Goal: Task Accomplishment & Management: Complete application form

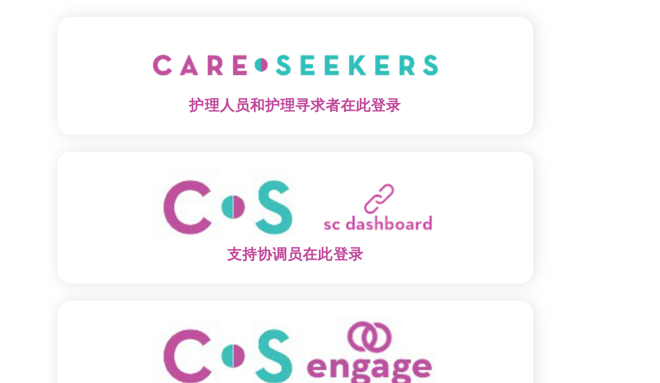
click at [260, 116] on font "护理人员和护理寻求者在此登录" at bounding box center [330, 121] width 141 height 10
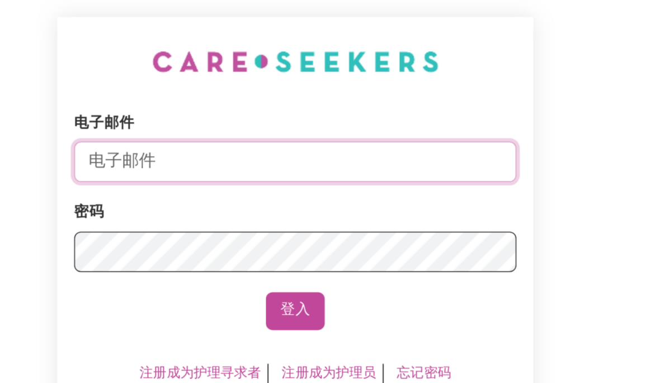
click at [237, 144] on input "电子邮件" at bounding box center [330, 157] width 294 height 27
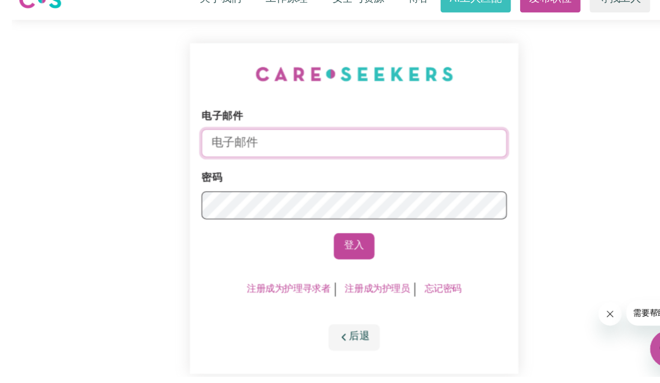
scroll to position [31, 0]
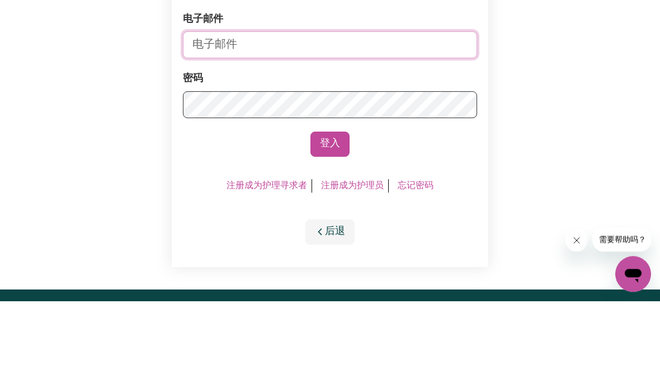
click at [341, 114] on input "电子邮件" at bounding box center [330, 127] width 294 height 27
type input "zyw19721218@gmail.com"
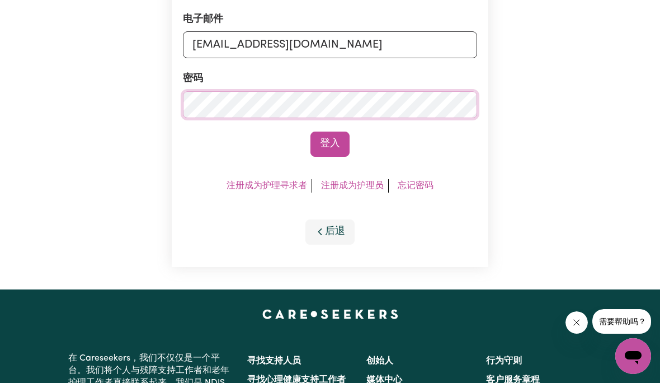
scroll to position [112, 0]
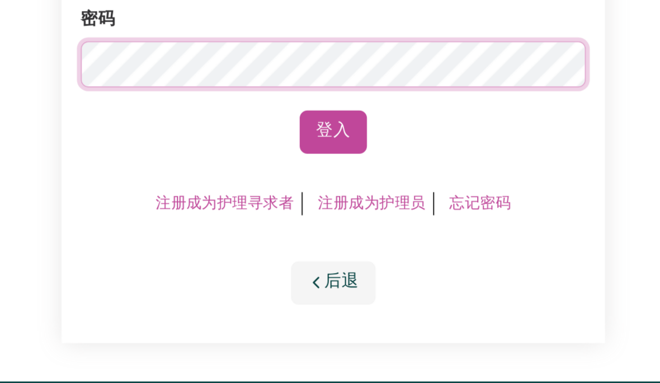
click at [320, 139] on font "登入" at bounding box center [330, 144] width 20 height 10
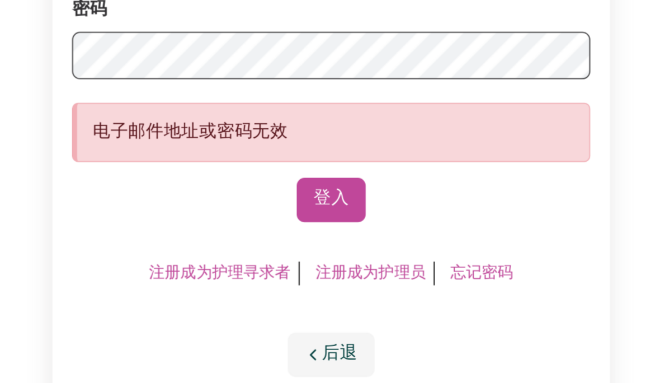
click at [398, 224] on font "忘记密码" at bounding box center [416, 228] width 36 height 9
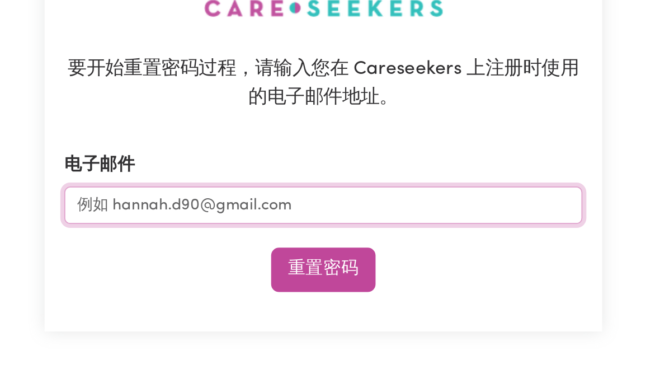
click at [183, 204] on input "电子邮件" at bounding box center [330, 214] width 294 height 21
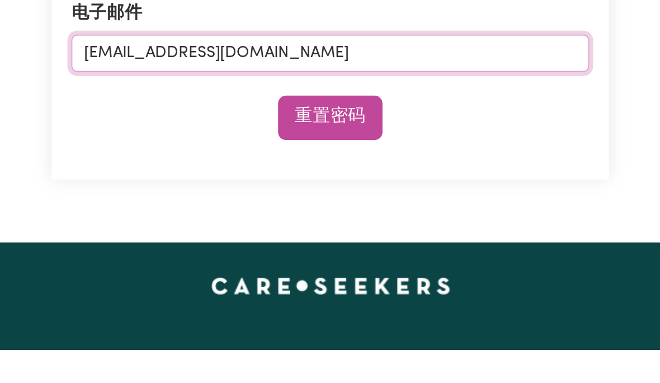
type input "zyw19721218@gmail.com"
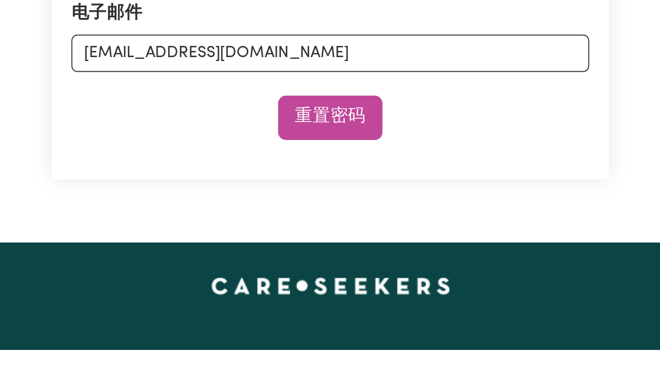
click at [300, 238] on button "重置密码" at bounding box center [329, 250] width 59 height 25
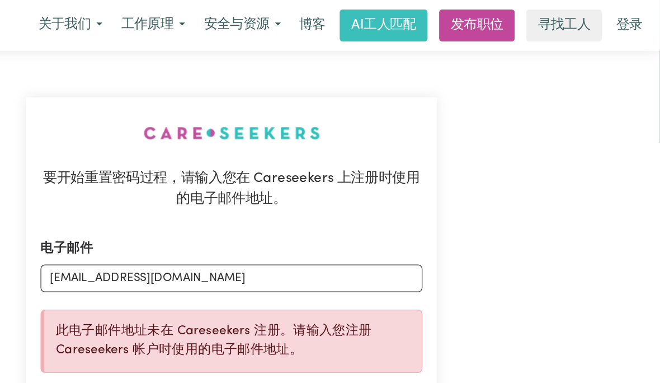
click at [627, 17] on font "登录" at bounding box center [637, 19] width 20 height 11
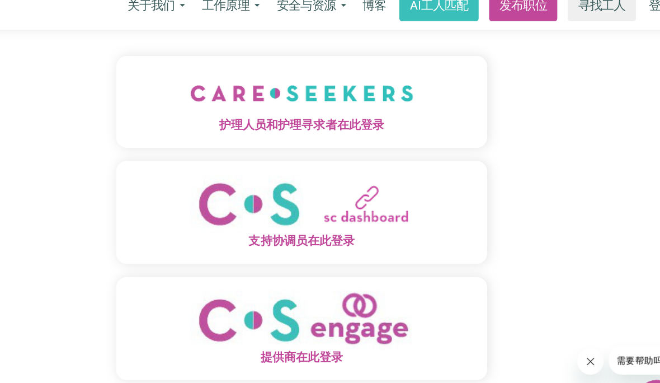
click at [327, 114] on span "护理人员和护理寻求者在此登录" at bounding box center [330, 121] width 317 height 15
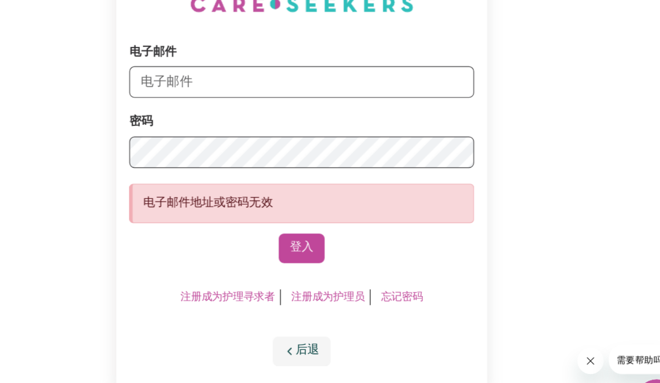
scroll to position [75, 0]
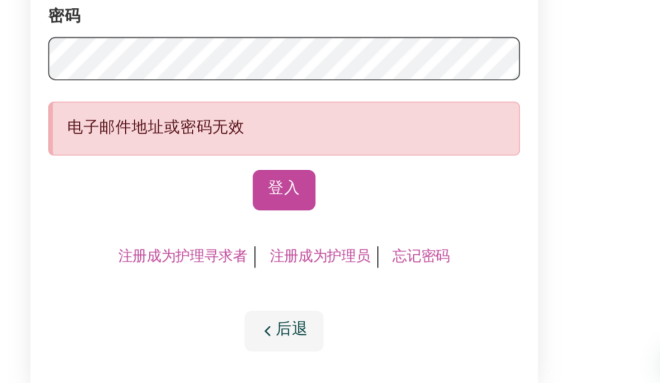
click at [227, 262] on font "注册成为护理寻求者" at bounding box center [267, 266] width 81 height 9
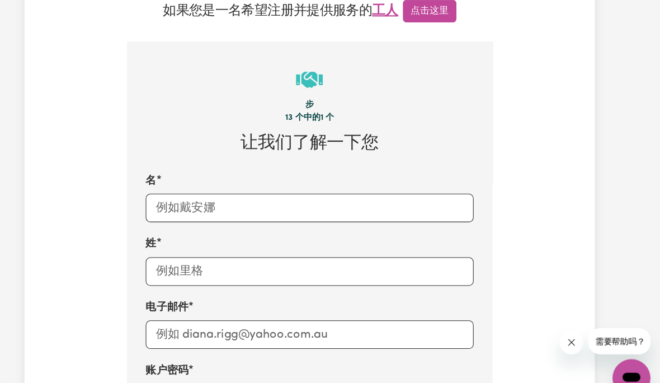
scroll to position [312, 0]
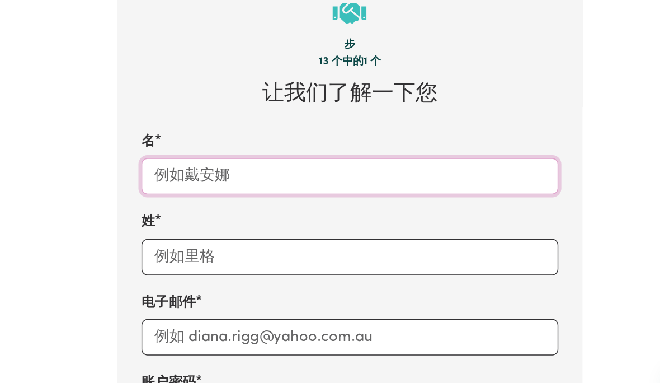
click at [304, 165] on input "名" at bounding box center [330, 178] width 309 height 27
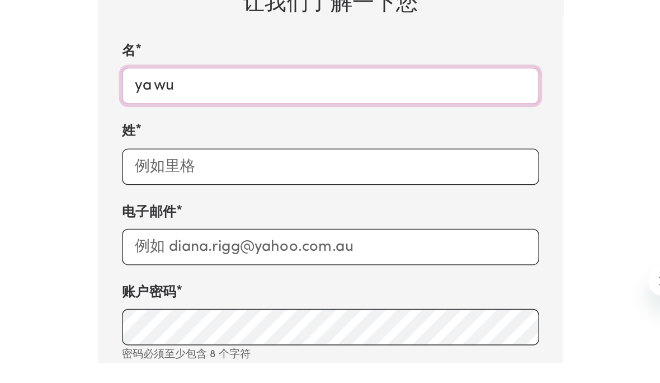
type input "yawu"
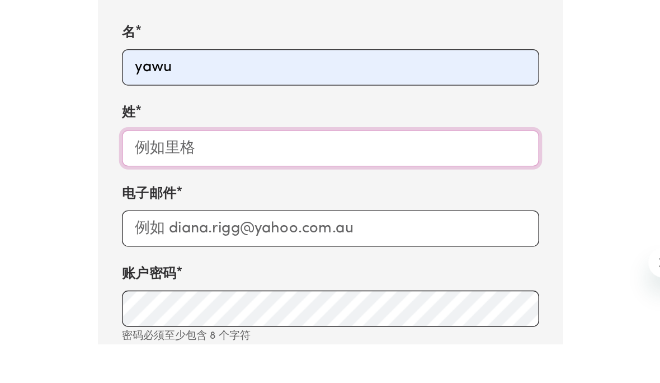
type input "zhou"
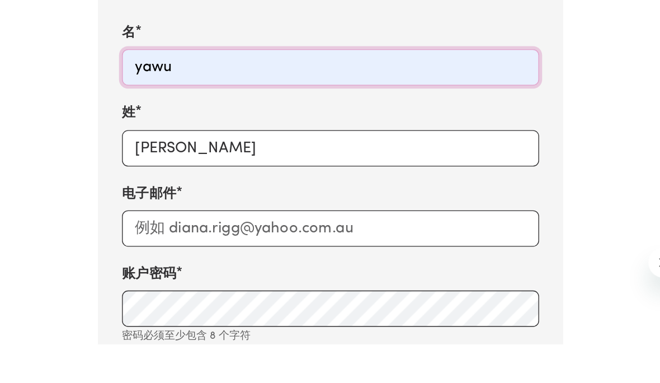
scroll to position [377, 0]
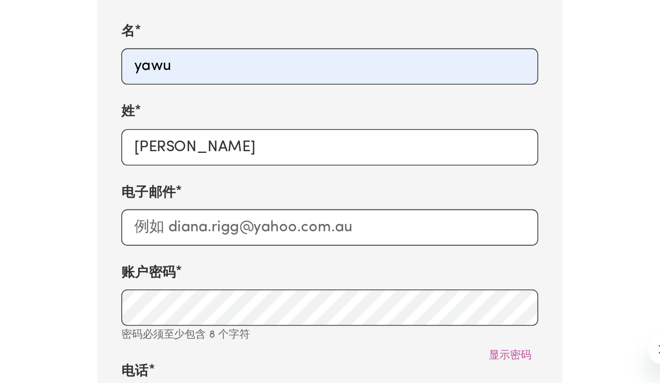
type input "0451978915"
type input "Sunnybank"
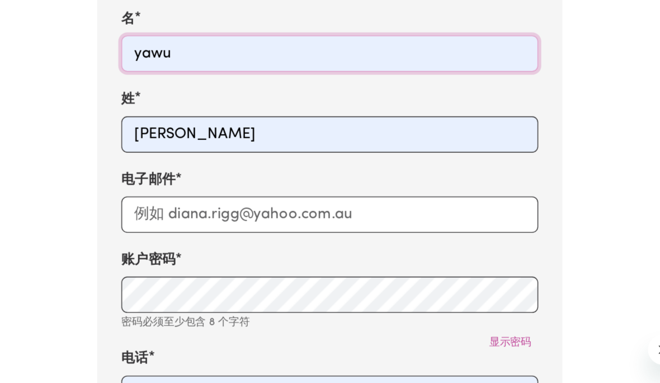
scroll to position [404, 0]
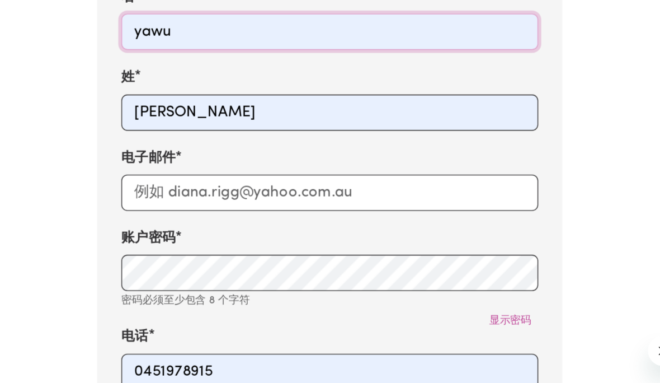
type input "yawu"
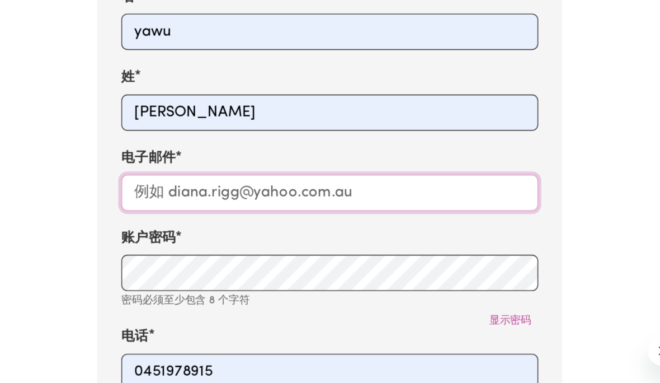
click at [302, 192] on input "电子邮件" at bounding box center [330, 205] width 309 height 27
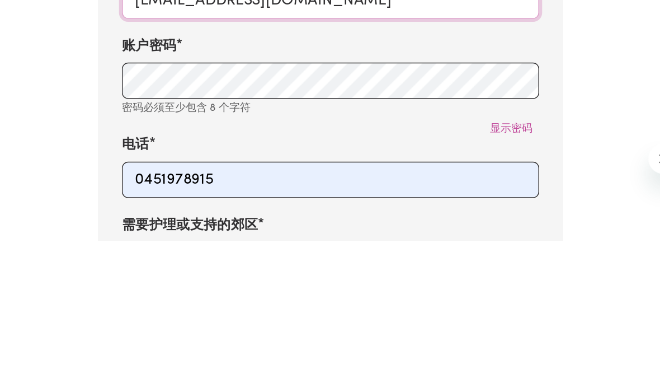
type input "zyw19721218@gmail.com"
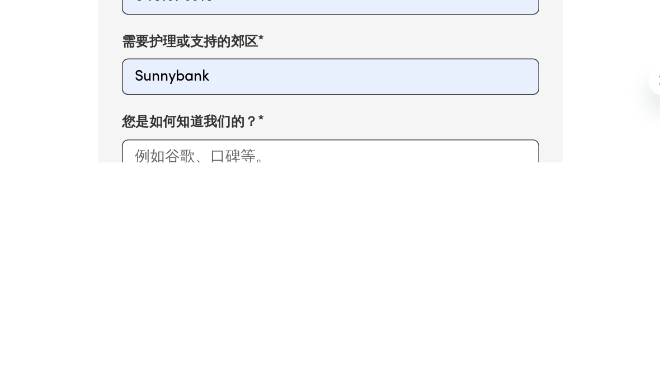
scroll to position [473, 0]
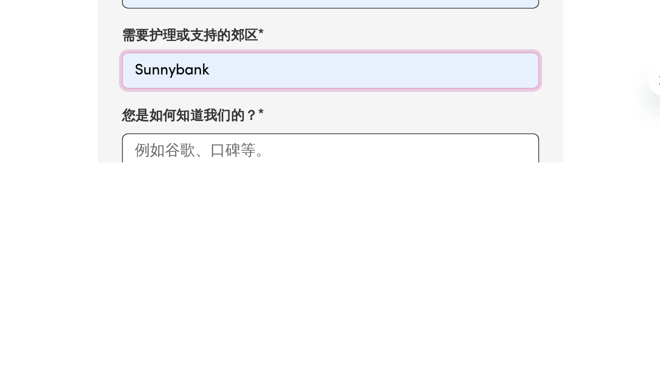
click at [305, 302] on input "Sunnybank" at bounding box center [330, 315] width 309 height 27
type input "Sunnybank, Queensland, 4109"
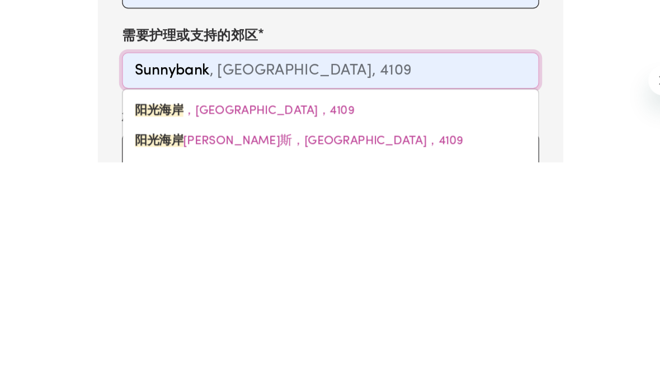
type input "Sunnyban"
type input "SunnybanK, Queensland, 4109"
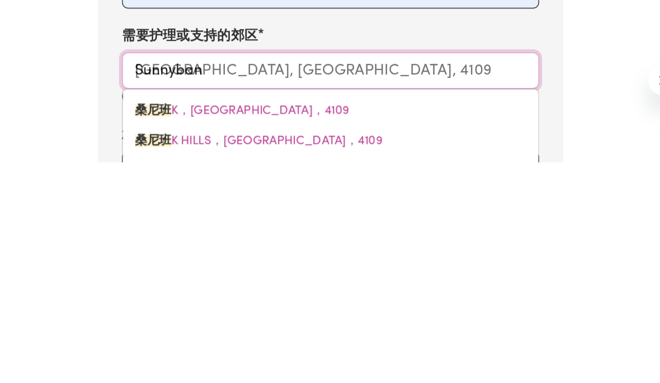
type input "Sunnyba"
type input "SunnybaNK, Queensland, 4109"
type input "Sunnyb"
type input "SunnybANK, Queensland, 4109"
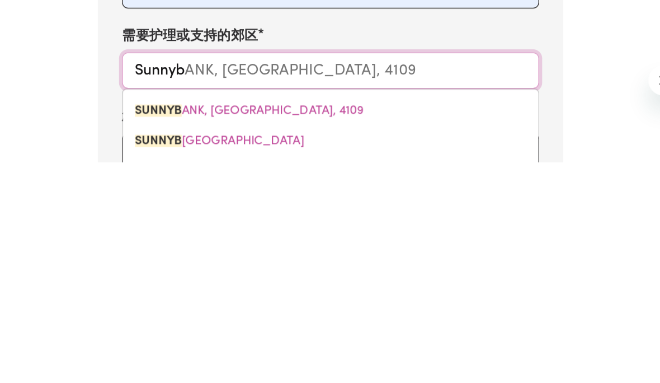
type input "Sunny"
type input "SunnyBANK, Queensland, 4109"
type input "Sunn"
type input "SunnYBANK, Queensland, 4109"
type input "Sun"
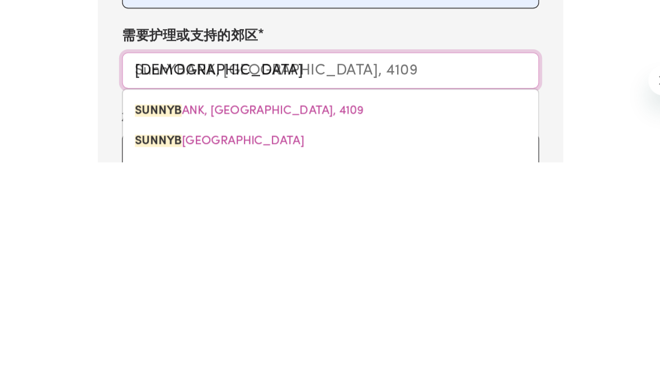
type input "SunNYBANK, Queensland, 4109"
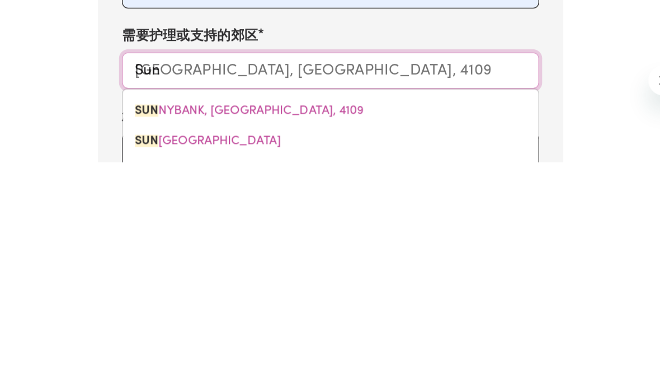
type input "Su"
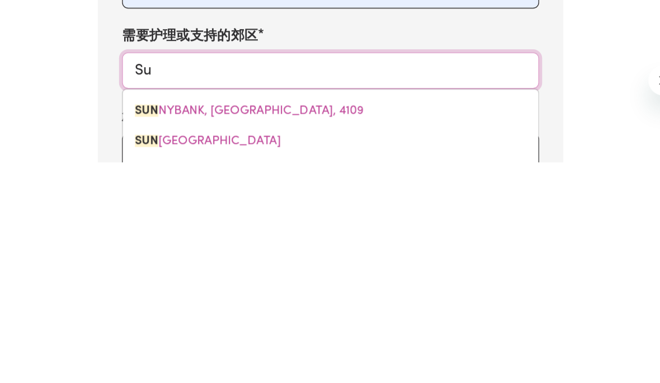
type input "S"
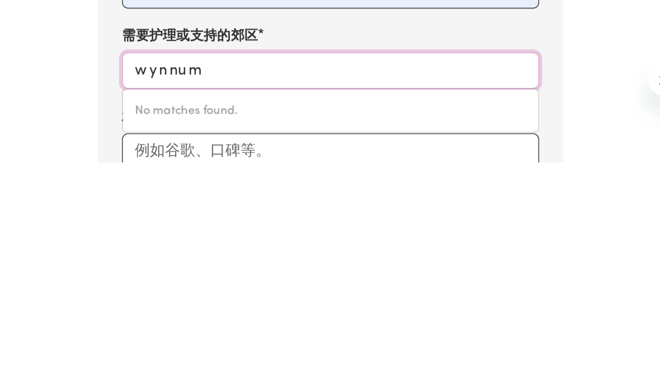
type input "wynnum"
type input "wynnum, [GEOGRAPHIC_DATA], 4178"
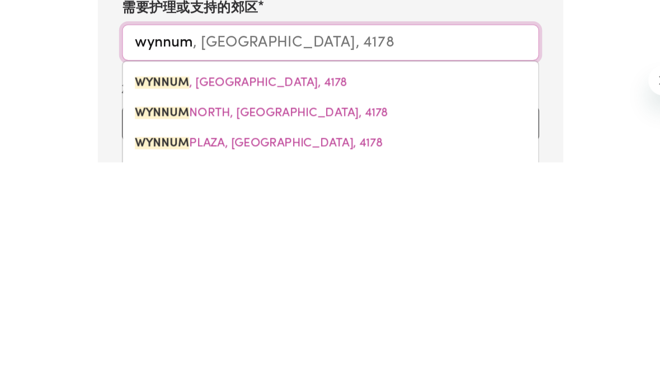
scroll to position [494, 0]
click at [267, 312] on link "WYNNUM , [GEOGRAPHIC_DATA], 4178" at bounding box center [330, 323] width 308 height 22
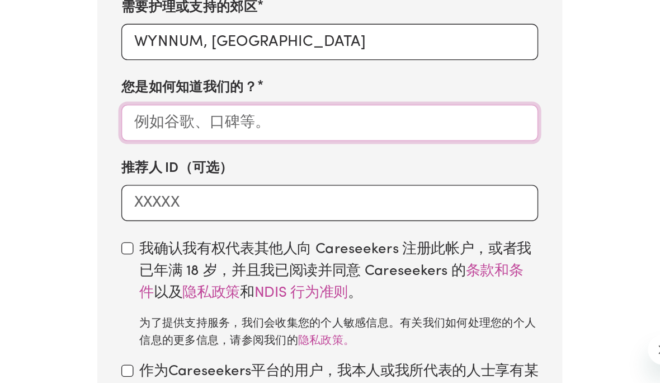
click at [299, 141] on input "您是如何知道我们的？" at bounding box center [330, 154] width 309 height 27
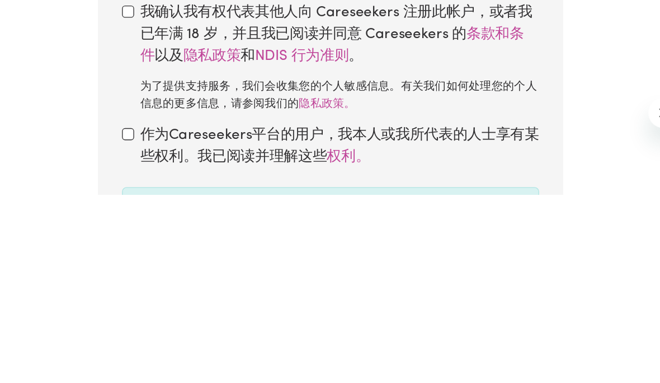
type input "谷歌"
click at [176, 243] on input "checkbox" at bounding box center [180, 247] width 9 height 9
checkbox input "true"
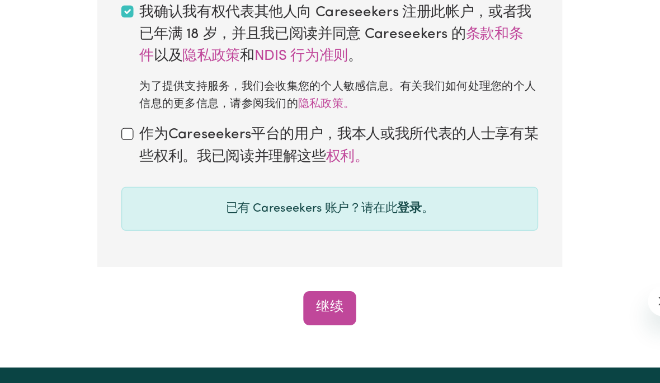
click at [176, 194] on input "checkbox" at bounding box center [180, 198] width 9 height 9
checkbox input "true"
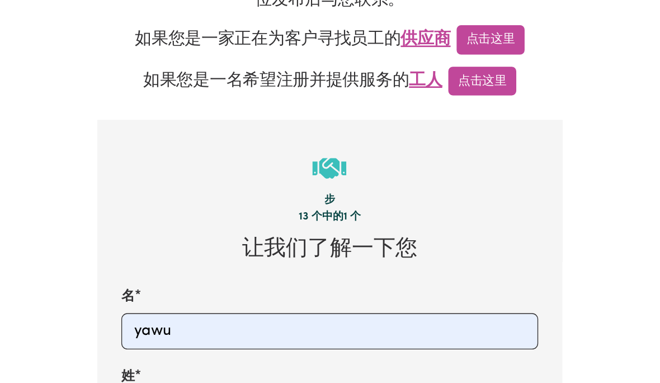
scroll to position [244, 0]
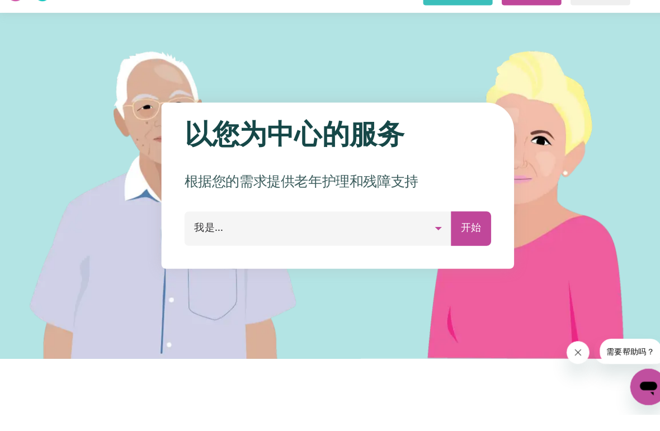
click at [428, 233] on button "我是..." at bounding box center [311, 250] width 261 height 34
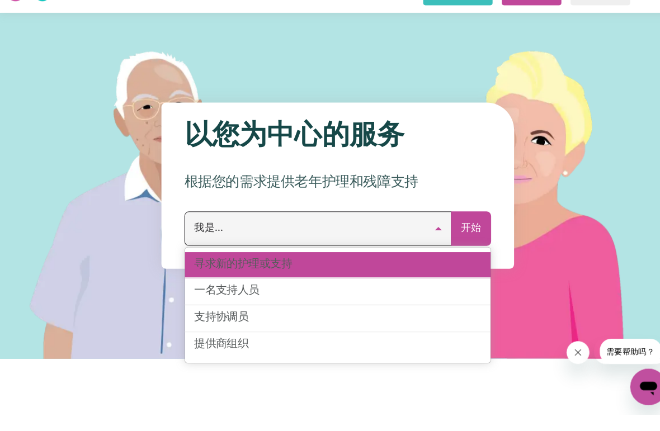
click at [357, 272] on link "寻求新的护理或支持" at bounding box center [330, 285] width 298 height 26
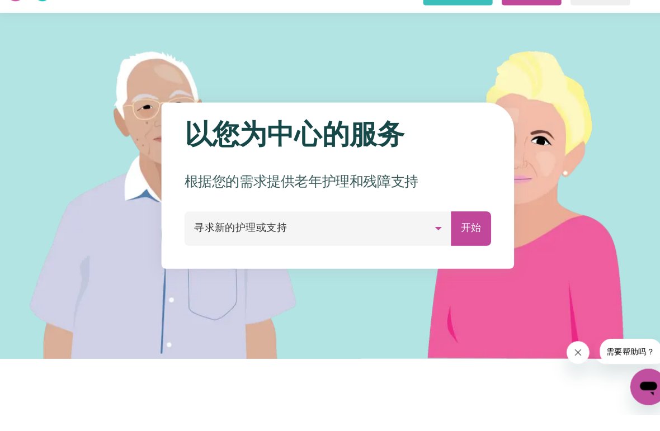
click at [468, 245] on font "开始" at bounding box center [460, 250] width 20 height 10
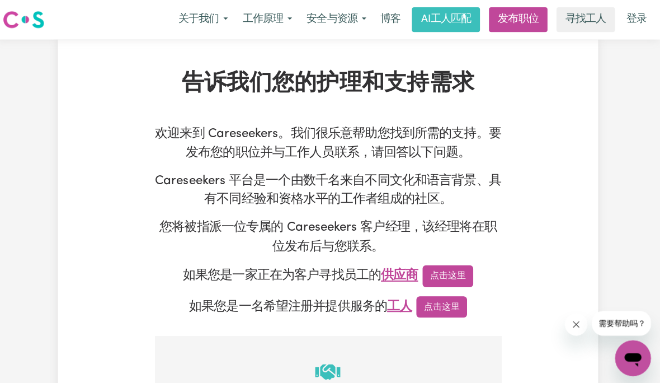
click at [634, 16] on font "登录" at bounding box center [637, 19] width 20 height 11
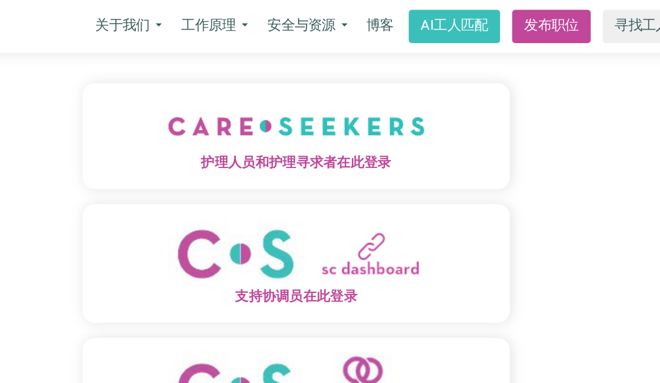
click at [499, 20] on font "发布职位" at bounding box center [519, 19] width 40 height 11
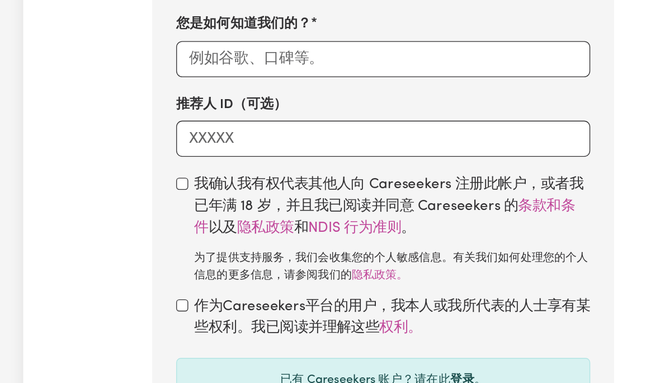
scroll to position [760, 0]
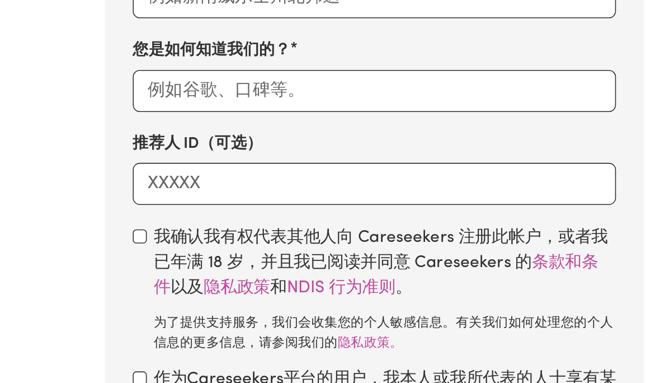
click at [176, 189] on input "checkbox" at bounding box center [180, 193] width 9 height 9
checkbox input "true"
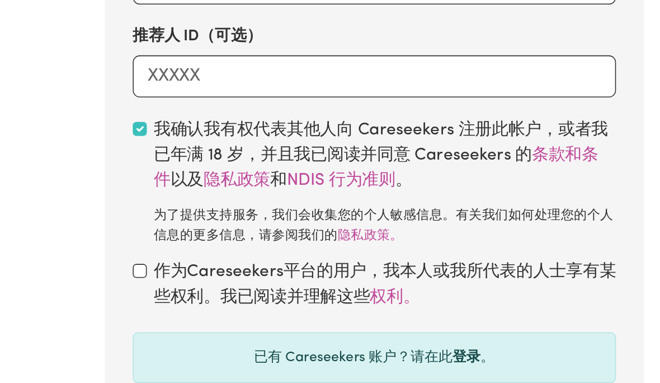
scroll to position [765, 0]
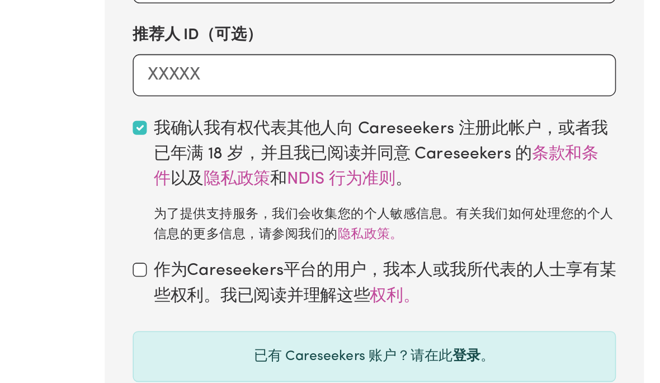
click at [176, 275] on input "checkbox" at bounding box center [180, 279] width 9 height 9
checkbox input "true"
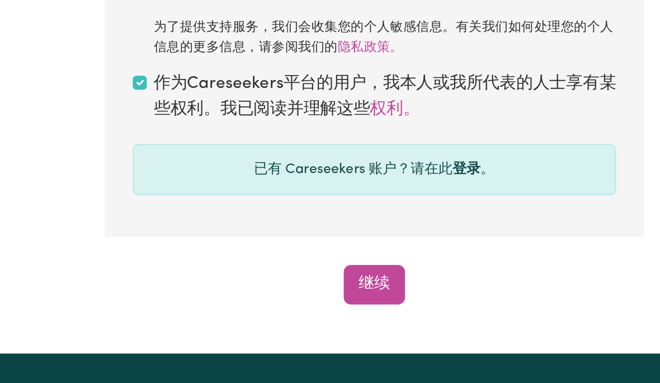
scroll to position [891, 0]
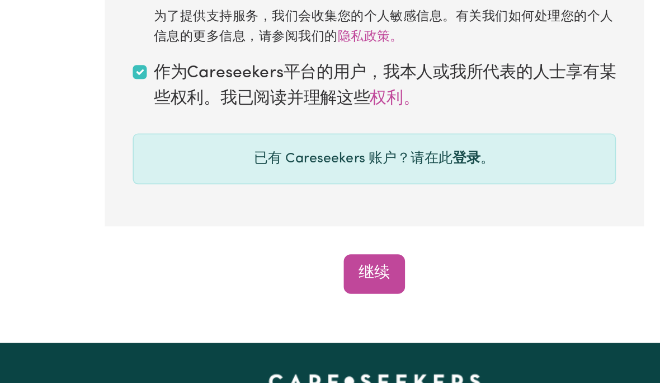
click at [311, 270] on button "继续" at bounding box center [330, 282] width 39 height 25
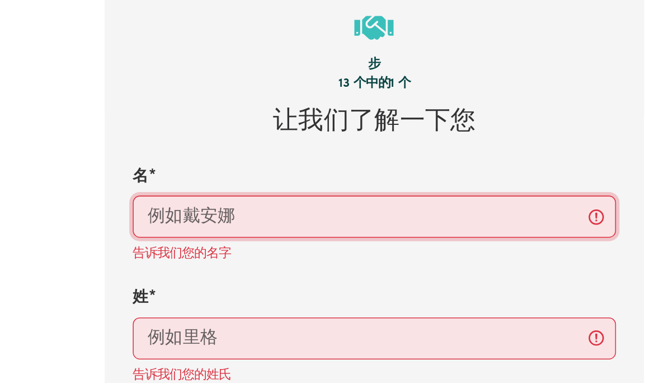
click at [324, 132] on input "名" at bounding box center [330, 138] width 309 height 27
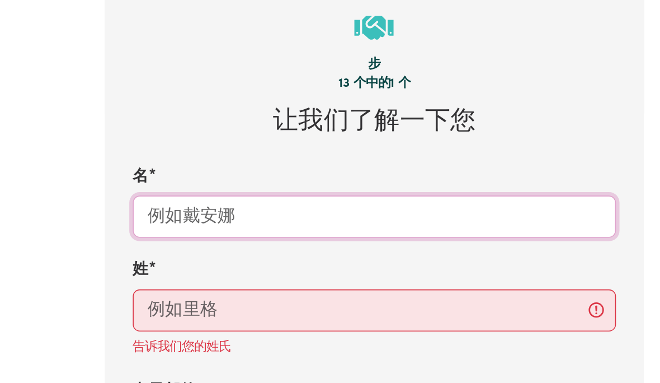
scroll to position [352, 0]
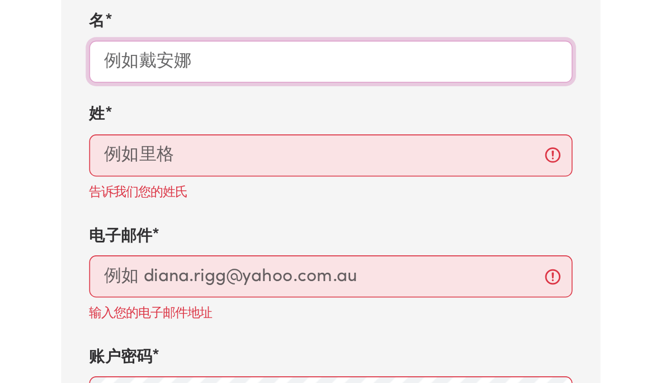
type input "yawu"
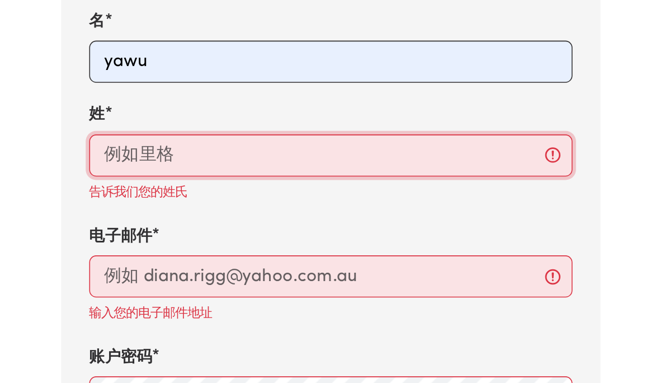
type input "zhou"
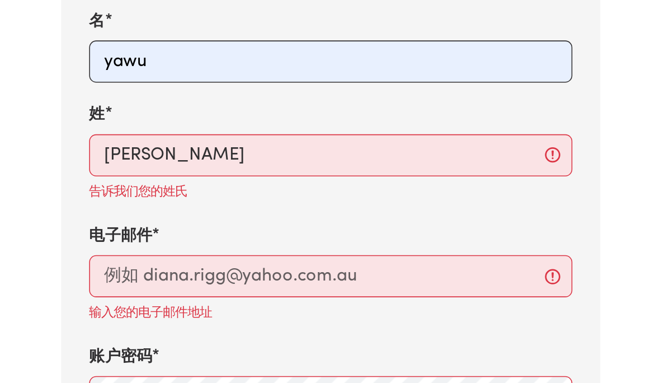
type input "0451978915"
type input "Sunnybank"
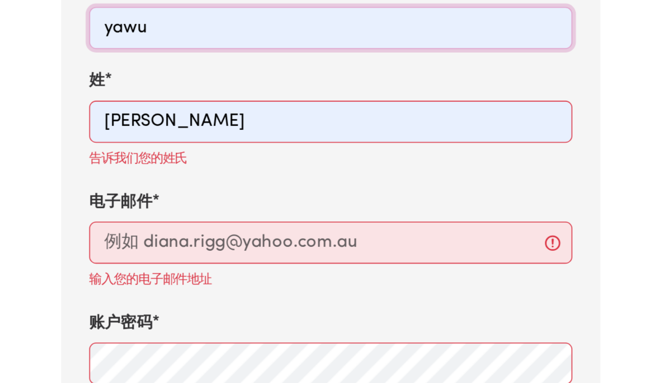
scroll to position [369, 0]
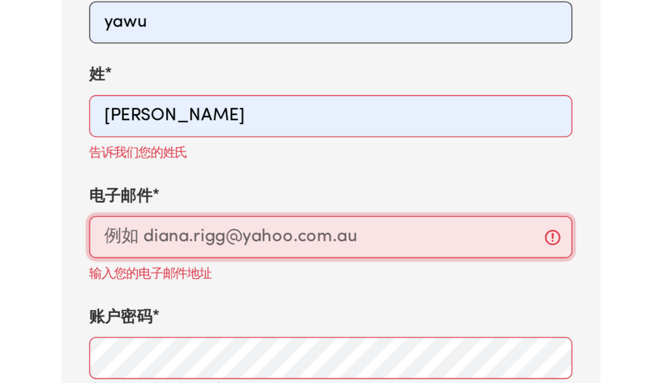
click at [176, 245] on input "电子邮件" at bounding box center [330, 258] width 309 height 27
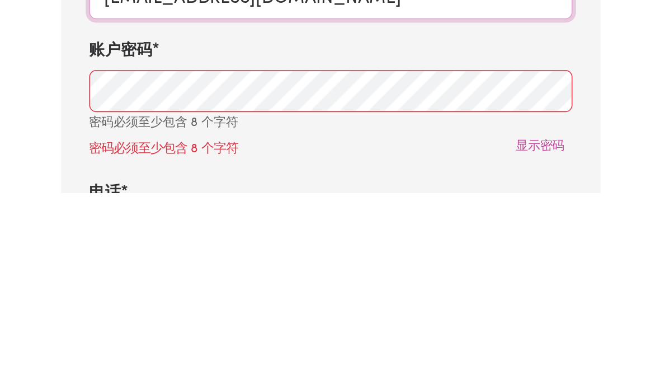
type input "zyw19721218@gmail.com"
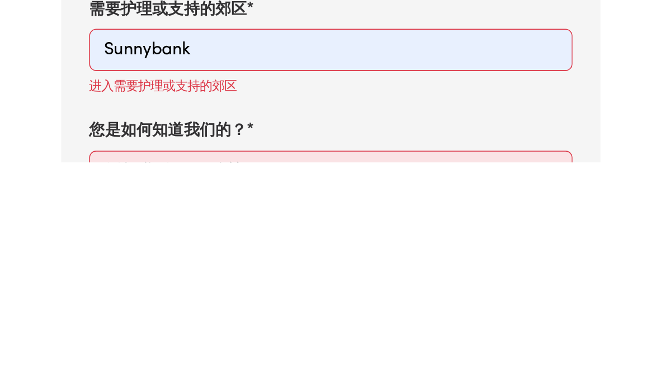
scroll to position [514, 0]
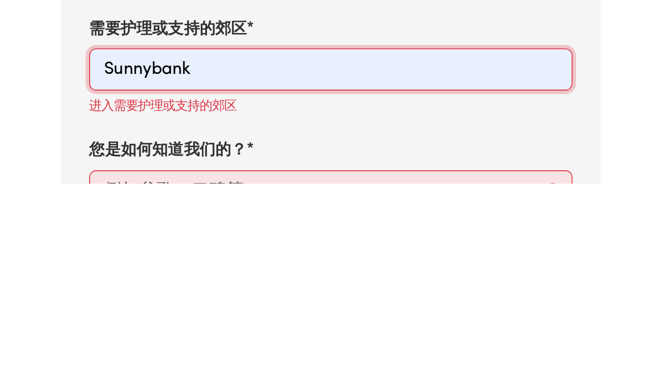
click at [288, 297] on input "Sunnybank" at bounding box center [330, 310] width 309 height 27
type input "Sunnybank, Queensland, 4109"
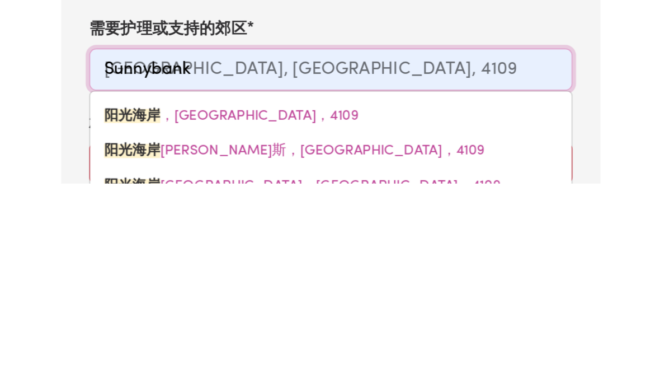
type input "Sunnyban"
type input "SunnybanK, Queensland, 4109"
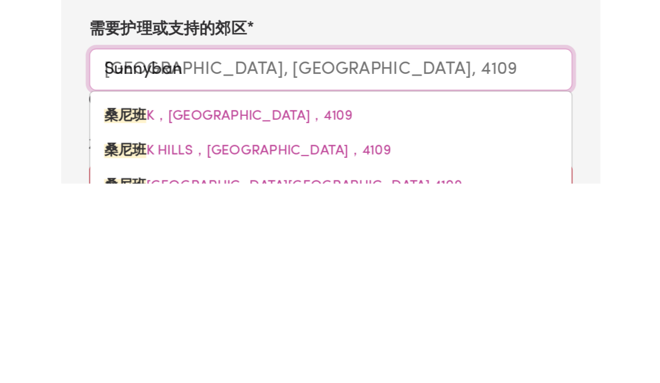
type input "Sunnyba"
type input "SunnybaNK, Queensland, 4109"
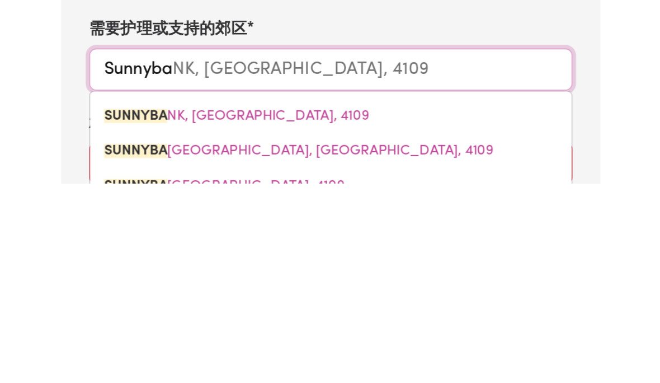
type input "Sunnyb"
type input "SunnybANK, Queensland, 4109"
type input "Sunny"
type input "SunnyBANK, Queensland, 4109"
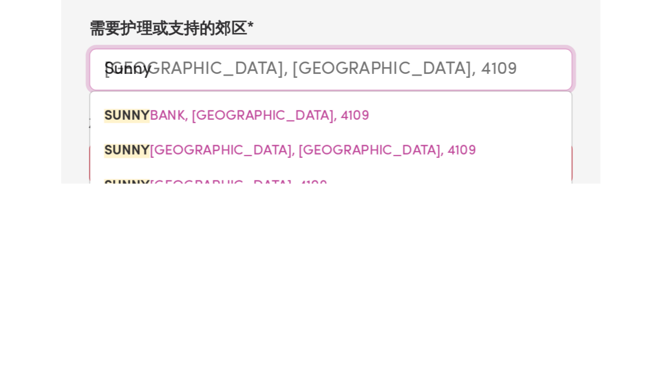
type input "Sunn"
type input "SunnYBANK, Queensland, 4109"
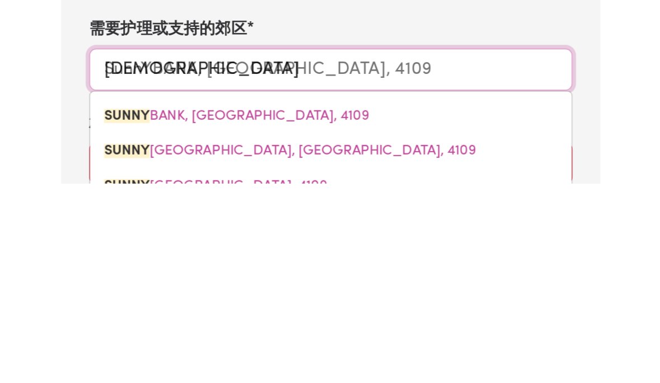
type input "Sun"
type input "SunNYBANK, Queensland, 4109"
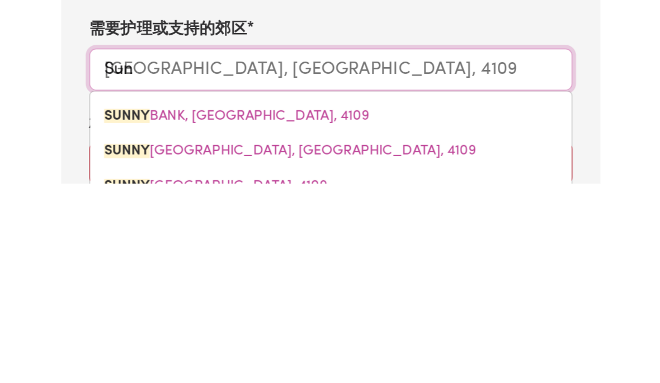
type input "Su"
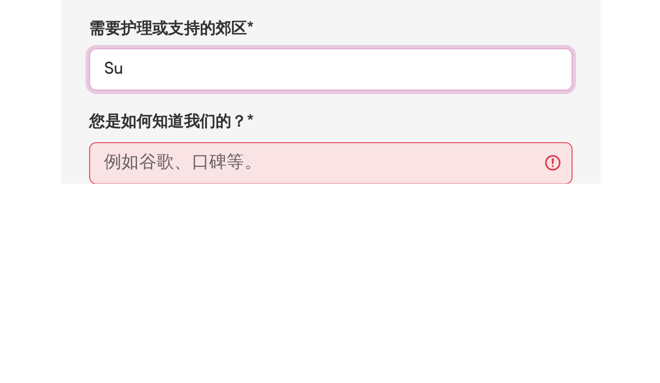
type input "S"
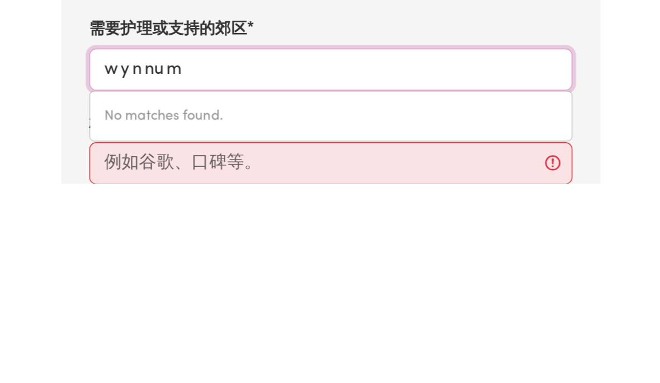
type input "wynnum"
type input "wynnum, [GEOGRAPHIC_DATA], 4178"
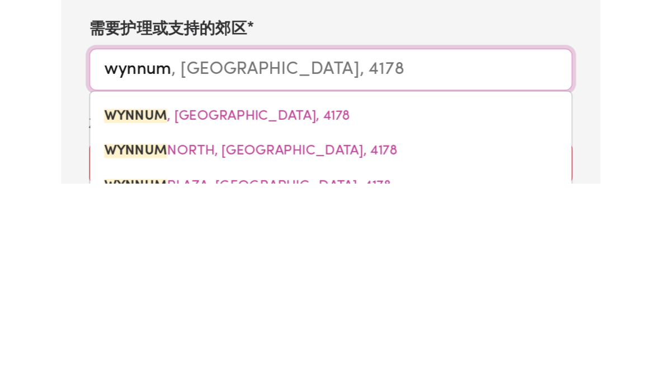
click at [185, 335] on mark "WYNNUM" at bounding box center [205, 339] width 40 height 9
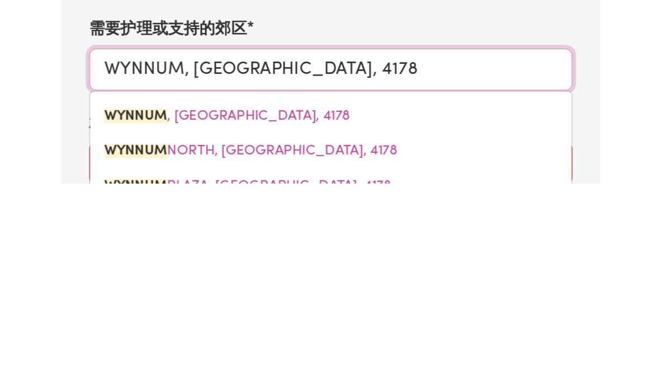
scroll to position [672, 0]
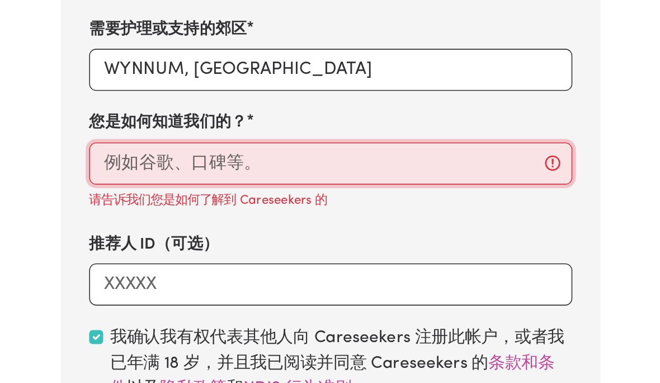
click at [272, 198] on input "您是如何知道我们的？" at bounding box center [330, 211] width 309 height 27
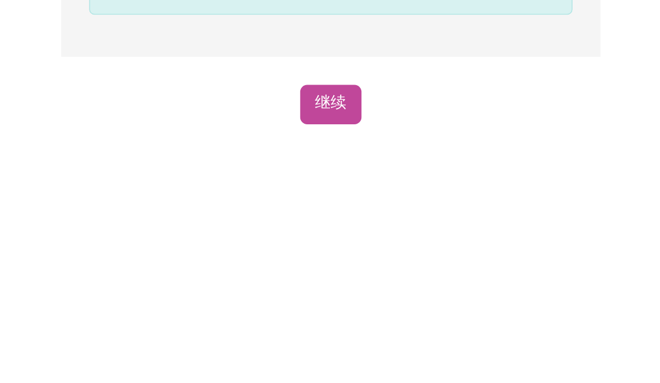
scroll to position [864, 0]
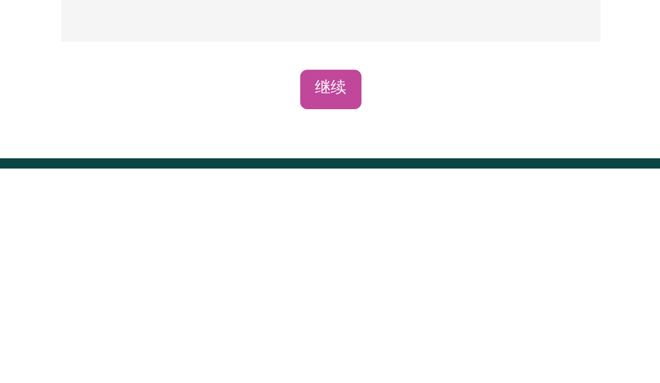
type input "google"
click at [320, 327] on font "继续" at bounding box center [330, 332] width 20 height 10
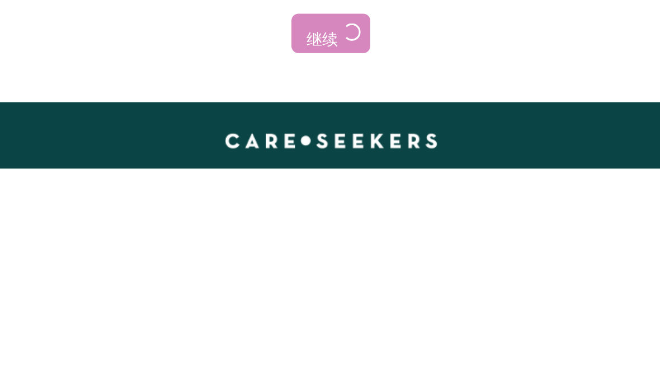
scroll to position [1032, 0]
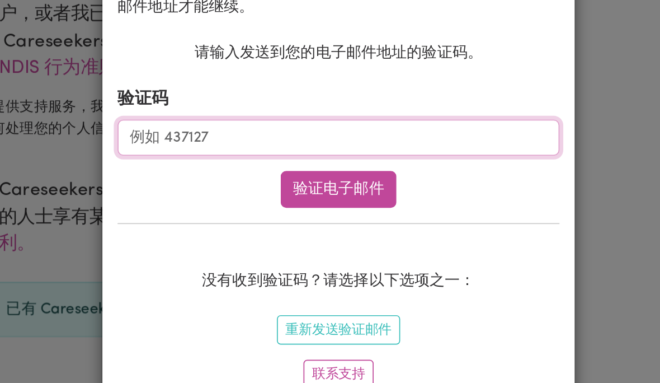
click at [240, 150] on input "验证码" at bounding box center [330, 160] width 261 height 21
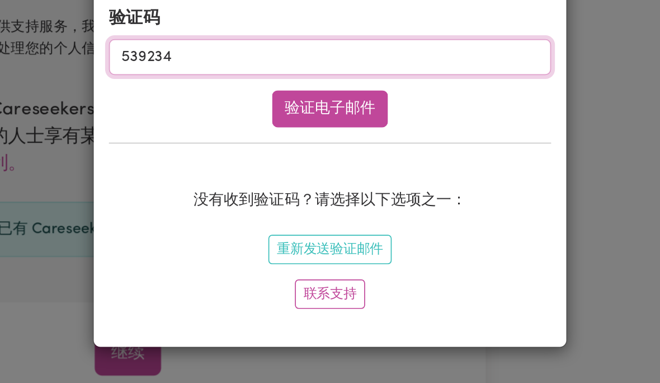
type input "539234"
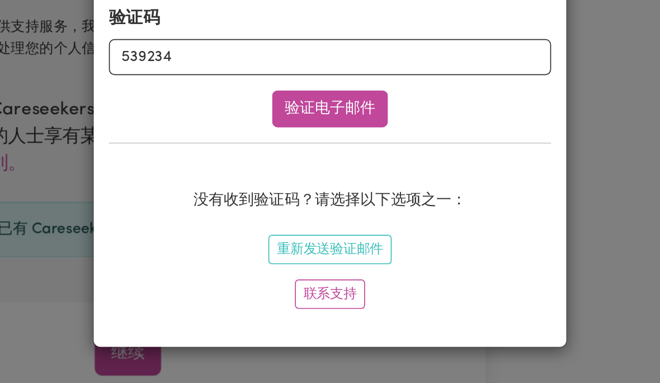
click at [296, 180] on button "验证电子邮件" at bounding box center [330, 190] width 68 height 21
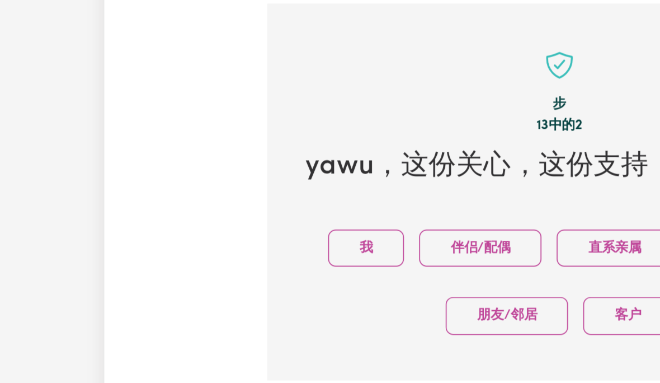
scroll to position [331, 0]
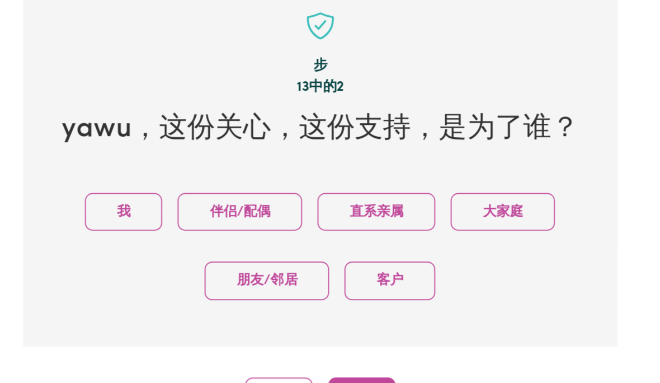
click at [194, 135] on button "我" at bounding box center [216, 146] width 45 height 22
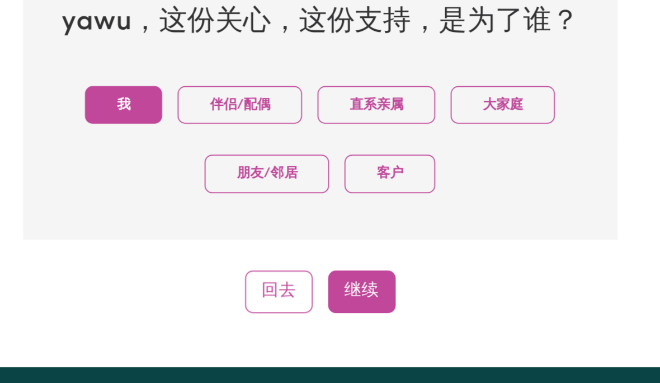
click at [344, 250] on font "继续" at bounding box center [354, 255] width 20 height 10
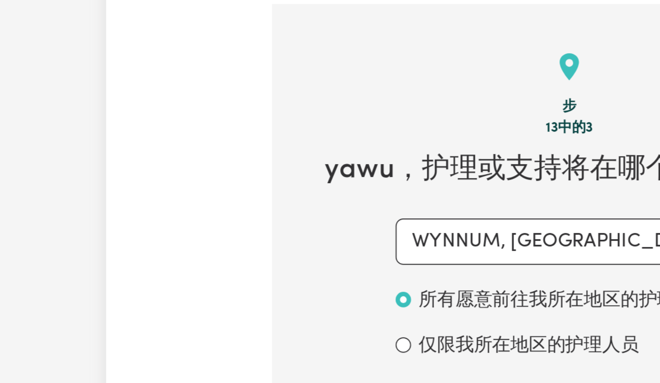
scroll to position [331, 0]
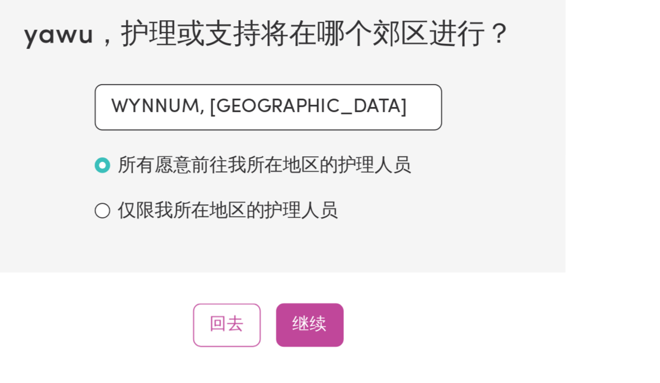
click at [229, 169] on input "所有愿意前往我所在地区的护理人员" at bounding box center [233, 173] width 9 height 9
click at [344, 261] on font "继续" at bounding box center [354, 266] width 20 height 10
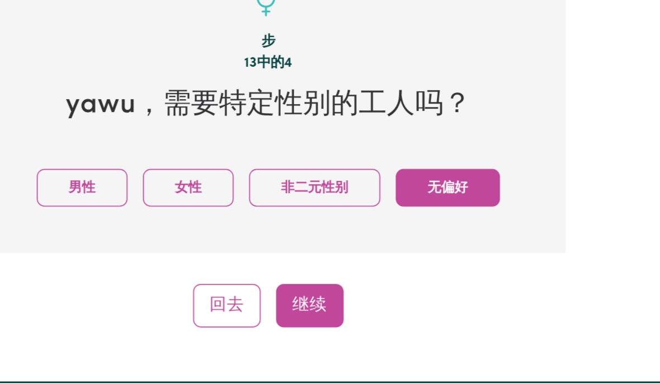
click at [276, 142] on font "女性" at bounding box center [284, 146] width 16 height 8
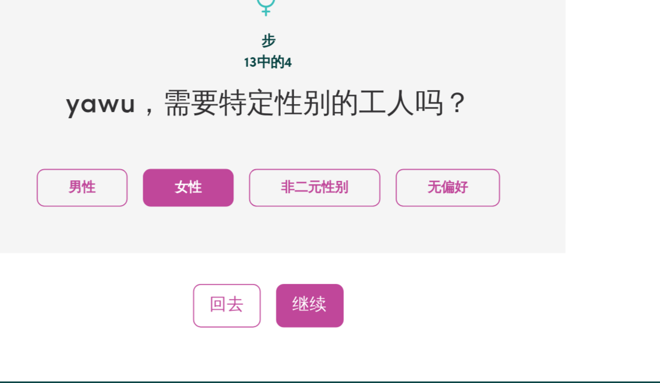
click at [335, 202] on button "继续" at bounding box center [354, 214] width 39 height 25
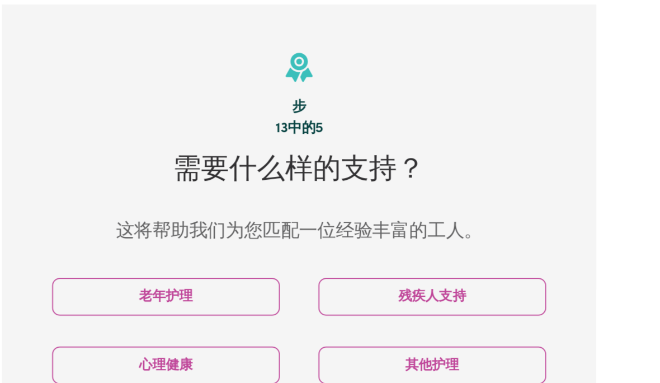
scroll to position [322, 0]
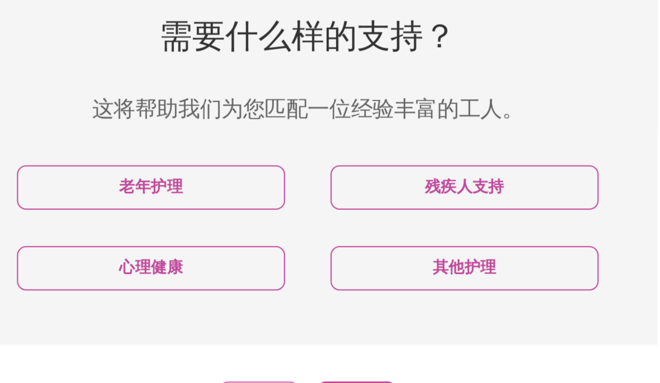
click at [388, 176] on font "残疾人支持" at bounding box center [407, 180] width 39 height 8
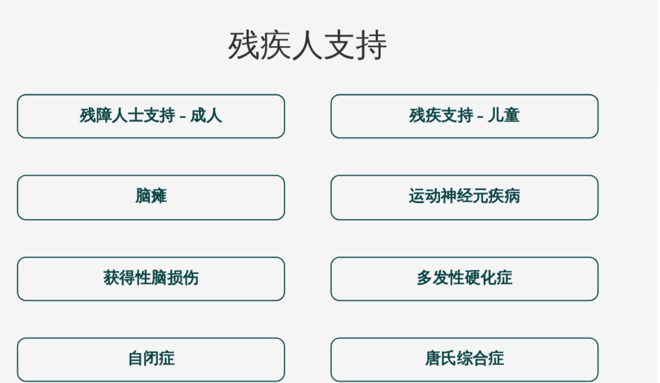
scroll to position [471, 0]
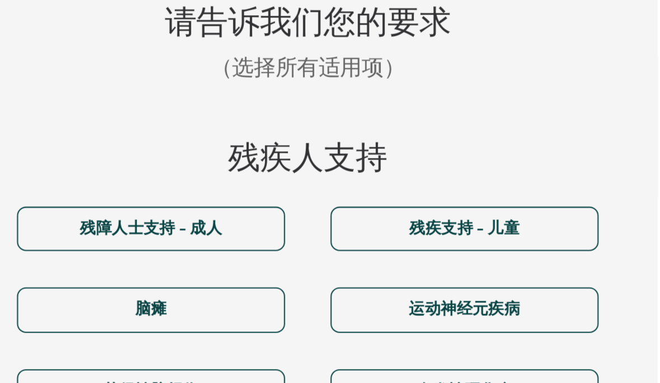
click at [218, 223] on font "残障人士支持 - 成人" at bounding box center [253, 227] width 70 height 8
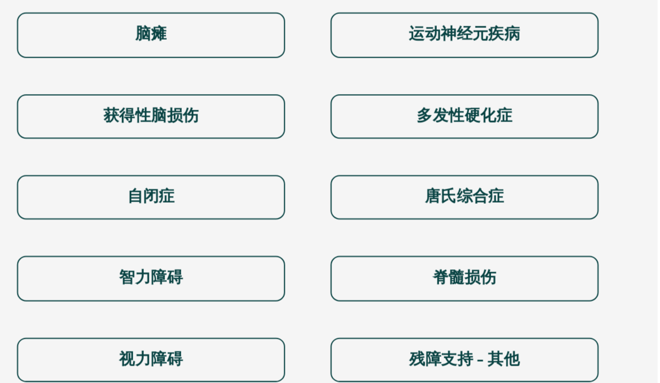
scroll to position [552, 0]
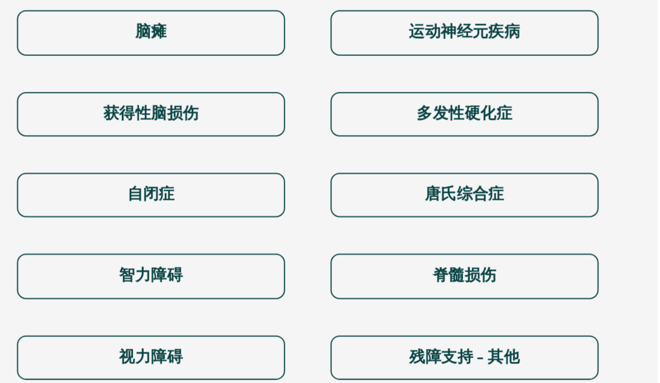
click at [392, 303] on font "脊髓损伤" at bounding box center [407, 307] width 31 height 8
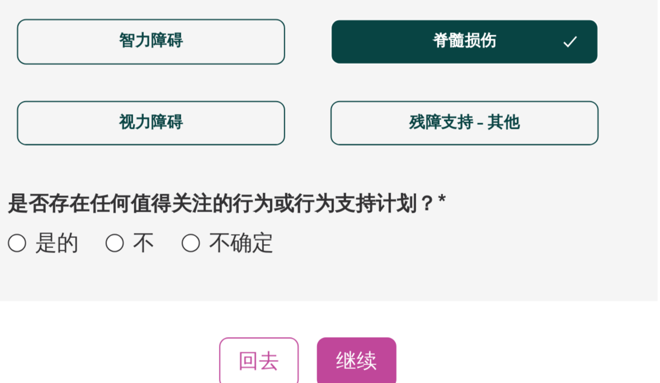
scroll to position [668, 0]
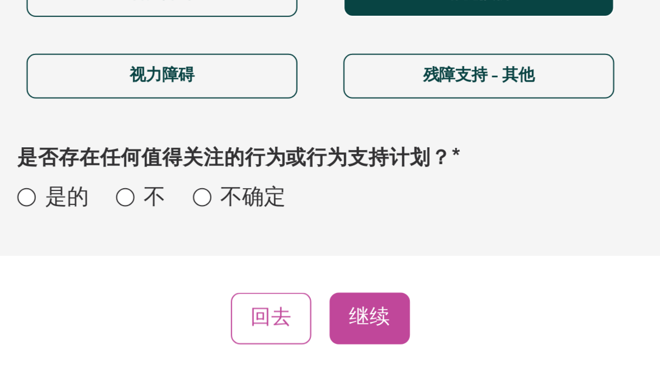
click at [268, 283] on div "不确定" at bounding box center [290, 291] width 45 height 16
click at [268, 285] on input "不确定" at bounding box center [272, 289] width 9 height 9
radio input "true"
click at [335, 336] on button "继续" at bounding box center [354, 348] width 39 height 25
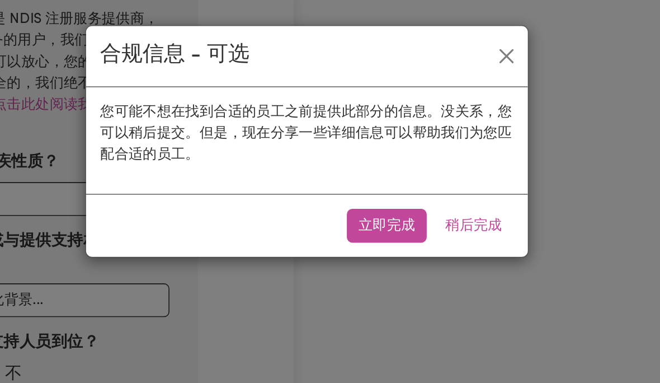
scroll to position [674, 0]
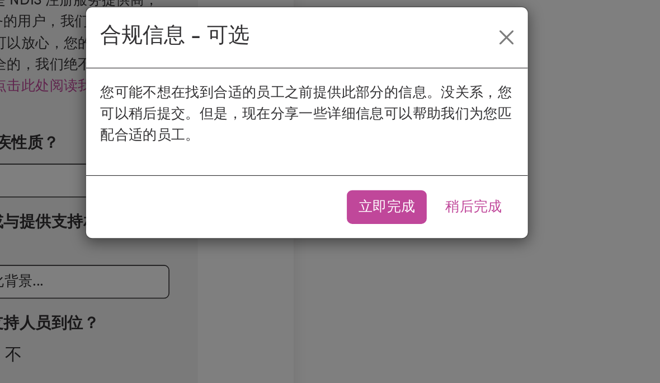
click at [355, 131] on button "立即完成" at bounding box center [380, 141] width 50 height 21
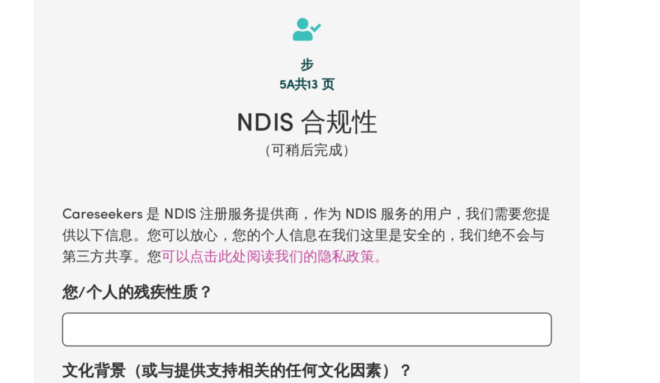
scroll to position [341, 0]
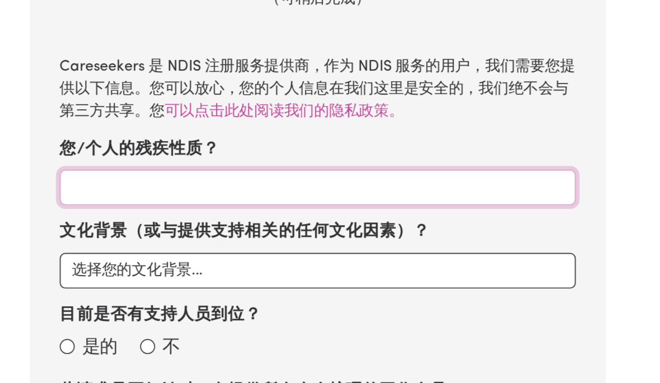
click at [262, 208] on input "您/个人的残疾性质？" at bounding box center [330, 218] width 309 height 21
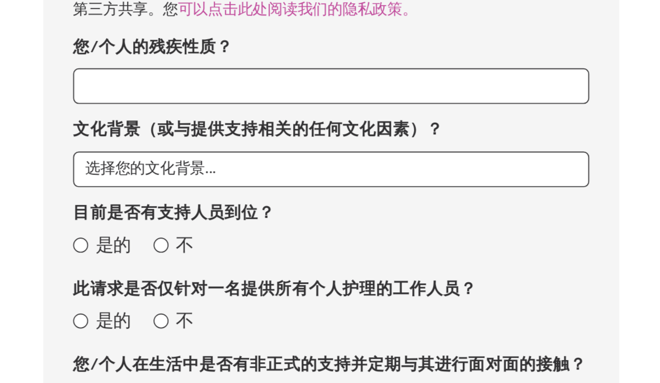
scroll to position [382, 0]
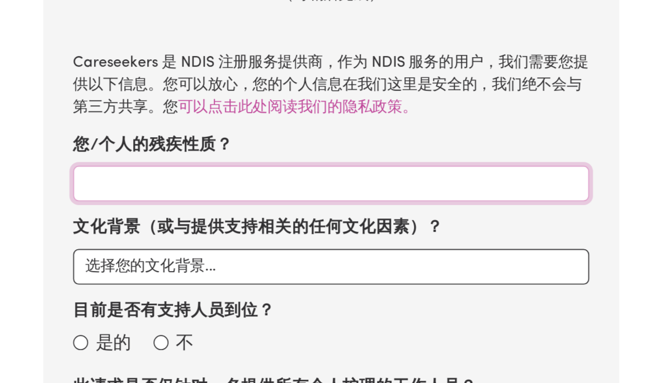
click at [176, 166] on input "您/个人的残疾性质？" at bounding box center [330, 176] width 309 height 21
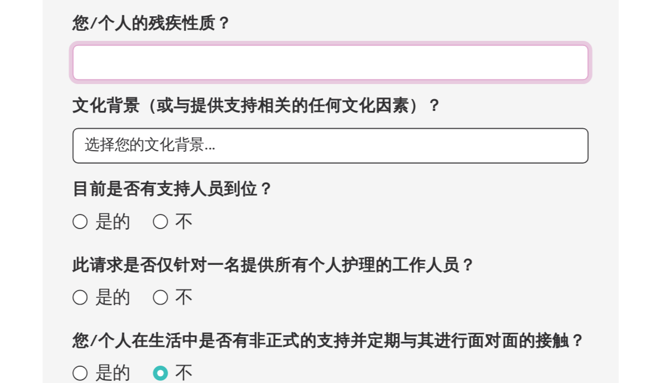
click at [176, 166] on input "您/个人的残疾性质？" at bounding box center [330, 176] width 309 height 21
paste input "paraplegia"
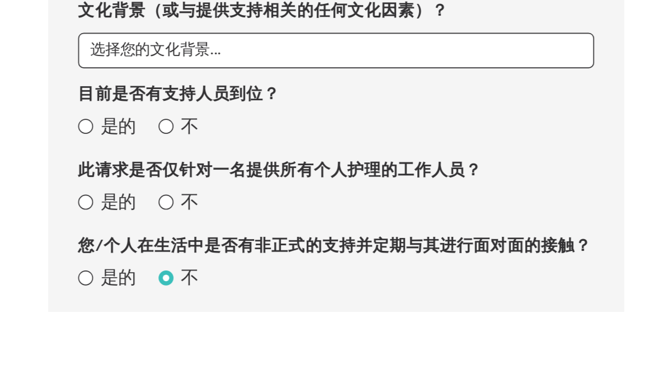
type input "paraplegia"
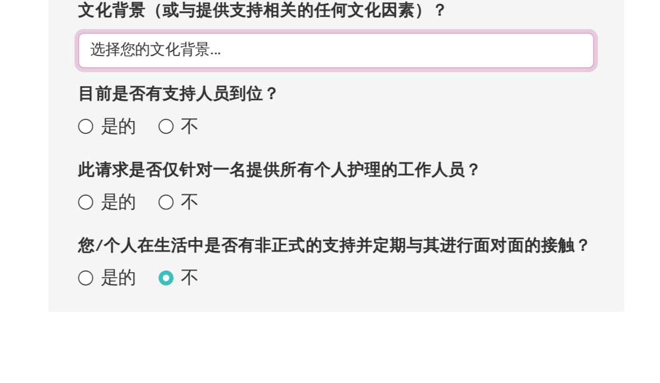
click at [313, 216] on select "选择您的文化背景... 亚洲 澳大利亚 澳大利亚原住民 澳大利亚东南岛民 加勒比岛民 中美洲 犹太人 毛利人 中东 北美 北欧 其他非洲 其他大洋洲 波利尼西…" at bounding box center [330, 226] width 309 height 21
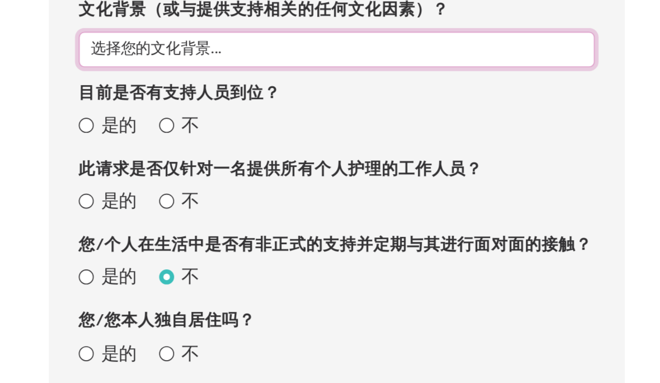
select select "Asian"
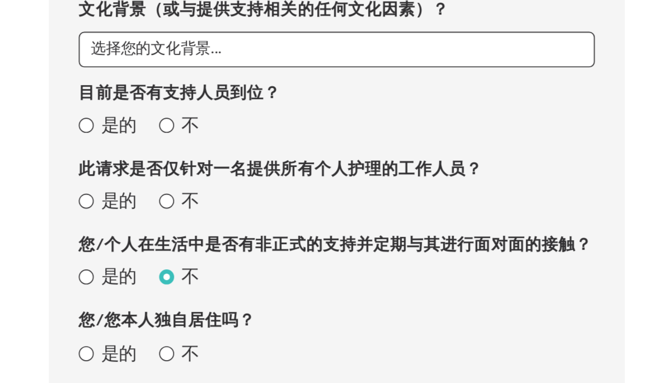
click at [224, 224] on input "不" at bounding box center [228, 228] width 9 height 9
radio input "true"
click at [224, 270] on input "不" at bounding box center [228, 274] width 9 height 9
radio input "true"
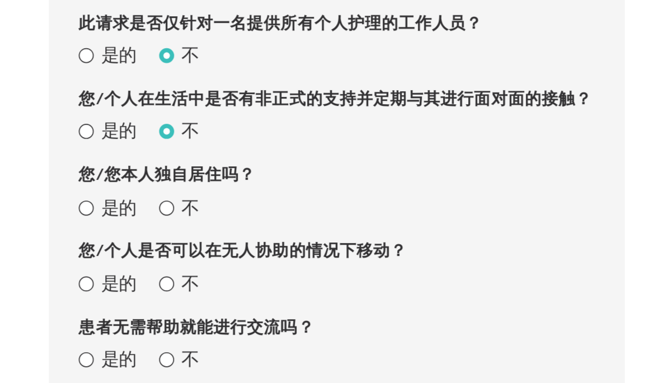
scroll to position [544, 0]
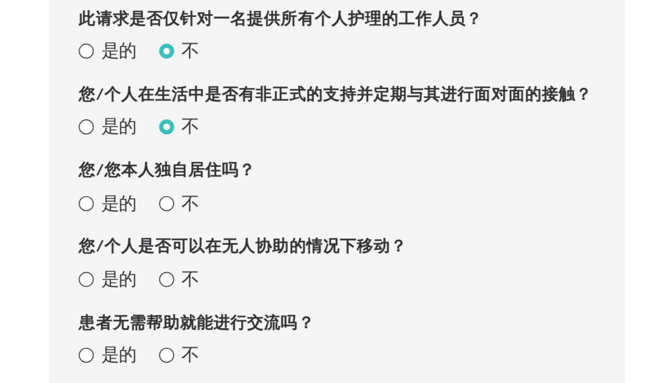
click at [224, 242] on input "不" at bounding box center [228, 246] width 9 height 9
radio input "true"
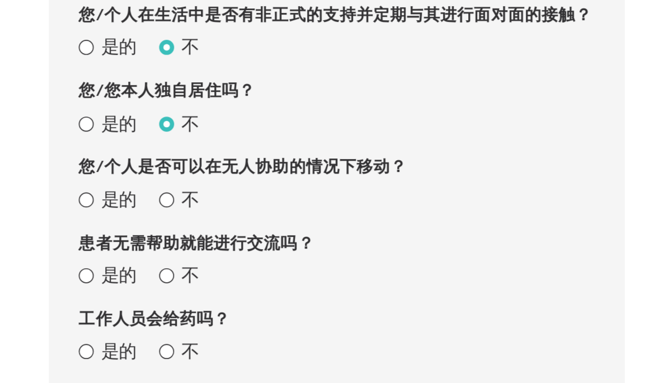
scroll to position [592, 0]
click at [224, 239] on input "不" at bounding box center [228, 243] width 9 height 9
radio input "true"
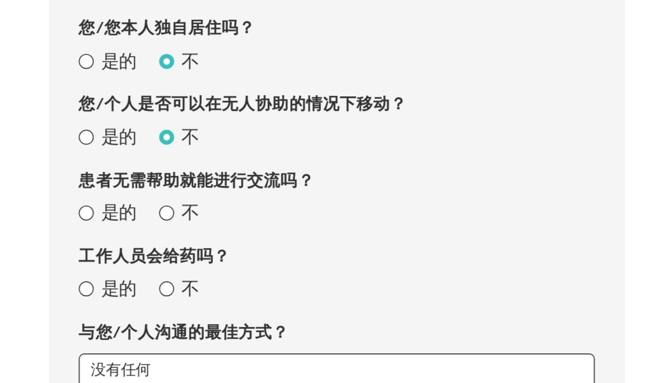
scroll to position [629, 0]
click at [224, 247] on input "不" at bounding box center [228, 251] width 9 height 9
radio input "true"
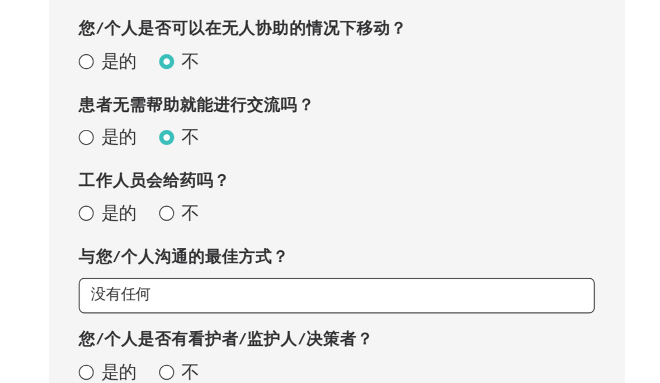
scroll to position [675, 0]
click at [224, 247] on input "不" at bounding box center [228, 251] width 9 height 9
radio input "true"
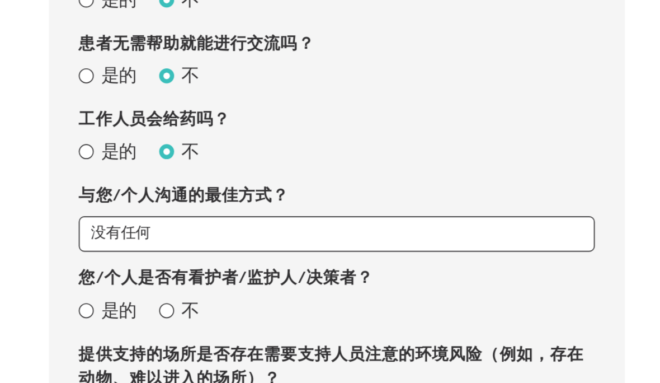
scroll to position [712, 0]
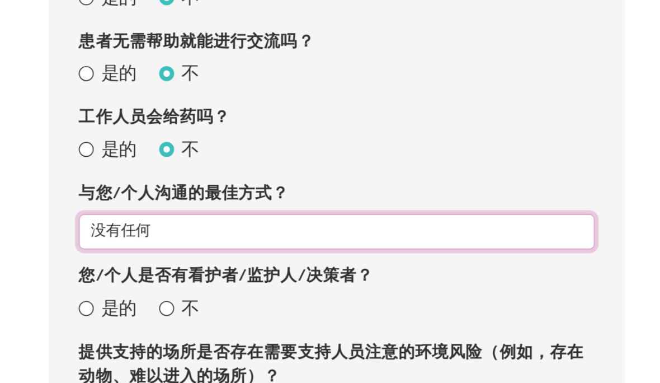
click at [176, 253] on select "没有任何 电子邮件 称呼 文本 通过代表" at bounding box center [330, 263] width 309 height 21
select select "email"
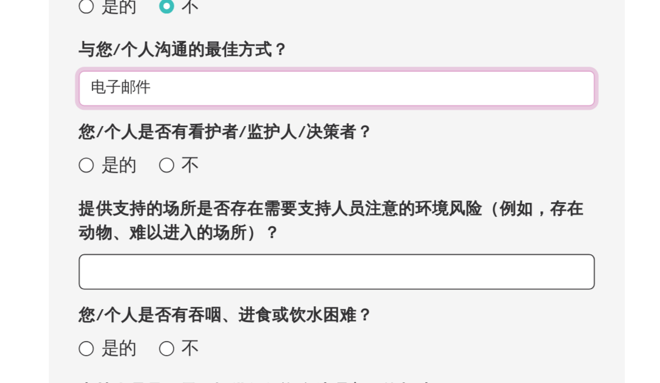
scroll to position [799, 0]
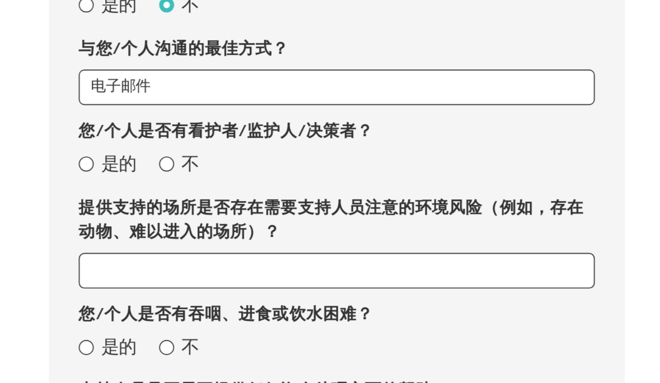
click at [224, 218] on input "不" at bounding box center [228, 222] width 9 height 9
radio input "true"
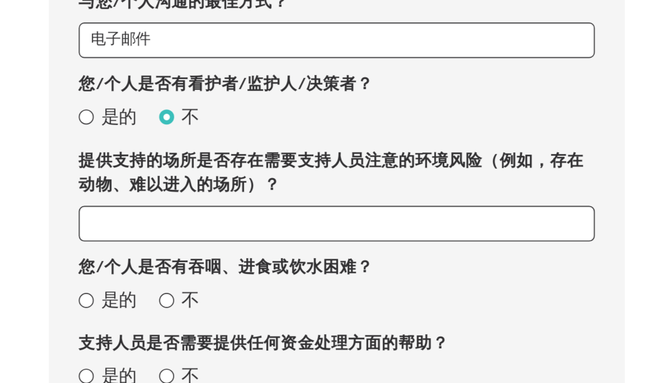
scroll to position [828, 0]
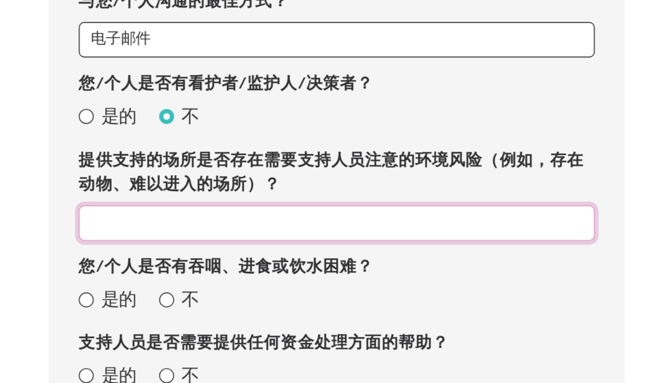
click at [209, 247] on input "提供支持的场所是否存在需要支持人员注意的环境风险（例如，存在动物、难以进入的场所）？" at bounding box center [330, 257] width 309 height 21
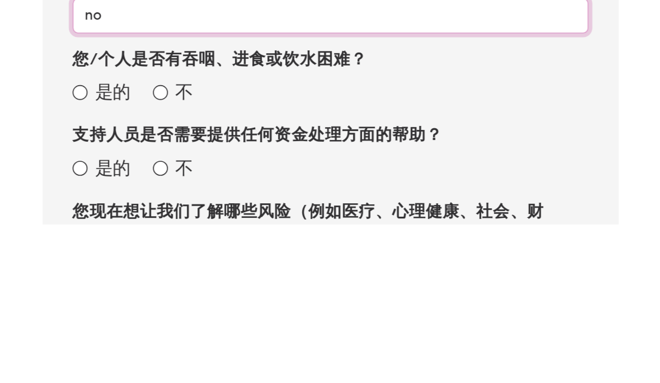
type input "no"
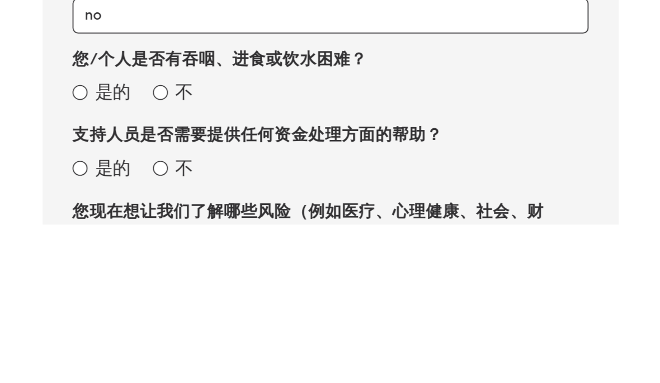
click at [224, 299] on input "您/个人是否有吞咽、进食或饮水困难？" at bounding box center [228, 303] width 9 height 9
radio input "true"
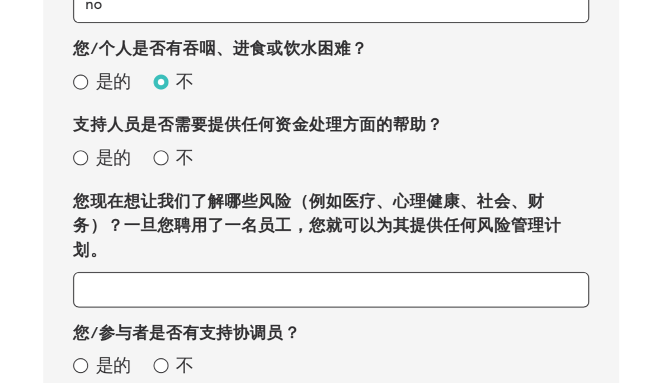
scroll to position [965, 0]
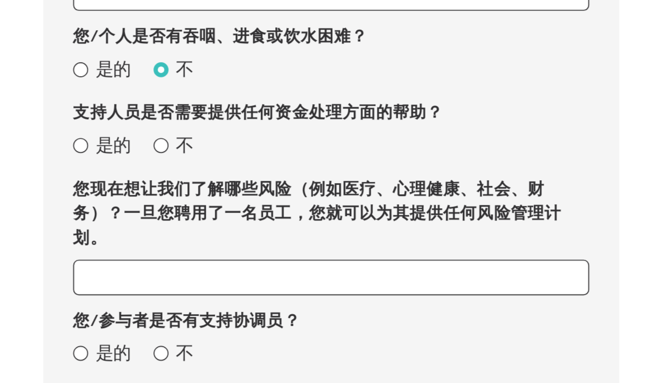
click at [224, 208] on input "不" at bounding box center [228, 212] width 9 height 9
radio input "true"
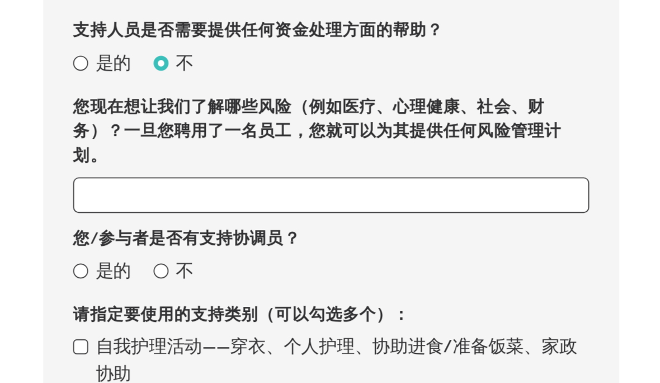
scroll to position [1016, 0]
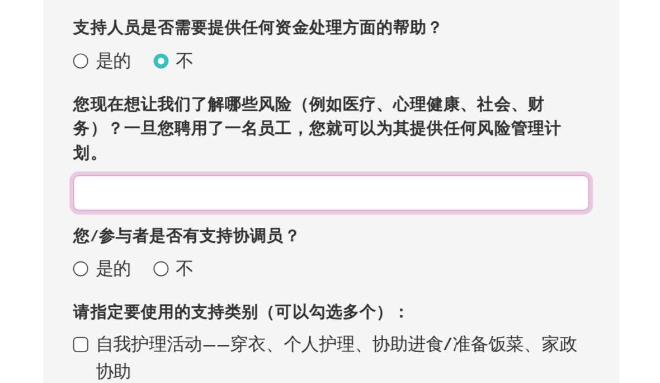
click at [197, 229] on input "您现在想让我们了解哪些风险（例如医疗、心理健康、社会、财务）？一旦您聘用了一名员工，您就可以为其提供任何风险管理计划。" at bounding box center [330, 239] width 309 height 21
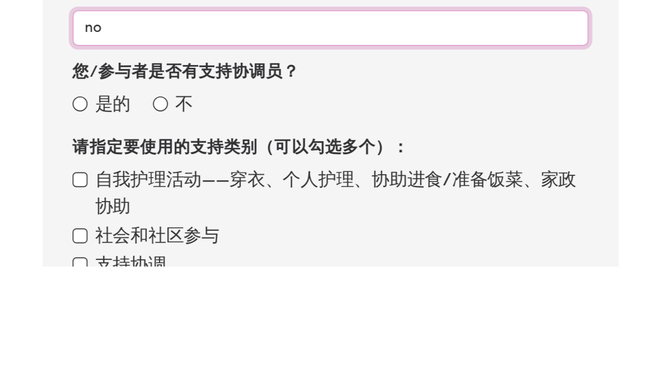
type input "no"
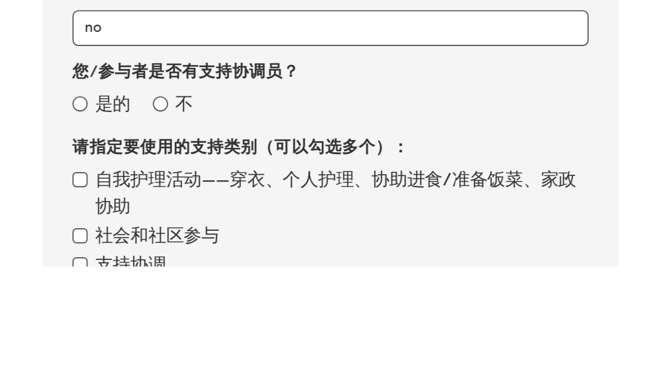
click at [224, 281] on input "不" at bounding box center [228, 285] width 9 height 9
radio input "true"
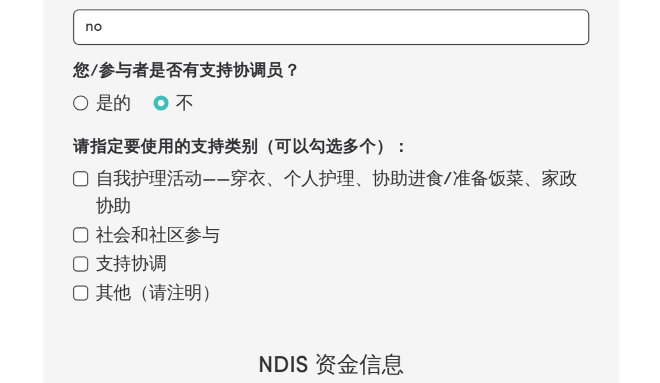
click at [176, 227] on input "自我护理活动——穿衣、个人护理、协助进食/准备饭菜、家政协助" at bounding box center [180, 231] width 9 height 9
checkbox input "true"
click at [176, 261] on input "社会和社区参与" at bounding box center [180, 265] width 9 height 9
checkbox input "true"
click at [176, 278] on input "支持协调" at bounding box center [180, 282] width 9 height 9
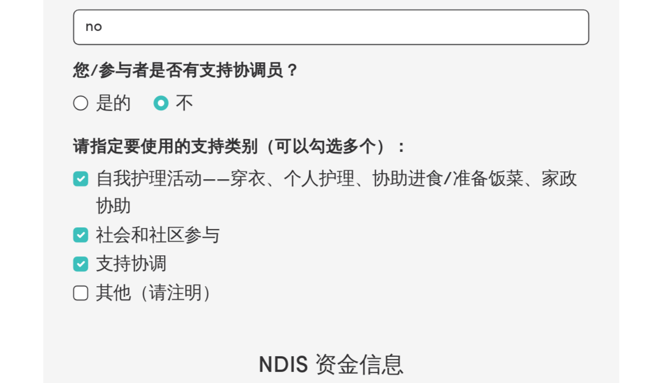
checkbox input "true"
click at [176, 295] on input "其他（请注明）" at bounding box center [180, 299] width 9 height 9
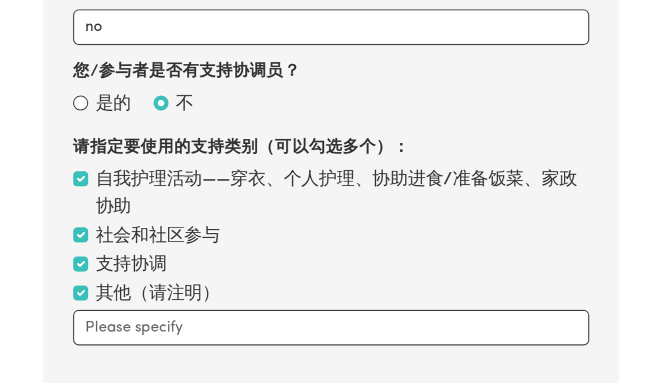
click at [176, 295] on input "其他（请注明）" at bounding box center [180, 299] width 9 height 9
checkbox input "false"
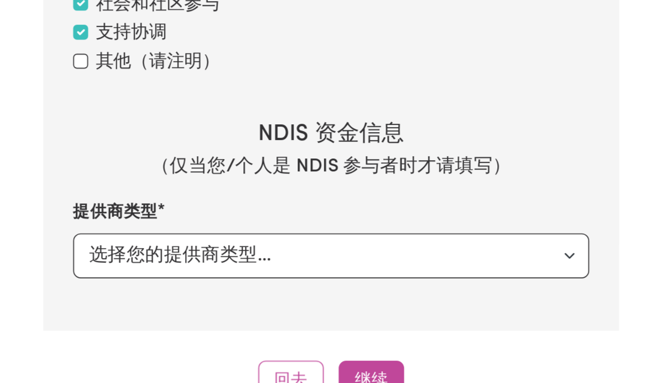
scroll to position [1253, 0]
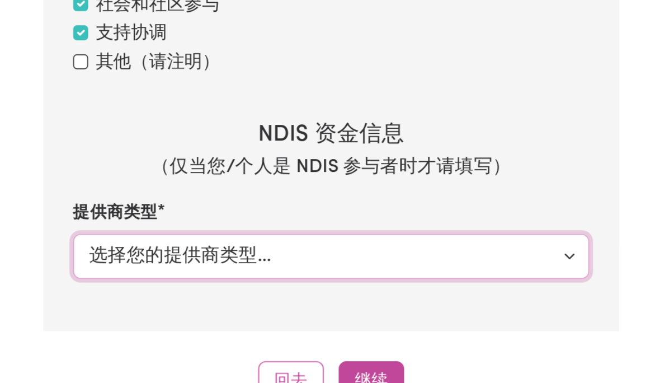
click at [338, 265] on select "选择您的提供商类型... 私下 NDIS 资金计划管理 NDIS 资金自我管理 NDIS 资助机构管理" at bounding box center [330, 278] width 309 height 27
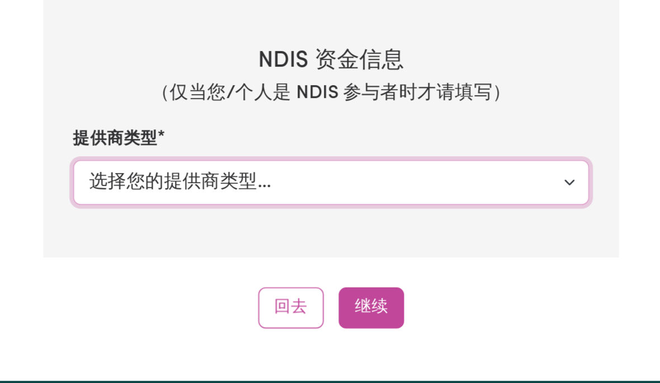
scroll to position [1299, 0]
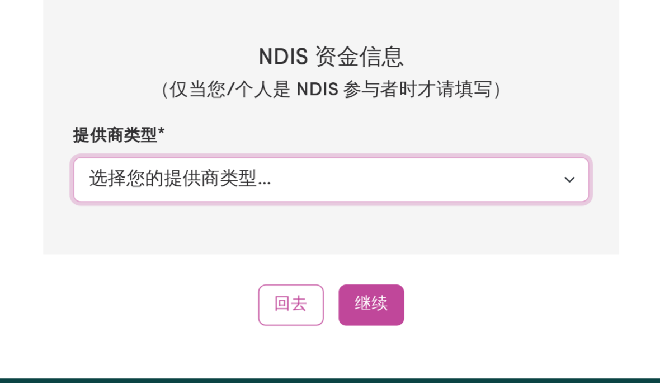
click at [336, 219] on select "选择您的提供商类型... 私下 NDIS 资金计划管理 NDIS 资金自我管理 NDIS 资助机构管理" at bounding box center [330, 232] width 309 height 27
select select "NDIS_FUNDING_PLAN_MANAGED"
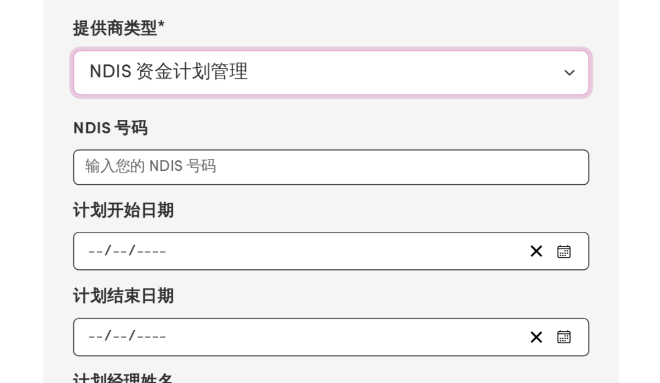
scroll to position [1364, 0]
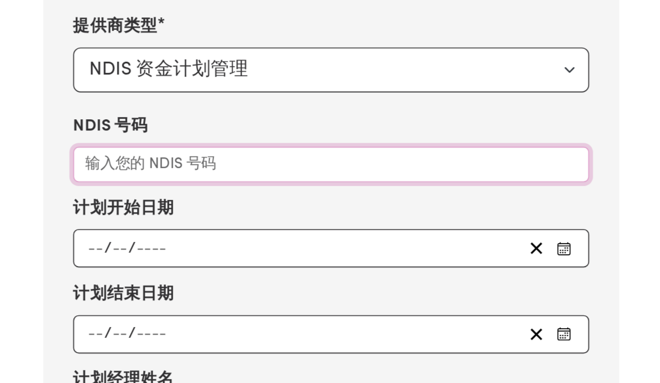
click at [176, 213] on input "NDIS 号码" at bounding box center [330, 223] width 309 height 21
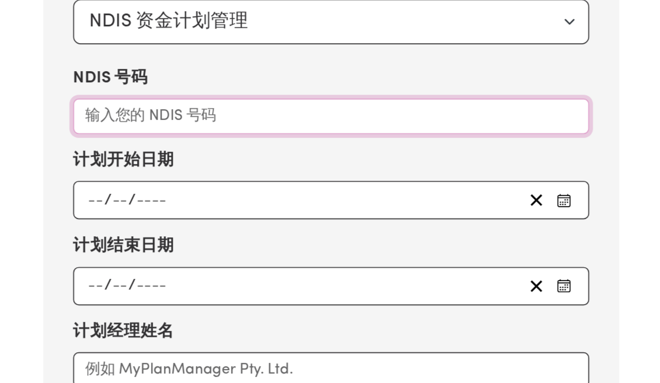
click at [176, 213] on input "NDIS 号码" at bounding box center [330, 223] width 309 height 21
paste input "580268800"
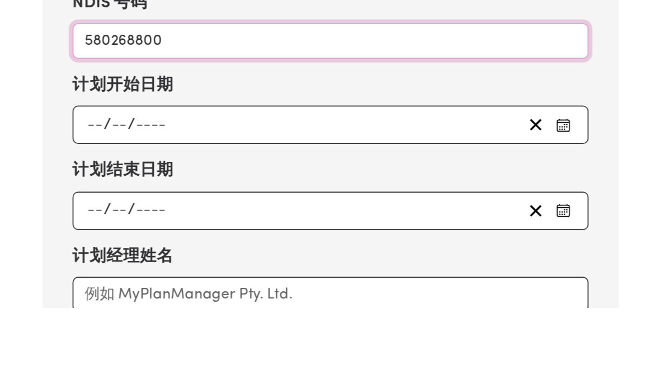
type input "580268800"
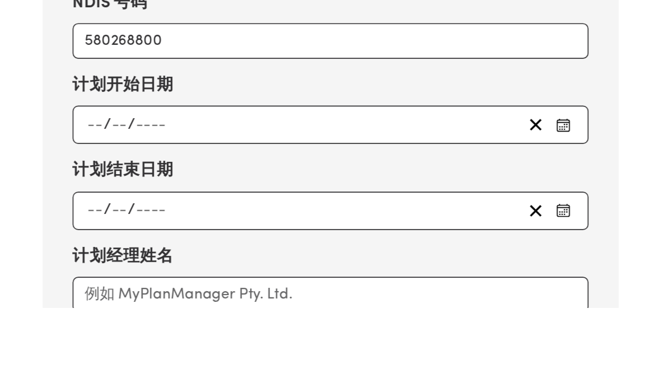
click at [465, 269] on icon "选择您的计划开始日期" at bounding box center [469, 273] width 9 height 9
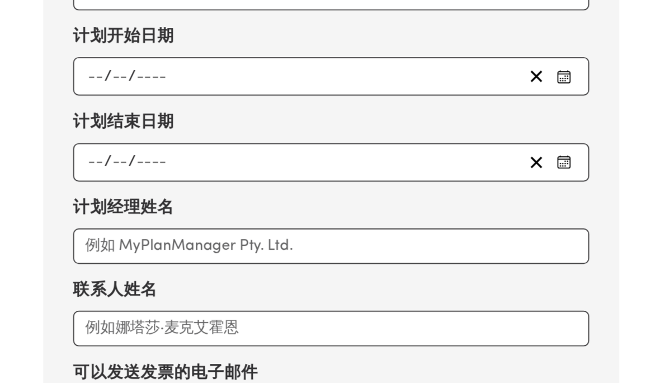
click at [465, 195] on icon "选择您的计划开始日期" at bounding box center [469, 199] width 9 height 9
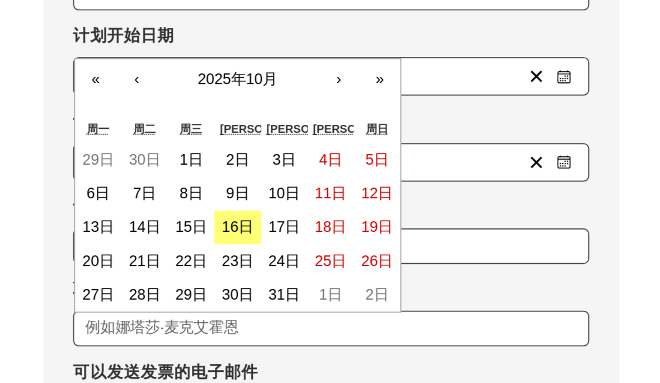
click at [205, 260] on button "7日" at bounding box center [219, 270] width 28 height 20
type input "2025-10-07"
type input "7"
type input "10"
type input "2025"
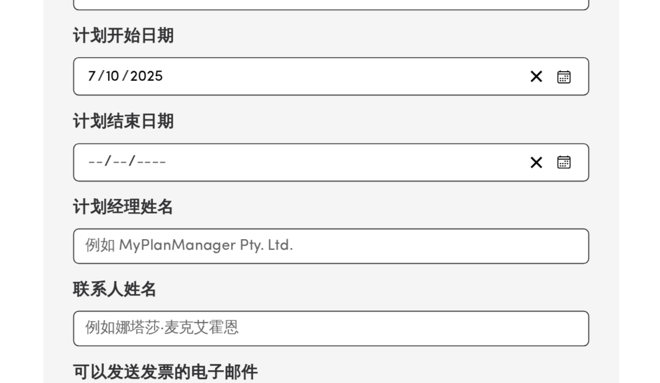
click at [466, 248] on rect "选择您的计划结束日期" at bounding box center [469, 251] width 7 height 7
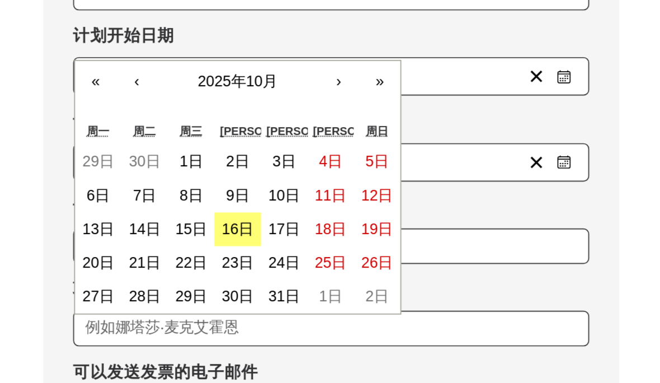
click at [322, 190] on button "›" at bounding box center [334, 202] width 25 height 25
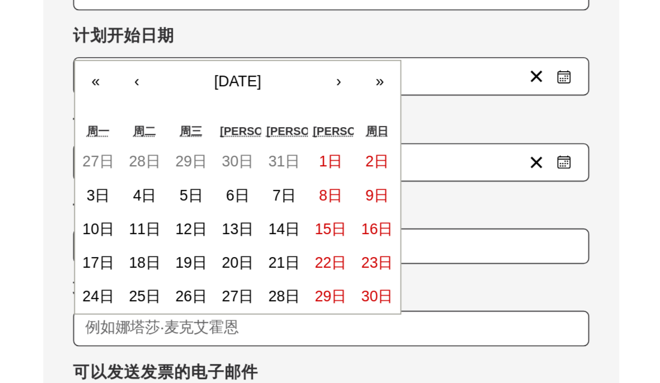
click at [212, 198] on font "‹" at bounding box center [213, 203] width 3 height 10
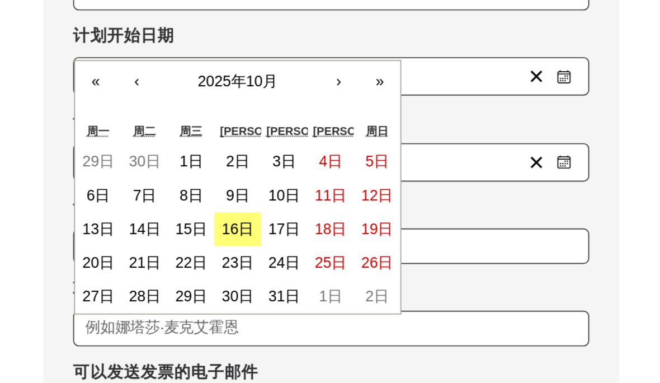
click at [357, 198] on font "»" at bounding box center [359, 203] width 5 height 10
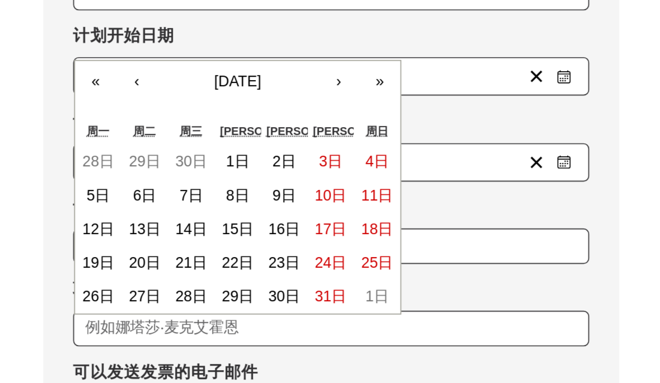
click at [357, 198] on font "»" at bounding box center [359, 203] width 5 height 10
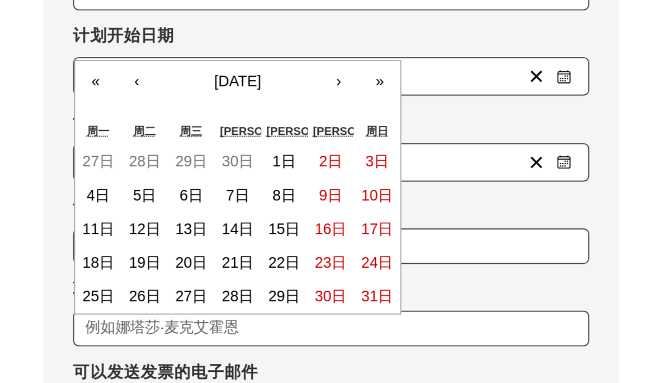
click at [357, 198] on font "»" at bounding box center [359, 203] width 5 height 10
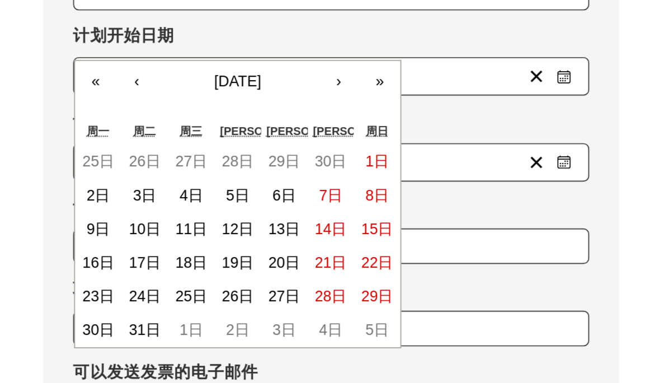
click at [295, 266] on font "6日" at bounding box center [302, 271] width 14 height 10
type input "2028-10-06"
type input "6"
type input "10"
type input "2028"
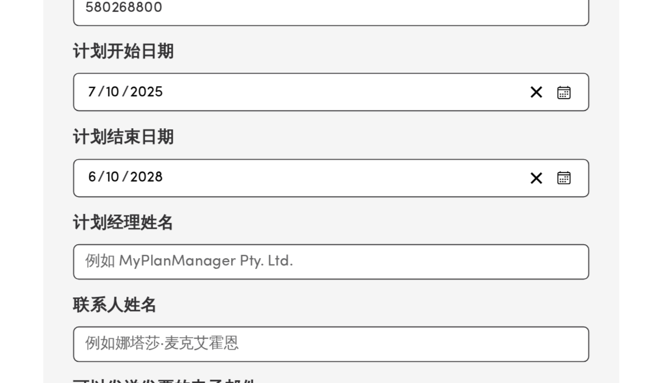
scroll to position [1458, 0]
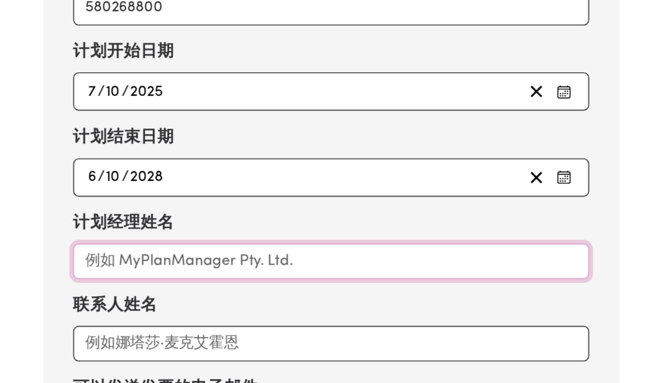
click at [178, 270] on input "计划经理姓名" at bounding box center [330, 280] width 309 height 21
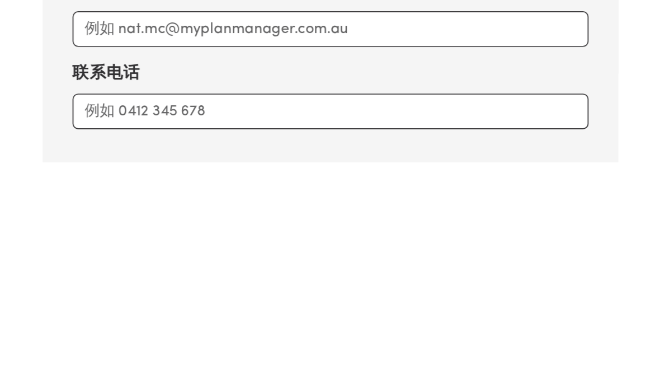
scroll to position [1545, 0]
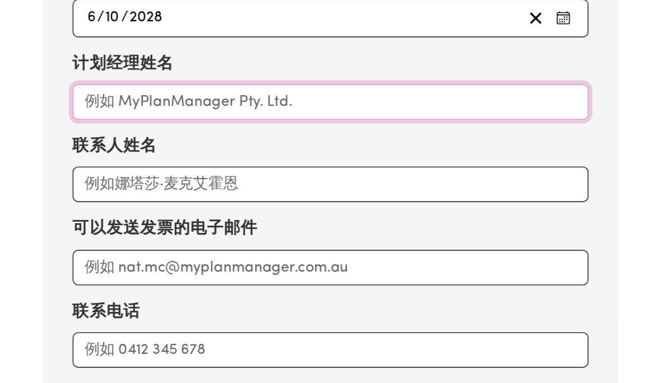
click at [217, 183] on input "计划经理姓名" at bounding box center [330, 193] width 309 height 21
click at [176, 183] on input "计划经理姓名" at bounding box center [330, 193] width 309 height 21
paste input "Plan Partners"
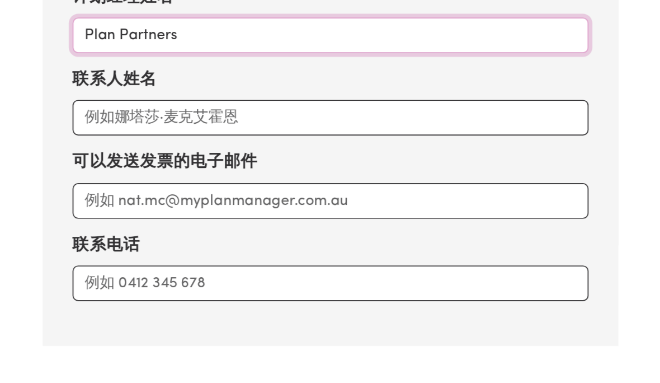
type input "Plan Partners"
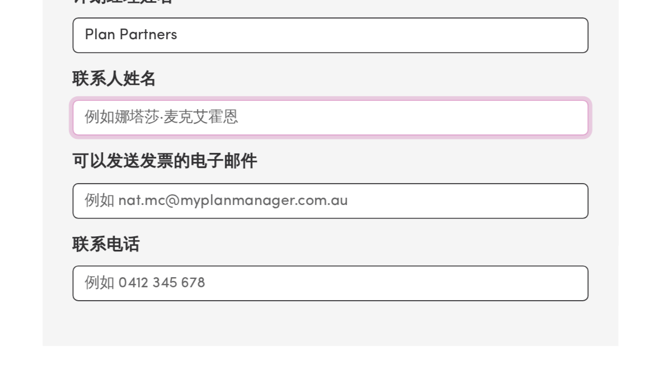
click at [176, 232] on input "联系人姓名" at bounding box center [330, 242] width 309 height 21
paste input "Plan Partners"
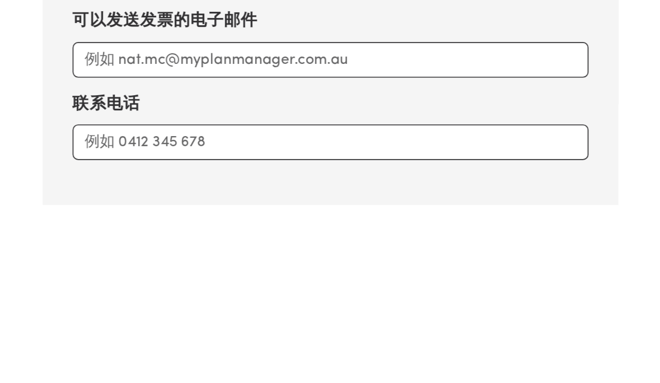
scroll to position [1648, 0]
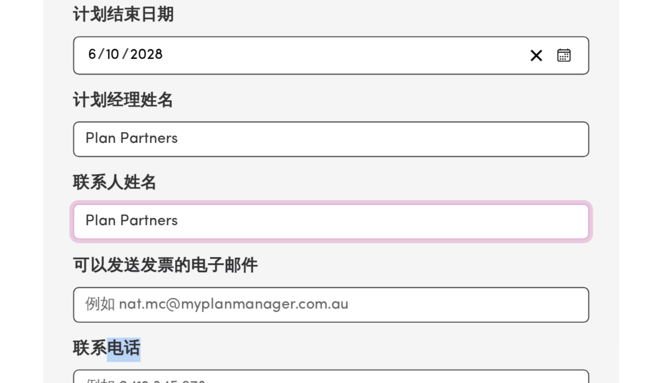
type input "Plan Partners"
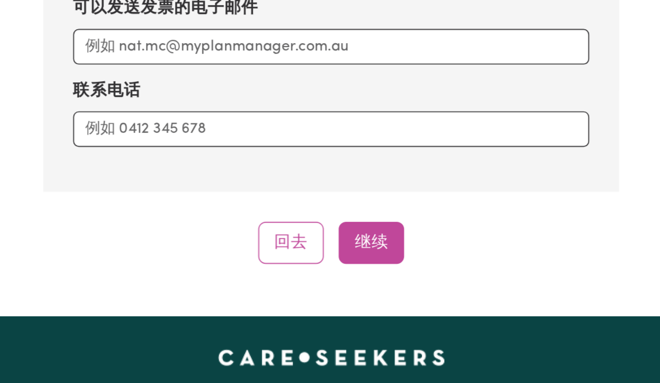
scroll to position [1689, 0]
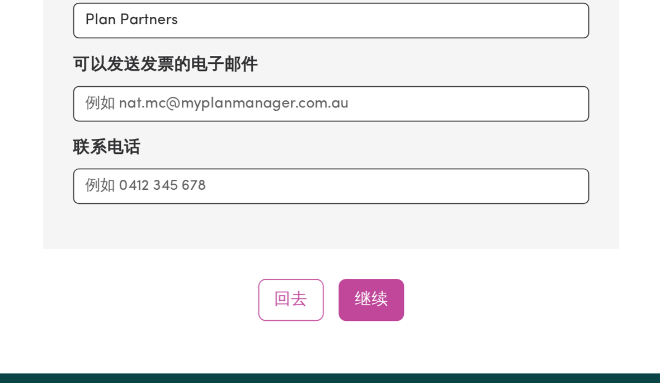
click at [344, 262] on font "继续" at bounding box center [354, 267] width 20 height 10
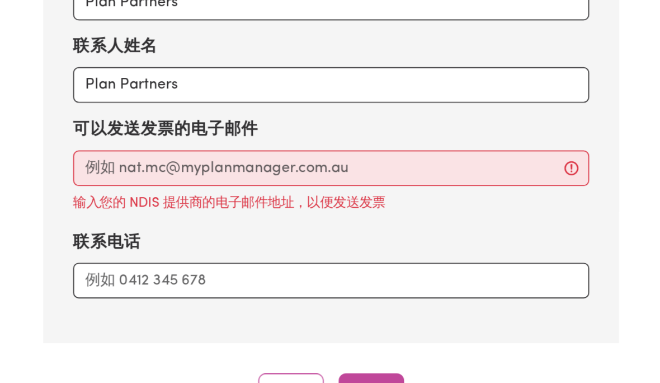
scroll to position [1613, 0]
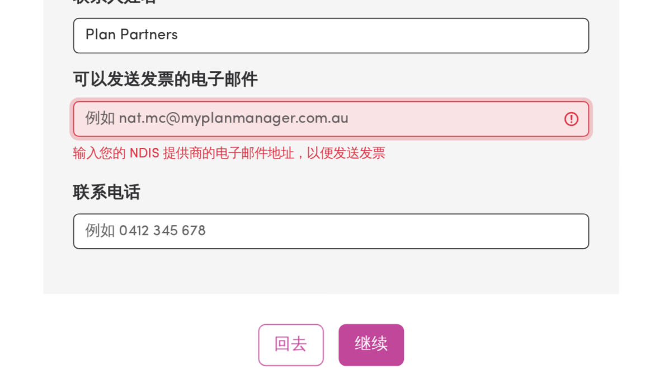
click at [176, 214] on input "可以发送发票的电子邮件" at bounding box center [330, 224] width 309 height 21
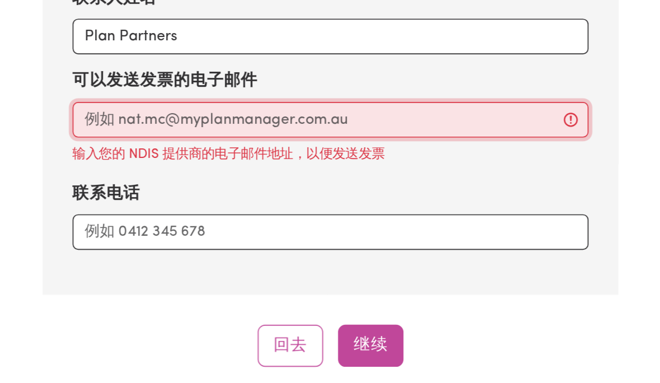
click at [176, 215] on input "可以发送发票的电子邮件" at bounding box center [330, 225] width 309 height 21
paste input "invoice@planpartners.com.au"
type input "invoice@planpartners.com.au"
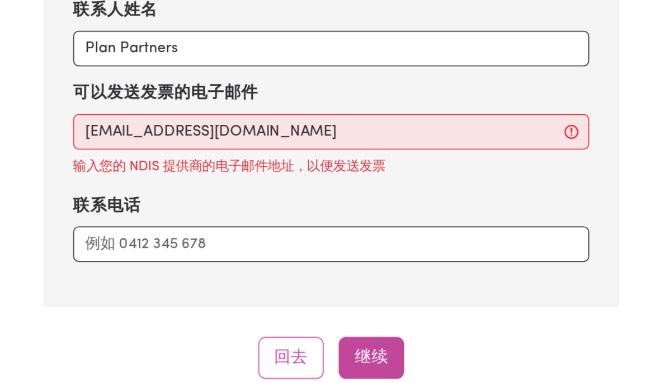
scroll to position [1636, 0]
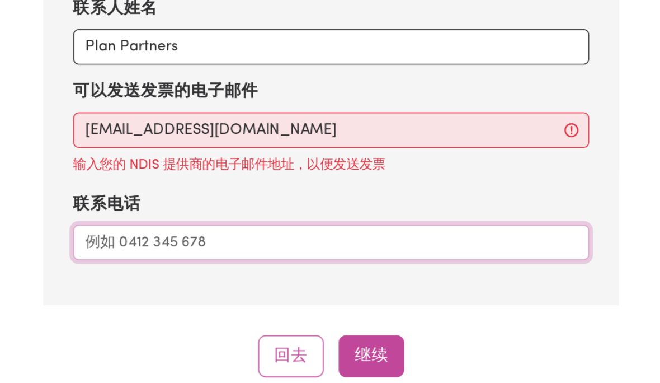
click at [176, 259] on input "联系电话" at bounding box center [330, 269] width 309 height 21
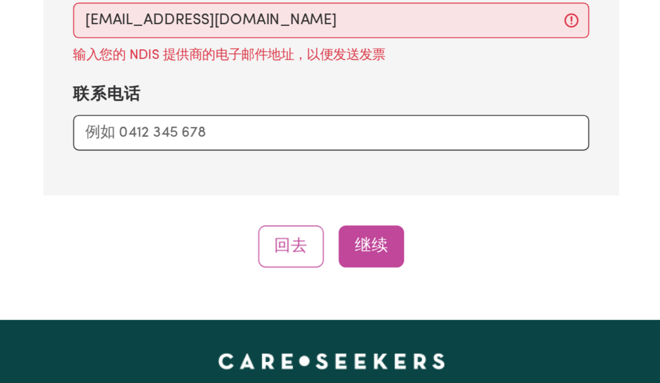
scroll to position [1700, 0]
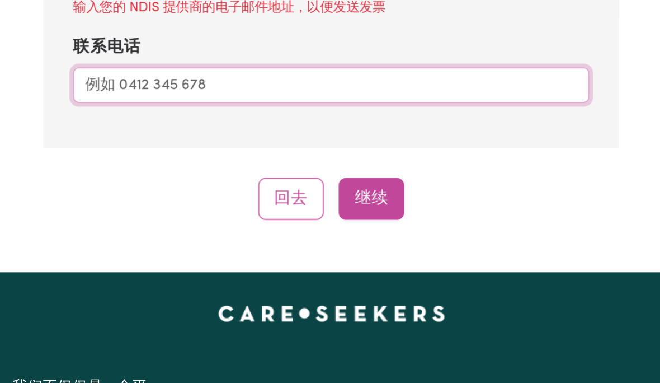
click at [176, 194] on input "联系电话" at bounding box center [330, 204] width 309 height 21
paste input "1300 333 700"
type input "1300 333 700"
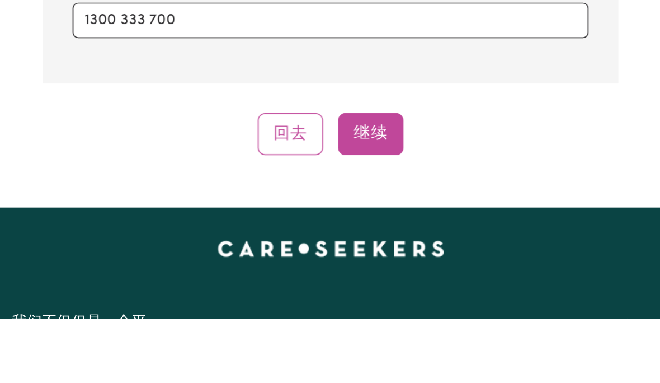
click at [344, 267] on font "继续" at bounding box center [354, 272] width 20 height 10
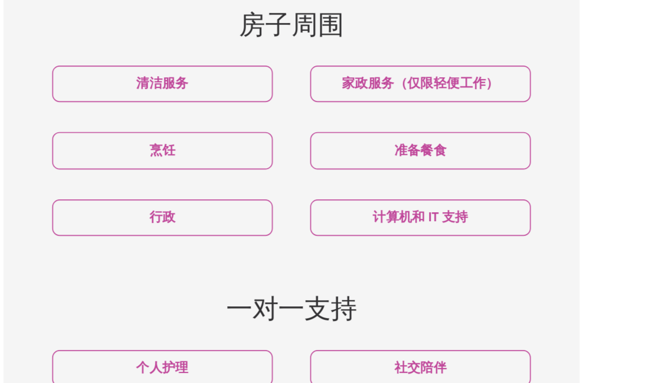
scroll to position [372, 0]
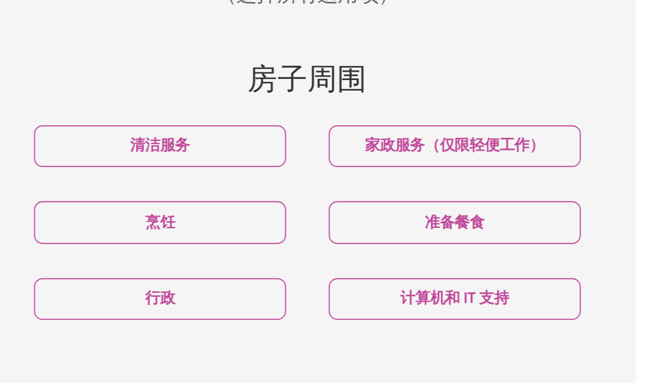
click at [187, 161] on button "清洁服务" at bounding box center [253, 172] width 132 height 22
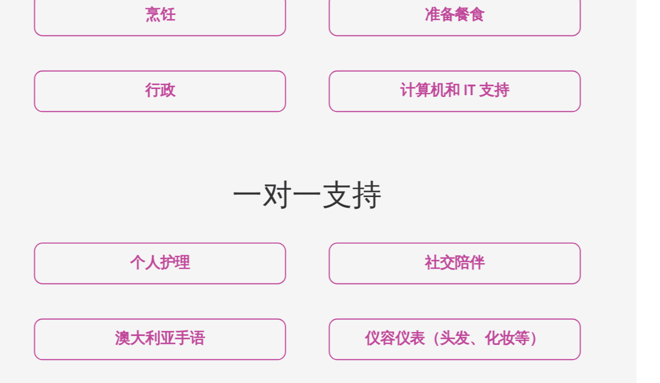
scroll to position [424, 0]
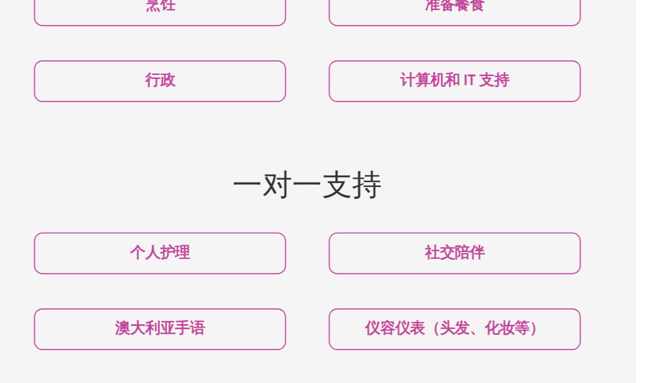
click at [187, 279] on button "个人护理" at bounding box center [253, 290] width 132 height 22
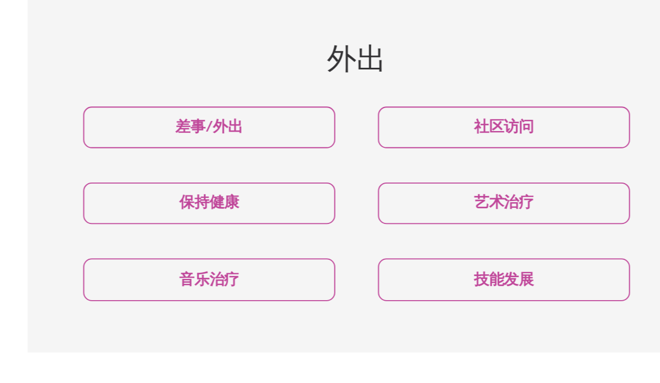
scroll to position [713, 0]
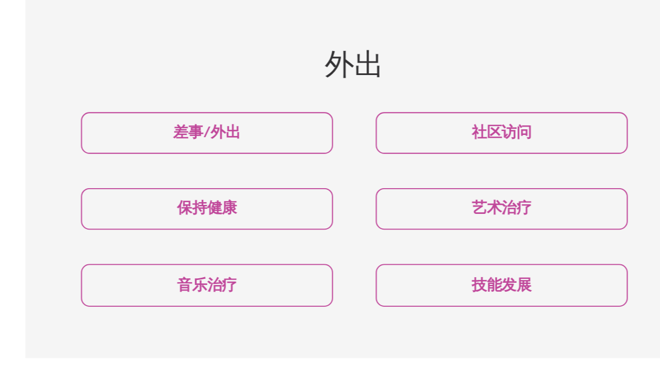
click at [341, 290] on button "技能发展" at bounding box center [407, 301] width 132 height 22
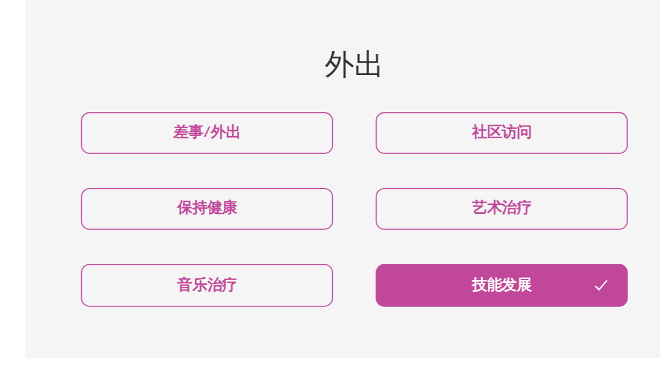
click at [341, 290] on button "技能发展" at bounding box center [407, 301] width 132 height 22
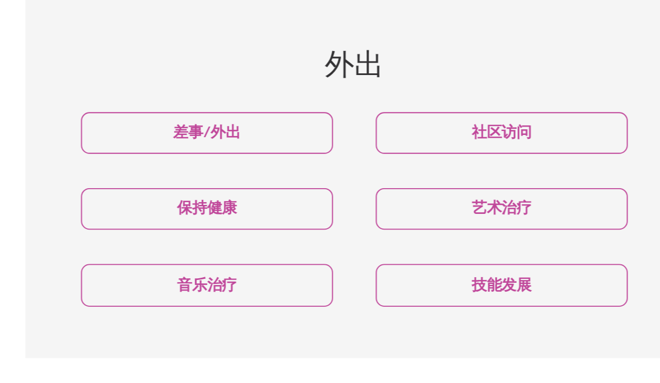
click at [341, 290] on button "技能发展" at bounding box center [407, 301] width 132 height 22
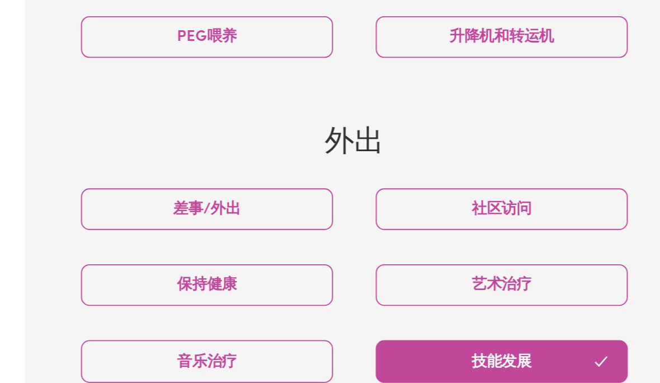
click at [187, 211] on button "差事/外出" at bounding box center [253, 222] width 132 height 22
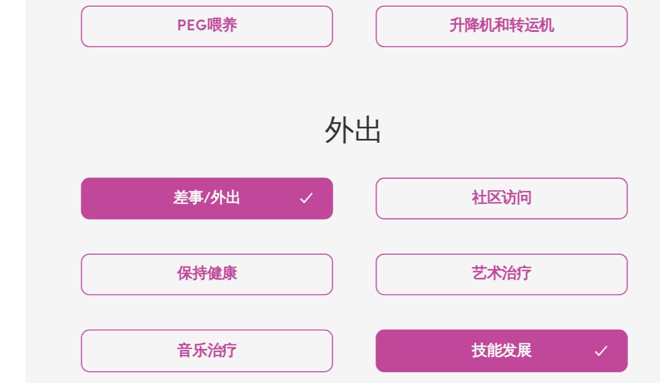
click at [455, 297] on icon "button" at bounding box center [459, 301] width 9 height 9
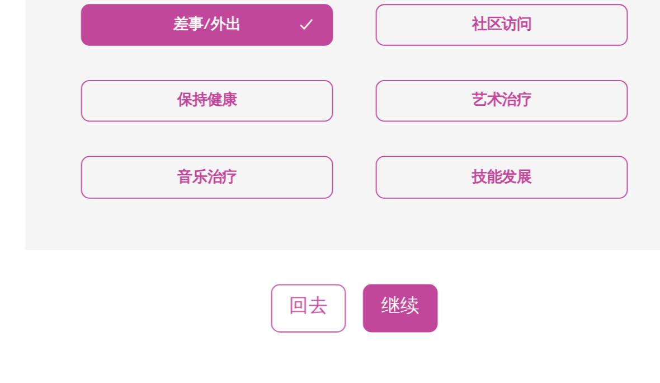
scroll to position [768, 0]
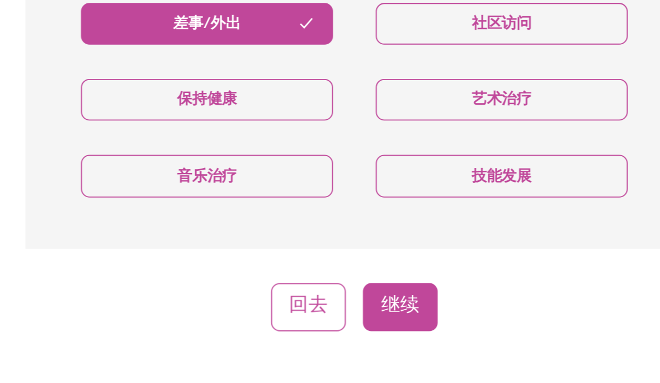
click at [344, 311] on font "继续" at bounding box center [354, 316] width 20 height 10
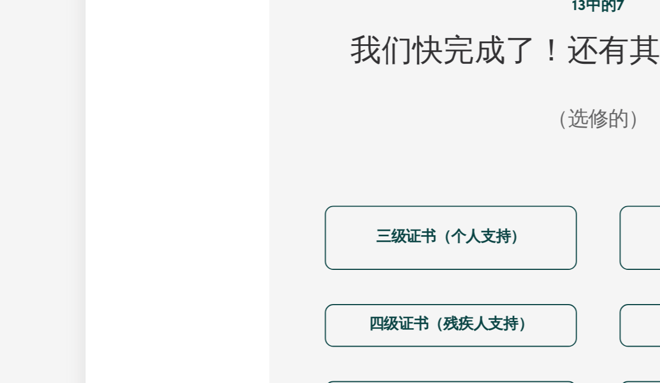
scroll to position [331, 0]
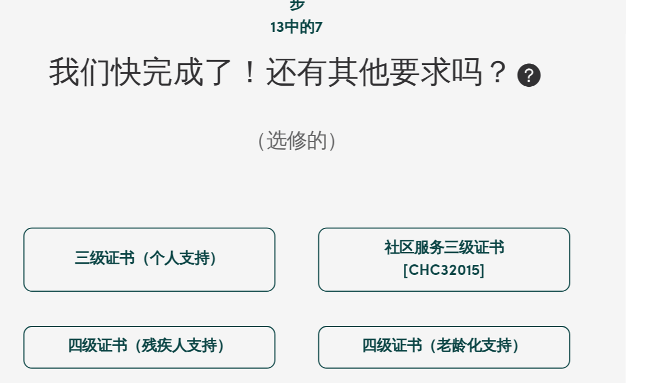
click at [341, 179] on button "社区服务三级证书 [CHC32015]" at bounding box center [407, 196] width 132 height 34
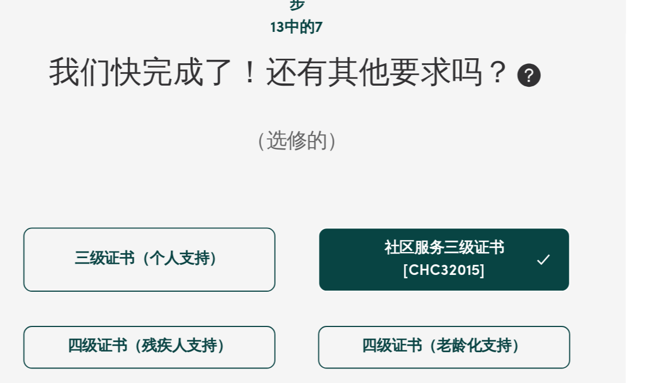
click at [455, 191] on icon "button" at bounding box center [459, 195] width 9 height 9
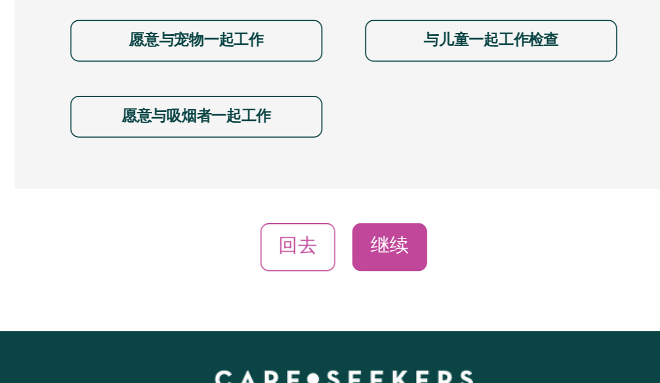
scroll to position [835, 0]
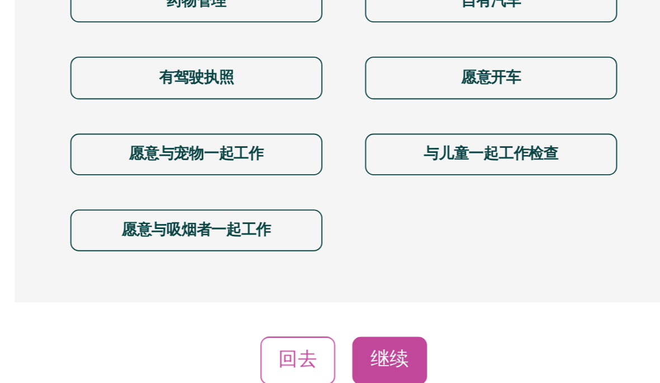
click at [335, 267] on button "继续" at bounding box center [354, 279] width 39 height 25
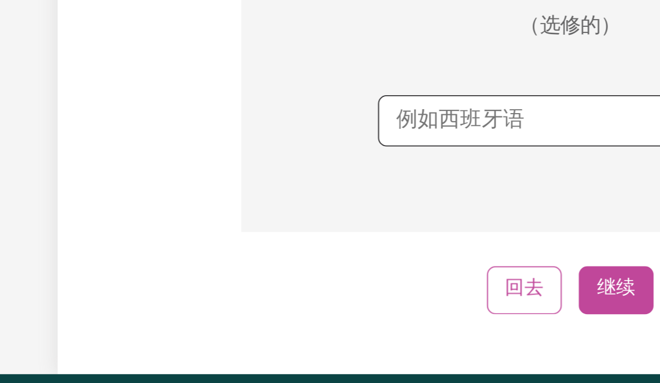
scroll to position [331, 0]
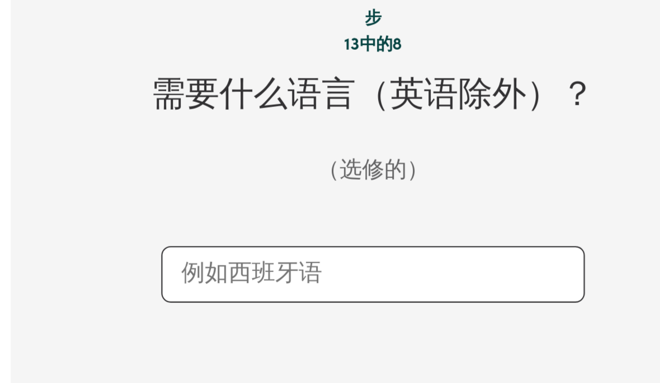
click at [239, 175] on input "text" at bounding box center [330, 183] width 182 height 17
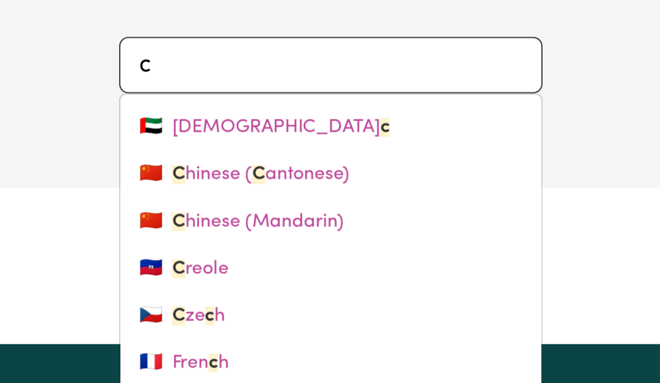
type input "ch"
type input "chinese (Cantonese)"
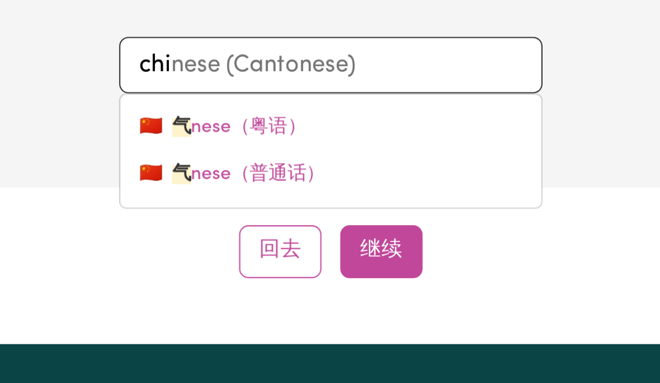
type input "chi n"
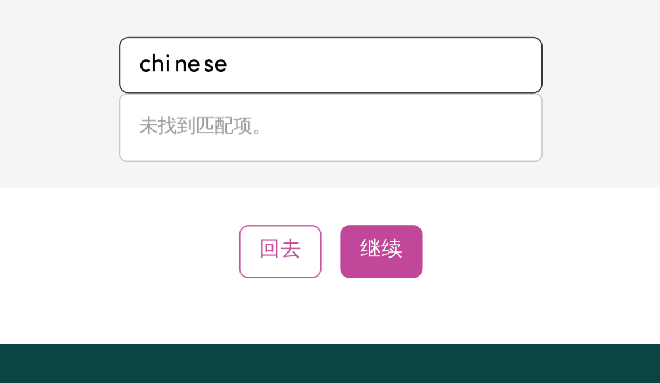
type input "chinese"
type input "chinese (Cantonese)"
type input "chi ne se"
type input "Chinese"
type input "Chinese (Cantonese)"
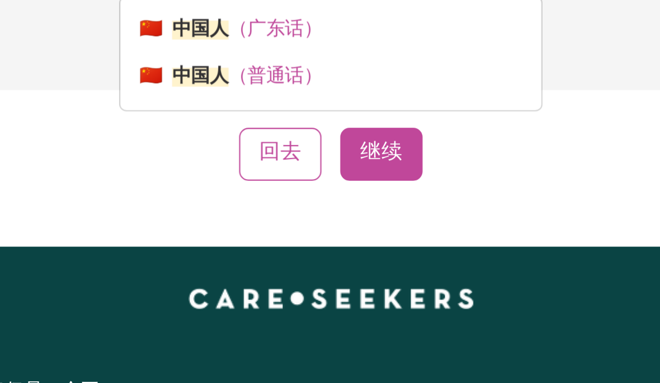
click at [281, 231] on font "（普通话）" at bounding box center [303, 235] width 45 height 9
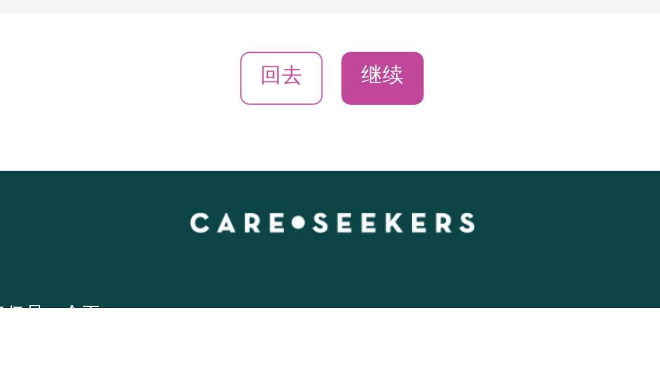
click at [344, 269] on font "继续" at bounding box center [354, 274] width 20 height 10
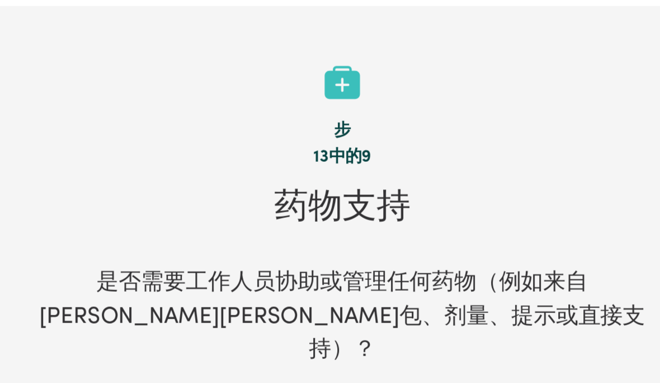
scroll to position [323, 0]
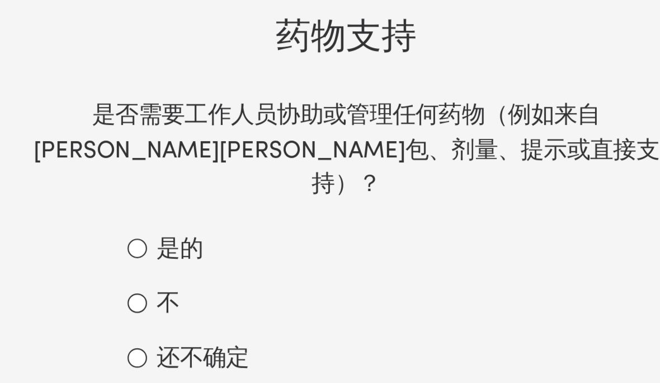
click at [229, 223] on input "不" at bounding box center [233, 227] width 9 height 9
radio input "true"
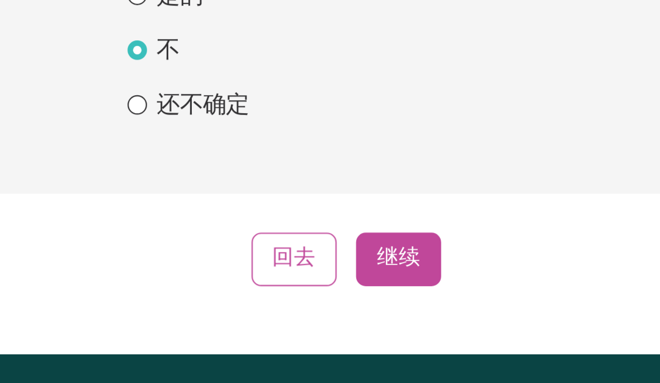
click at [344, 292] on font "继续" at bounding box center [354, 297] width 20 height 10
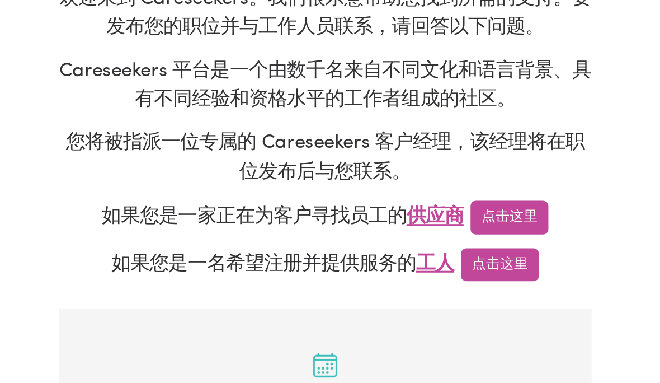
scroll to position [32, 0]
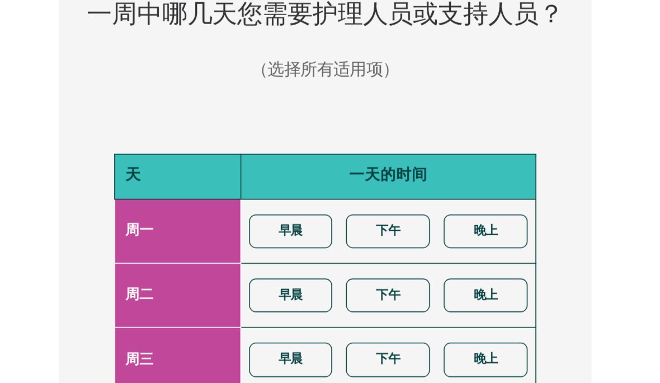
scroll to position [318, 0]
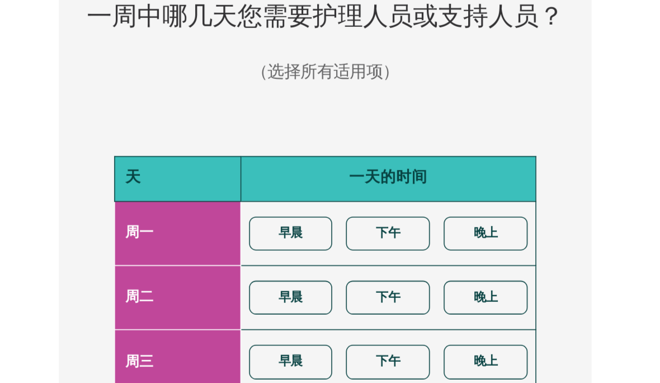
click at [407, 239] on button "晚上" at bounding box center [434, 250] width 54 height 22
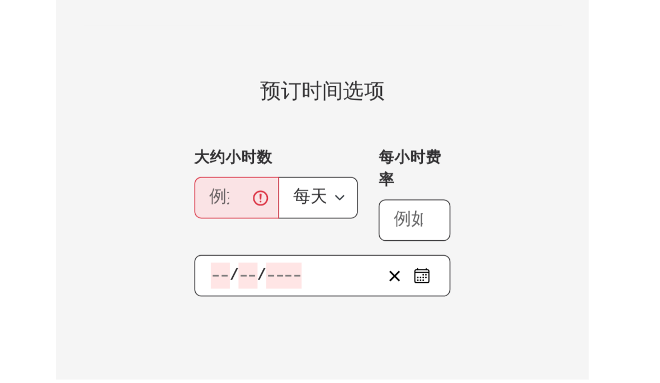
scroll to position [737, 0]
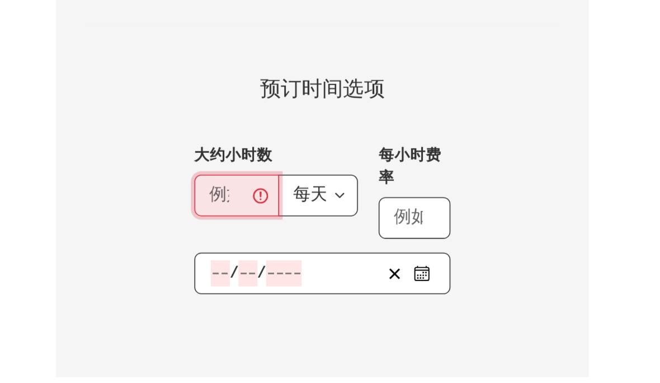
click at [247, 217] on input "大约小时数" at bounding box center [274, 230] width 55 height 27
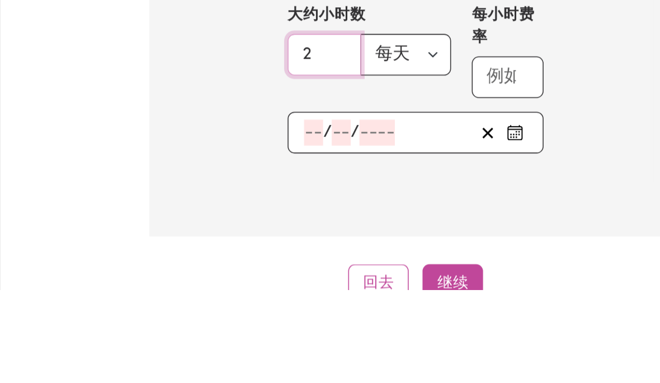
type input "2"
click at [395, 138] on section "预订时间选项 大约小时数 2 每天 每周 每小时费率 / /" at bounding box center [330, 226] width 309 height 176
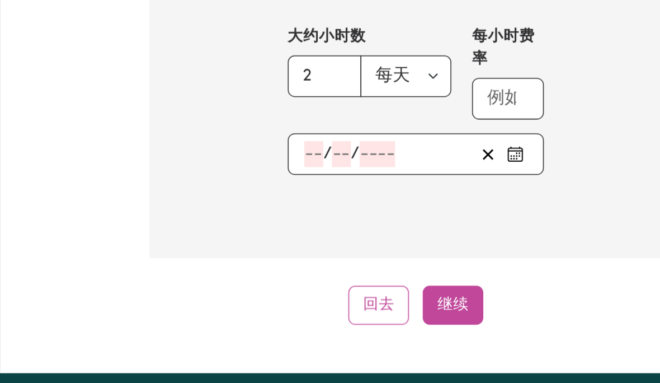
click at [335, 275] on button "继续" at bounding box center [354, 287] width 39 height 25
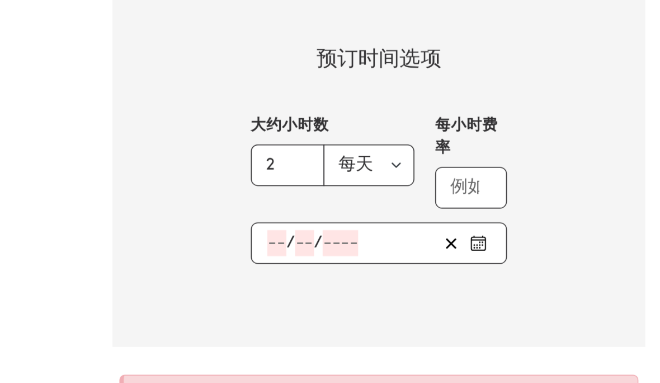
click at [390, 188] on icon "选择大概的开始日期" at bounding box center [394, 188] width 9 height 0
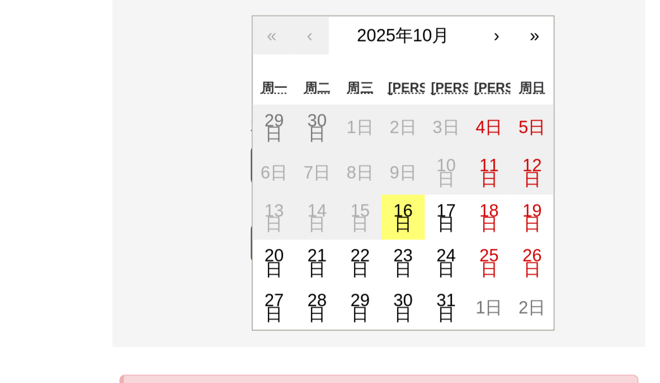
click at [368, 162] on font "17日" at bounding box center [374, 172] width 12 height 21
type input "2025-10-17"
type input "17"
type input "10"
type input "2025"
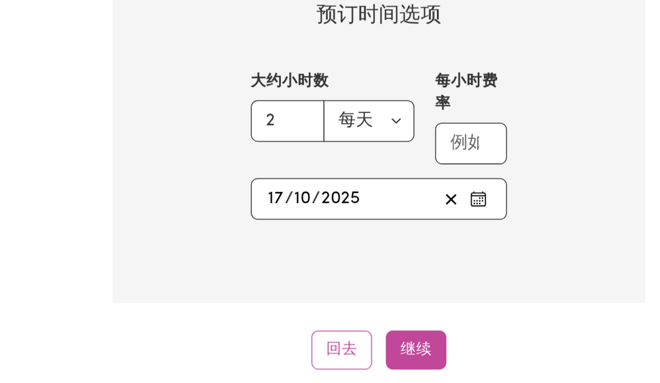
click at [335, 275] on button "继续" at bounding box center [354, 287] width 39 height 25
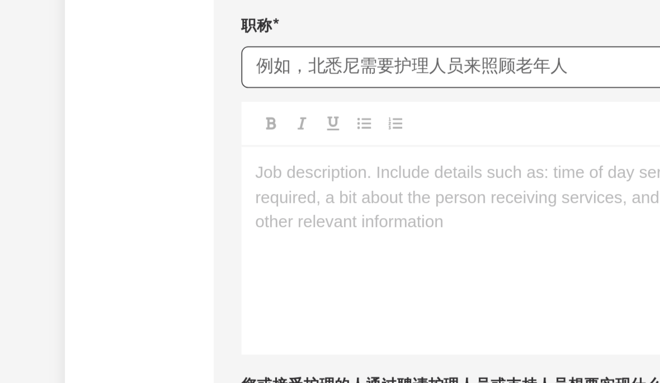
scroll to position [331, 0]
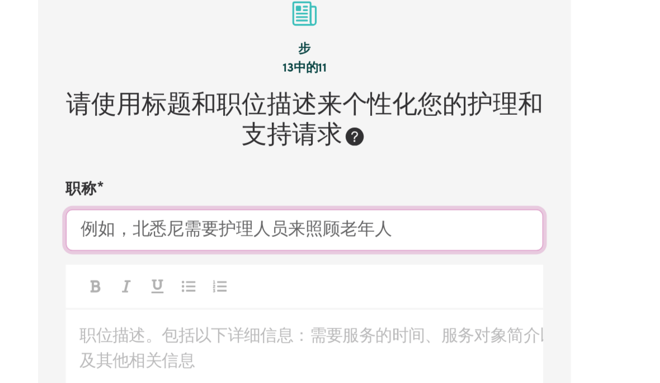
click at [176, 166] on input "职称" at bounding box center [330, 179] width 309 height 27
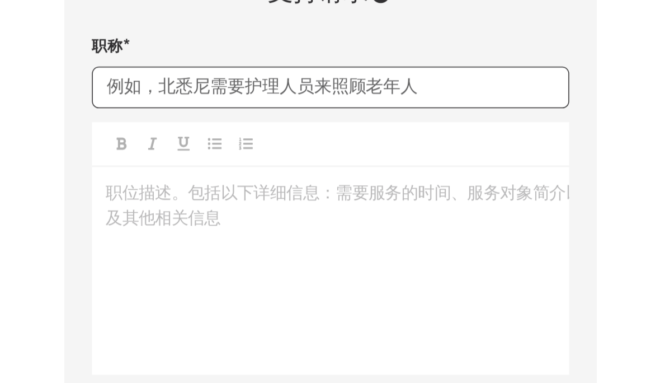
scroll to position [350, 0]
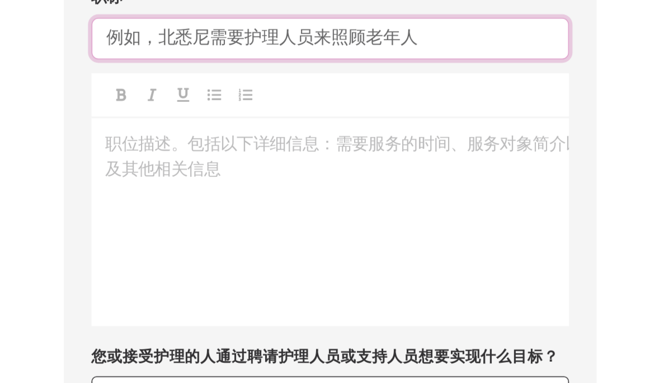
click at [176, 147] on input "职称" at bounding box center [330, 160] width 309 height 27
paste input "wynnum needs care for disabled people"
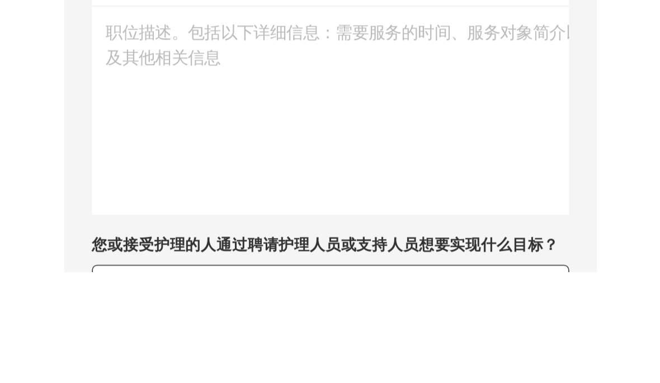
type input "wynnum needs care for disabled people"
click at [407, 30] on div "告诉我们您的护理和支持需求 欢迎来到 Careseekers。我们很乐意帮助您找到所需的支持。要发布您的职位并与工作人员联系，请回答以下问题。 Caresee…" at bounding box center [330, 272] width 537 height 1102
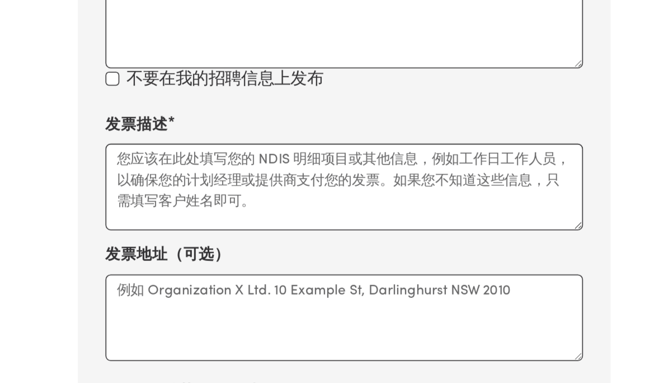
scroll to position [633, 0]
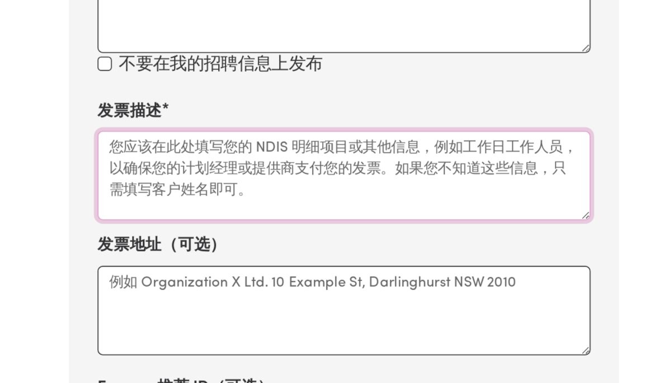
click at [279, 192] on textarea "发票描述" at bounding box center [330, 220] width 309 height 56
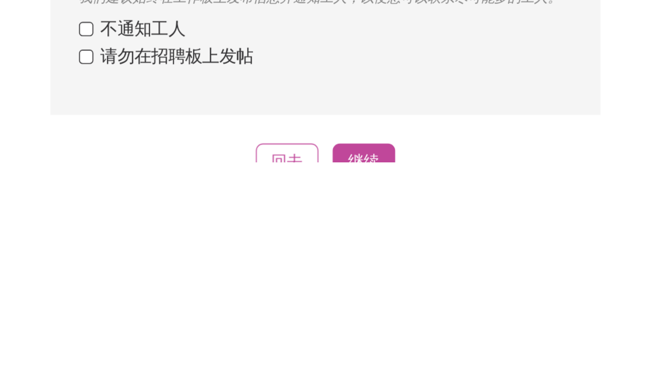
scroll to position [781, 0]
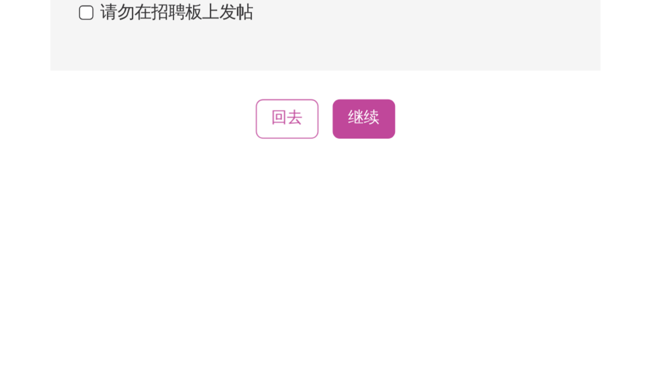
type textarea "yawu"
click at [335, 344] on button "继续" at bounding box center [354, 356] width 39 height 25
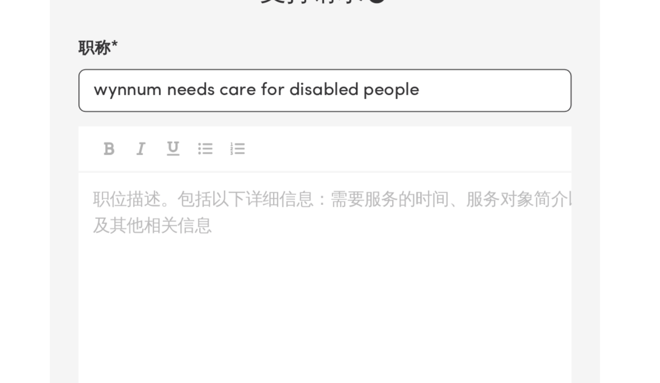
scroll to position [453, 0]
click at [185, 121] on p "职位描述。包括以下详细信息：需要服务的时间、服务对象简介以及其他相关信息 ﻿" at bounding box center [330, 125] width 291 height 16
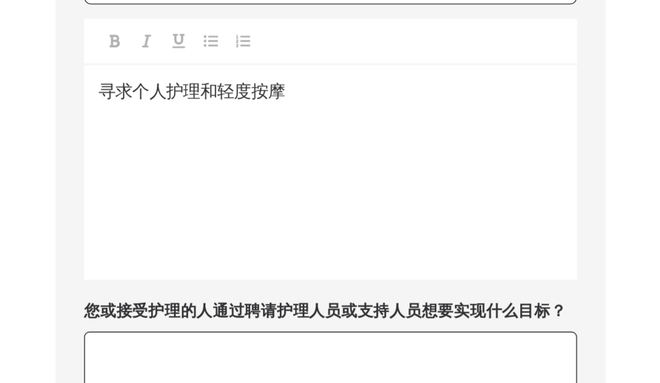
click at [370, 40] on section "步 13 中的 11 请使用标题和职位描述来个性化您的护理和支持请求 职称 wynnum needs care for disabled people 寻求个…" at bounding box center [330, 278] width 345 height 797
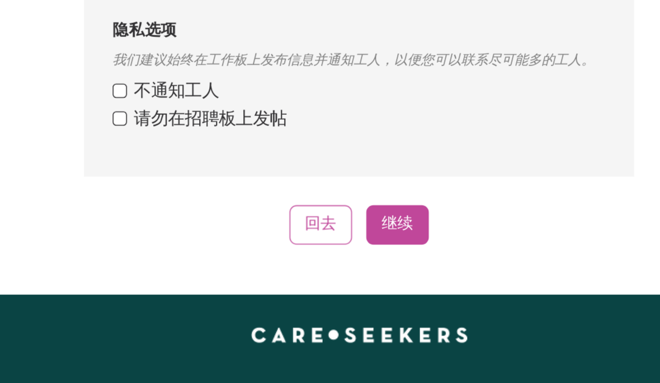
scroll to position [920, 0]
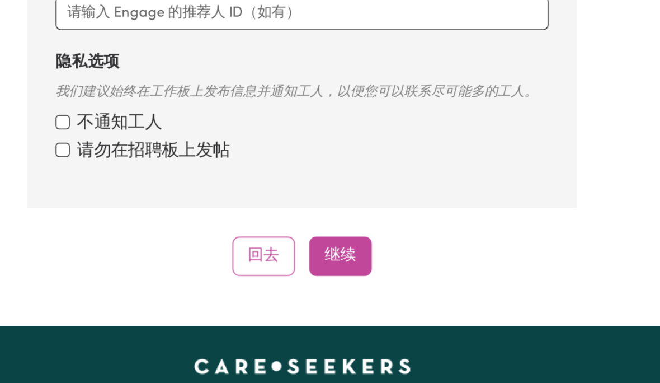
click at [344, 236] on font "继续" at bounding box center [354, 241] width 20 height 10
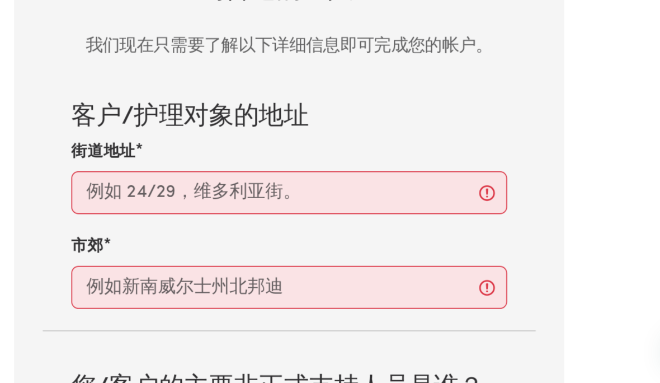
scroll to position [342, 0]
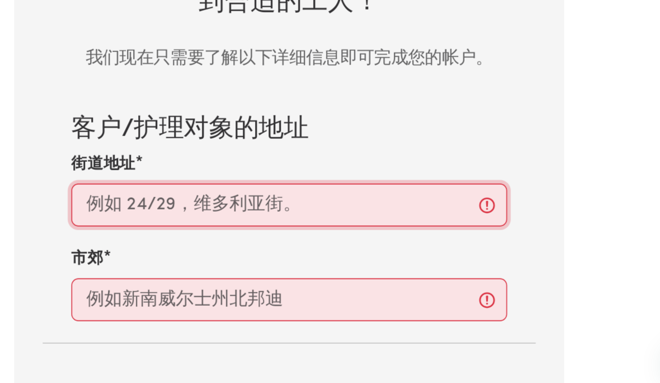
click at [256, 220] on input "街道地址" at bounding box center [330, 233] width 273 height 27
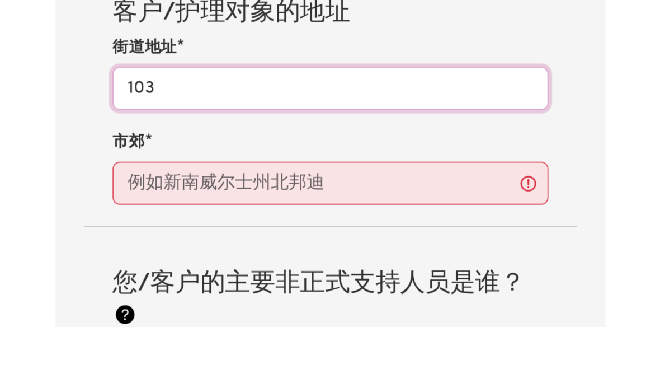
click at [194, 220] on input "103" at bounding box center [330, 233] width 273 height 27
click at [194, 220] on input "3/103" at bounding box center [330, 233] width 273 height 27
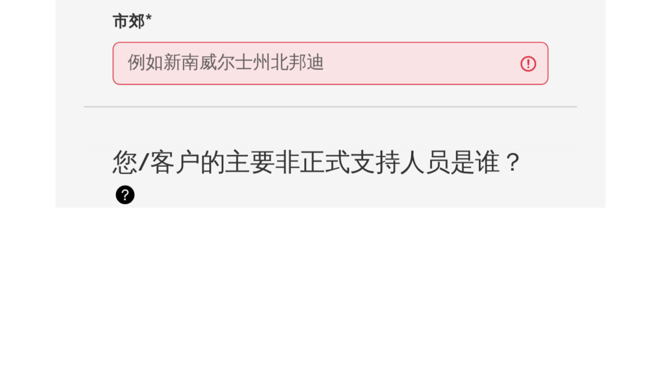
type input "3/103 bride st"
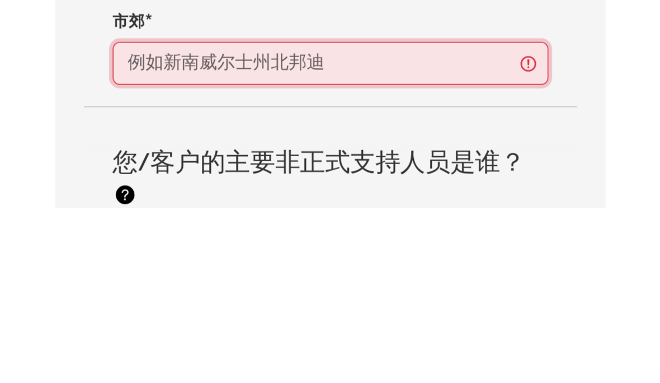
click at [194, 279] on input "text" at bounding box center [330, 292] width 273 height 27
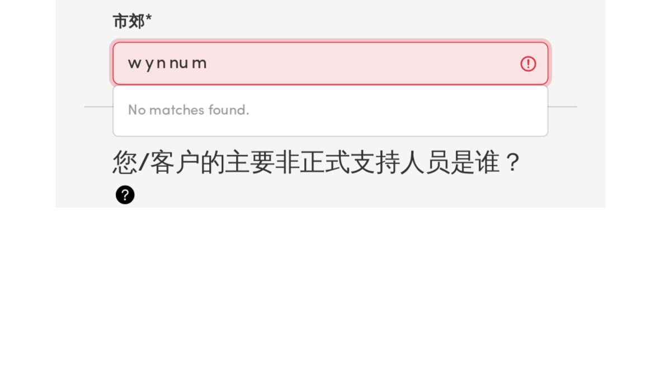
type input "wynnum"
type input "wynnum, [GEOGRAPHIC_DATA], 4178"
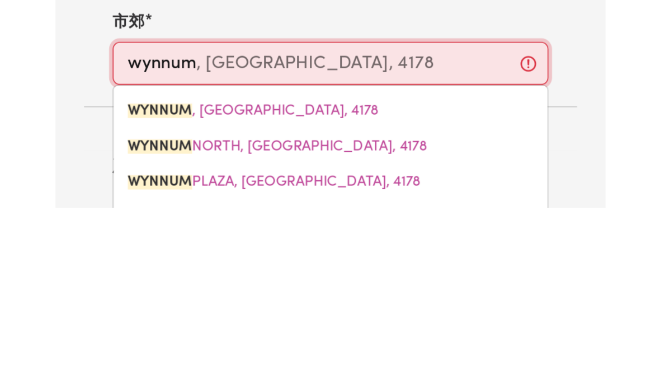
click at [203, 318] on span "WYNNUM , [GEOGRAPHIC_DATA], 4178" at bounding box center [281, 322] width 157 height 9
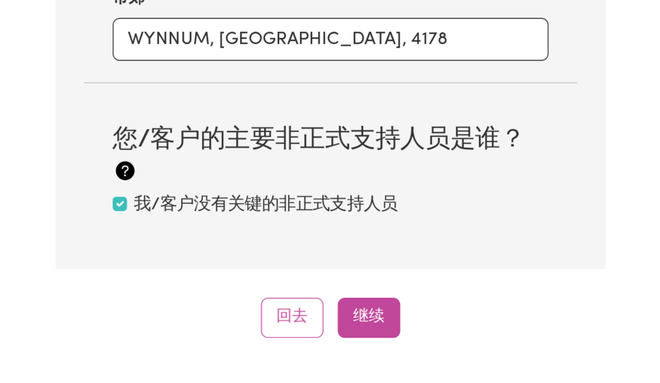
scroll to position [498, 0]
click at [194, 236] on input "我/客户没有关键的非正式支持人员" at bounding box center [198, 240] width 9 height 9
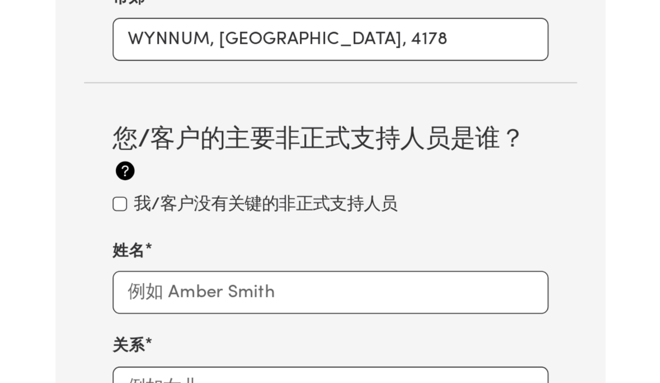
click at [194, 236] on input "我/客户没有关键的非正式支持人员" at bounding box center [198, 240] width 9 height 9
checkbox input "true"
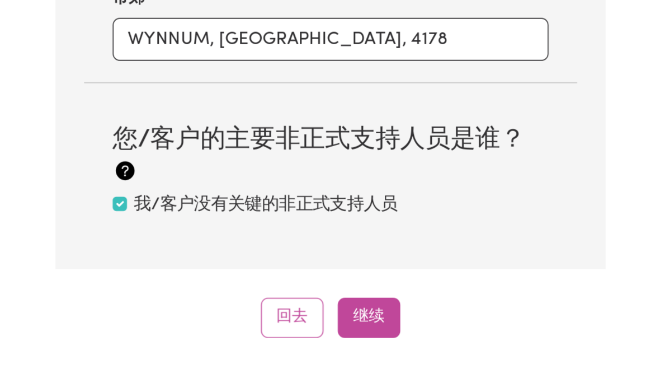
click at [335, 299] on button "继续" at bounding box center [354, 311] width 39 height 25
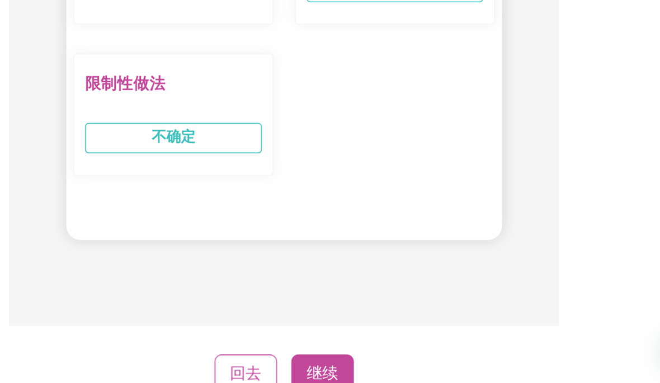
scroll to position [1178, 0]
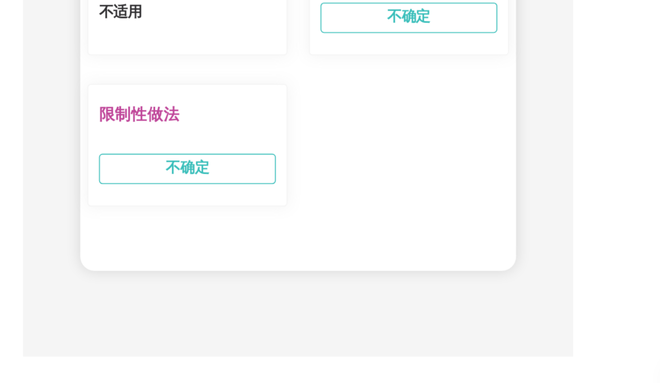
click at [344, 342] on font "继续" at bounding box center [354, 347] width 20 height 10
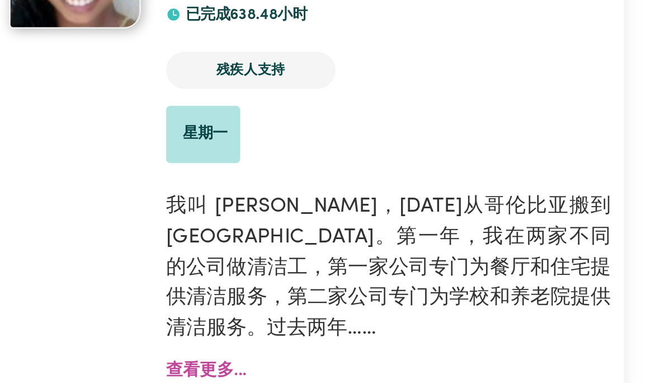
scroll to position [379, 0]
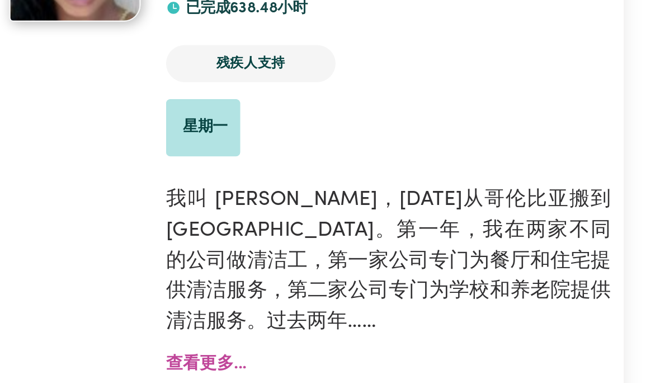
click at [254, 343] on font "查看更多..." at bounding box center [275, 347] width 43 height 9
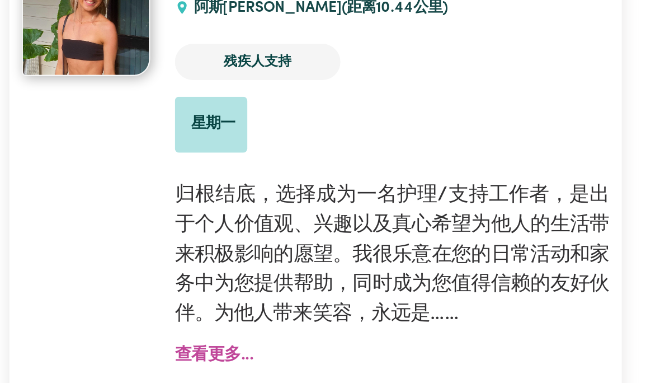
scroll to position [778, 0]
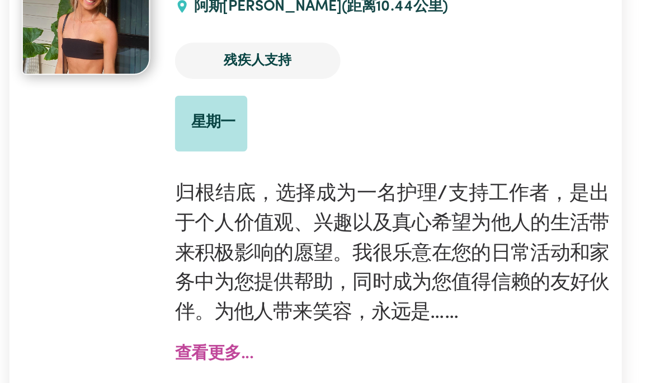
click at [254, 337] on font "查看更多..." at bounding box center [275, 341] width 43 height 9
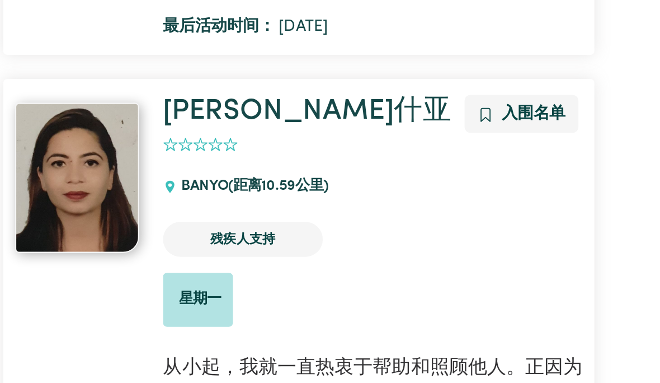
scroll to position [1218, 0]
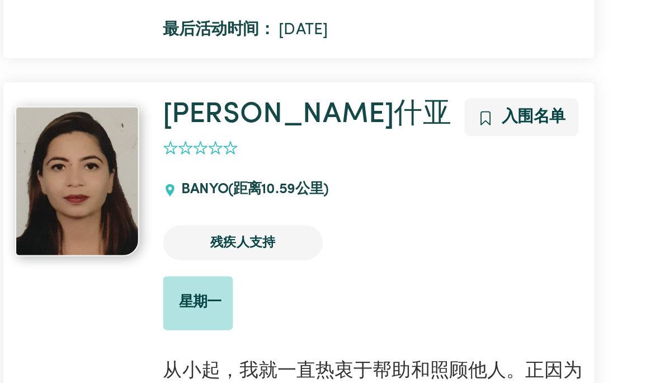
click at [444, 61] on font "入围名单" at bounding box center [462, 65] width 36 height 9
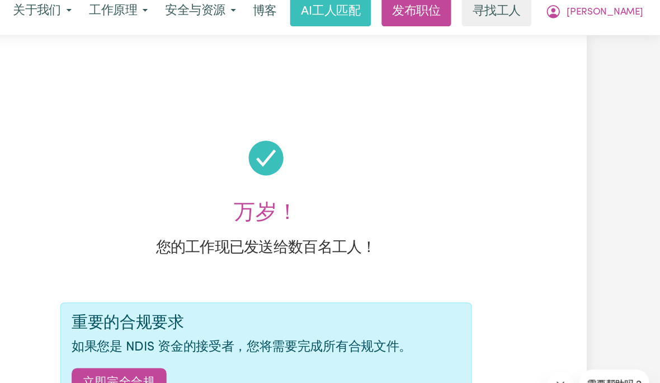
scroll to position [0, 0]
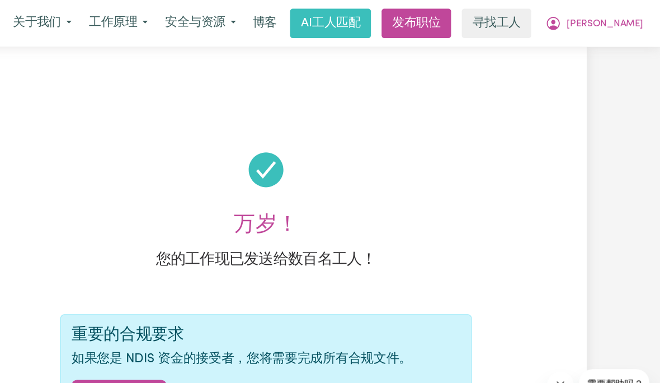
click at [436, 16] on font "发布职位" at bounding box center [456, 19] width 40 height 11
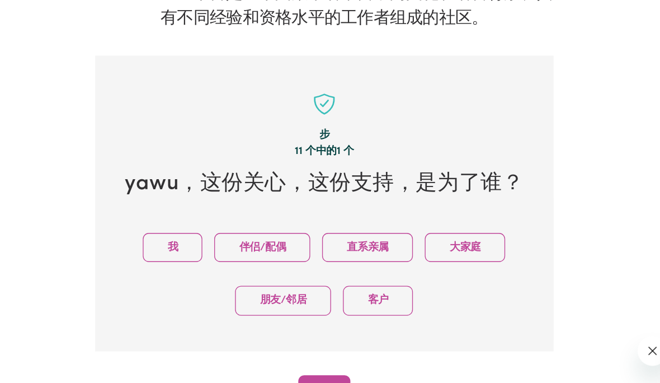
scroll to position [125, 0]
click at [212, 241] on font "我" at bounding box center [216, 245] width 8 height 8
click at [311, 341] on button "继续" at bounding box center [330, 353] width 39 height 25
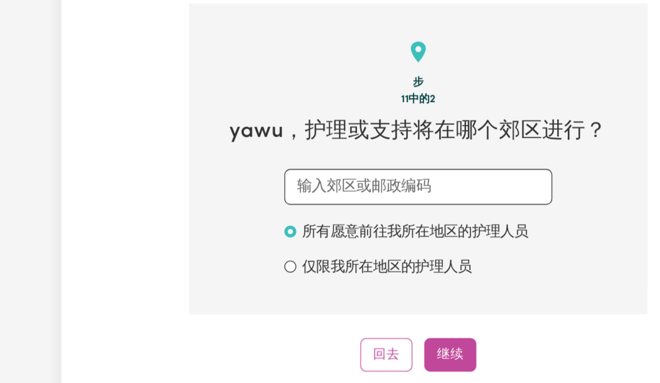
scroll to position [129, 0]
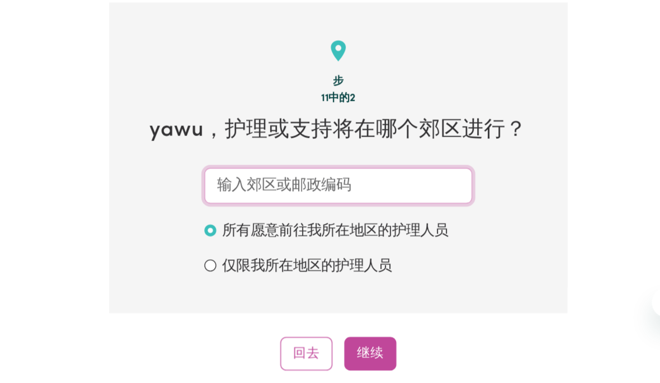
click at [314, 221] on input "text" at bounding box center [329, 234] width 201 height 27
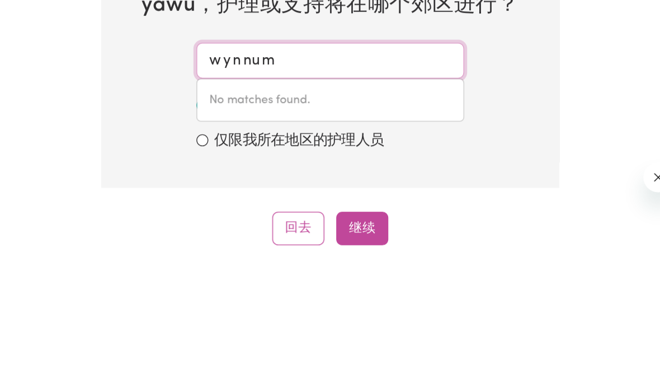
type input "wynnum"
type input "wynnum, [GEOGRAPHIC_DATA], 4178"
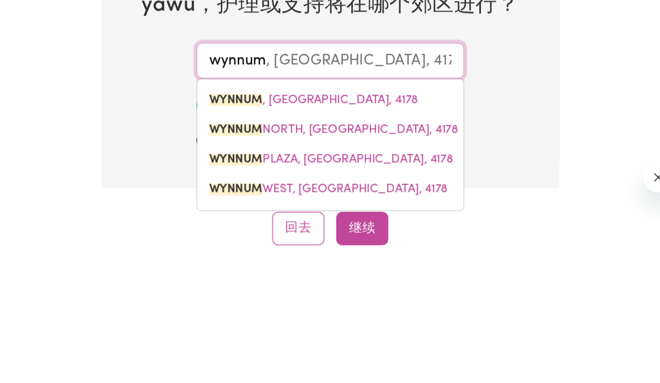
click at [248, 253] on link "WYNNUM , [GEOGRAPHIC_DATA], 4178" at bounding box center [330, 264] width 200 height 22
type input "WYNNUM, [GEOGRAPHIC_DATA], 4178"
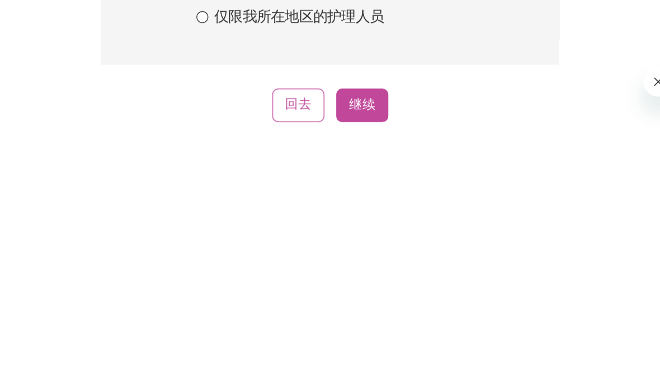
scroll to position [154, 0]
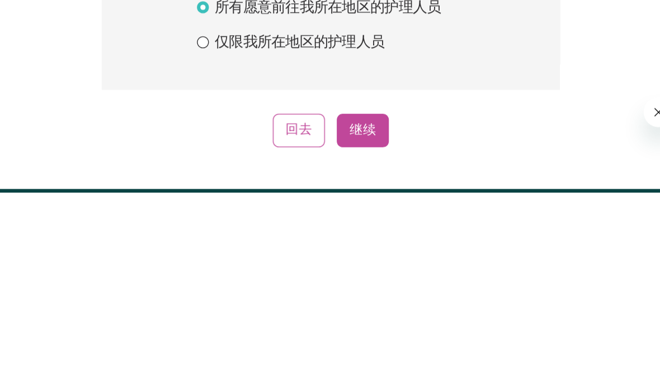
click at [344, 331] on font "继续" at bounding box center [354, 336] width 20 height 10
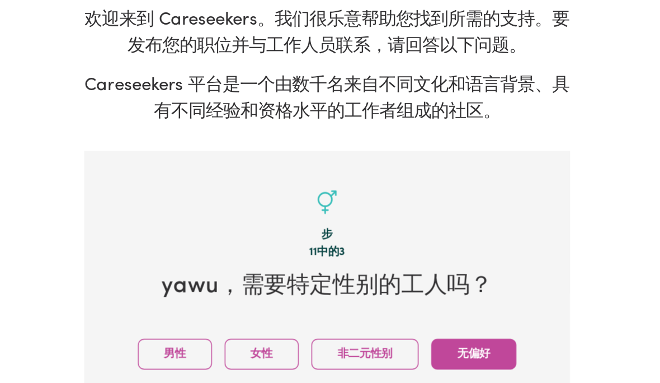
scroll to position [118, 0]
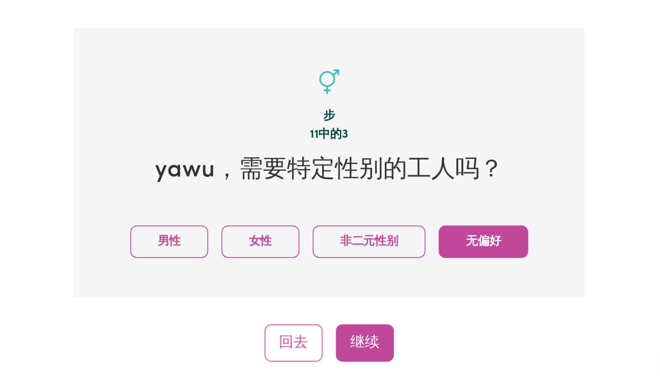
click at [257, 241] on button "女性" at bounding box center [283, 252] width 53 height 22
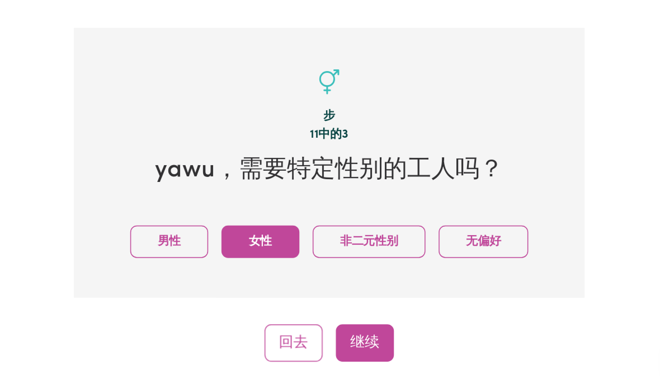
click at [344, 315] on font "继续" at bounding box center [354, 320] width 20 height 10
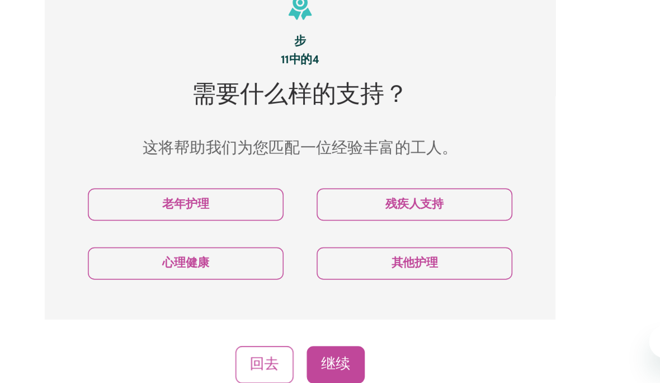
scroll to position [168, 0]
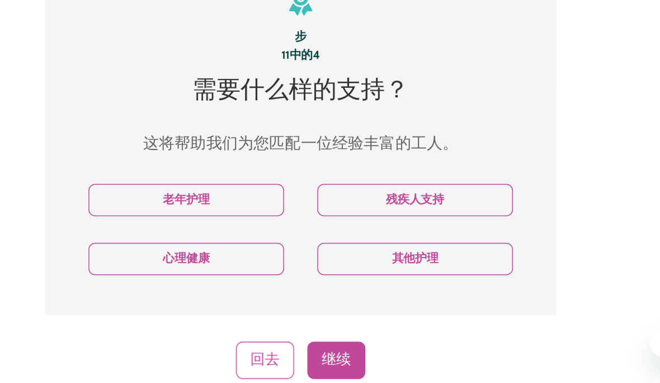
click at [341, 216] on button "残疾人支持" at bounding box center [407, 227] width 132 height 22
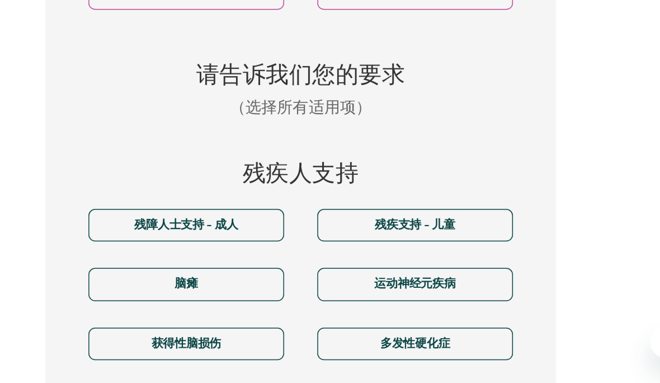
scroll to position [348, 0]
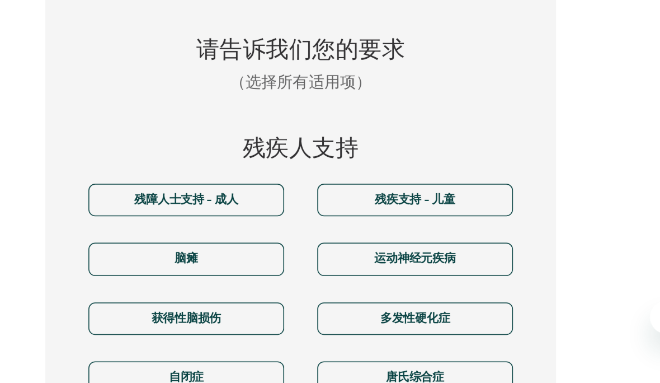
click at [187, 232] on button "残障人士支持 - 成人" at bounding box center [253, 243] width 132 height 22
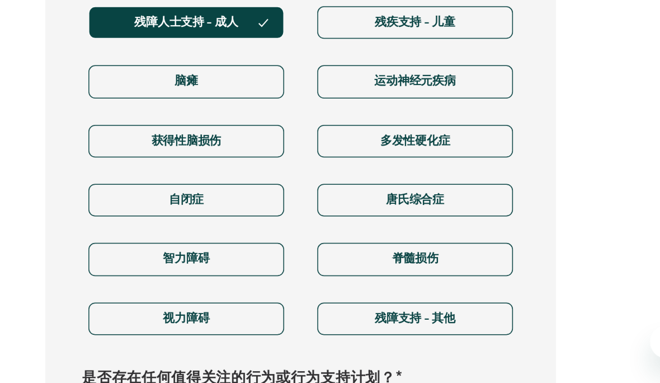
click at [341, 256] on button "脊髓损伤" at bounding box center [407, 267] width 132 height 22
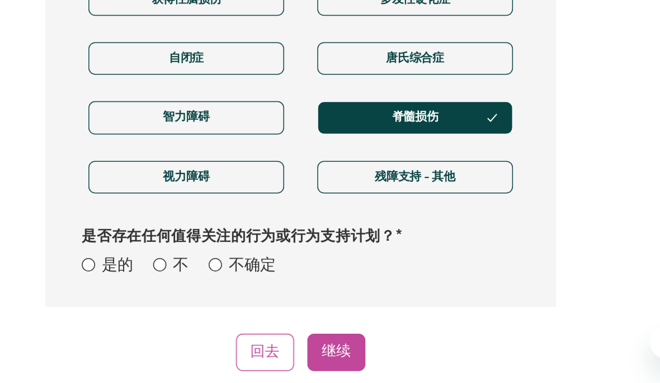
scroll to position [590, 0]
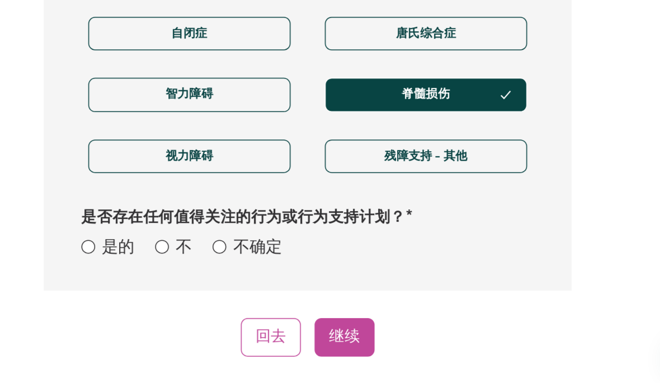
click at [231, 256] on input "不" at bounding box center [235, 260] width 9 height 9
radio input "true"
click at [281, 256] on font "不确定" at bounding box center [297, 261] width 32 height 11
click at [268, 256] on input "不确定" at bounding box center [272, 260] width 9 height 9
radio input "true"
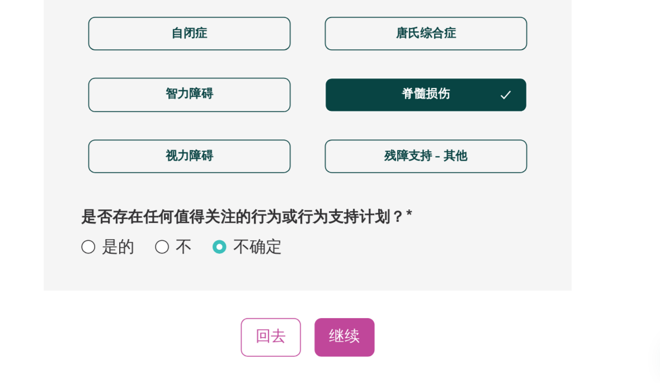
click at [335, 307] on button "继续" at bounding box center [354, 319] width 39 height 25
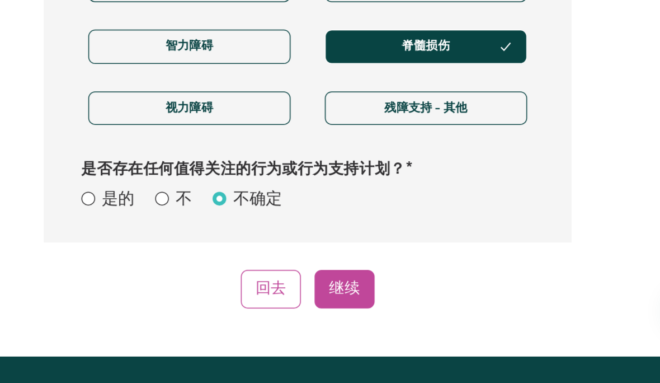
select select "Asian"
select select "email"
select select "NDIS_FUNDING_PLAN_MANAGED"
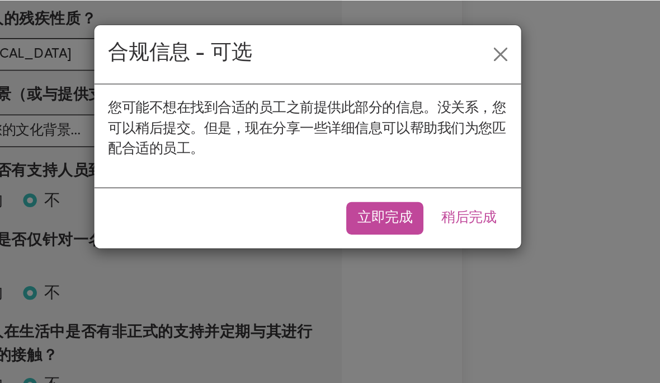
scroll to position [554, 0]
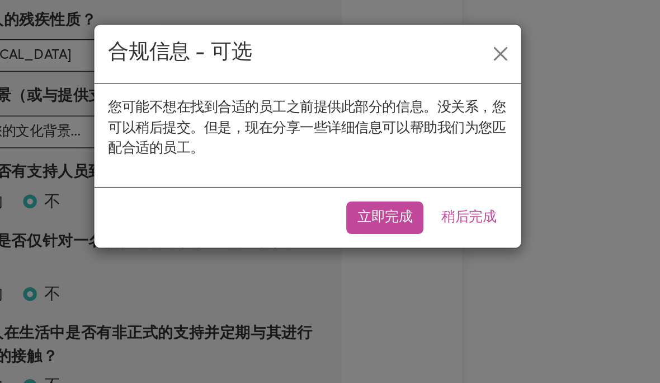
click at [417, 140] on font "稍后完成" at bounding box center [435, 142] width 36 height 9
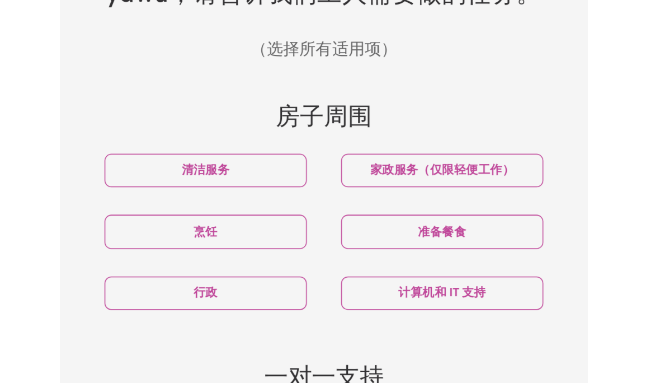
scroll to position [249, 0]
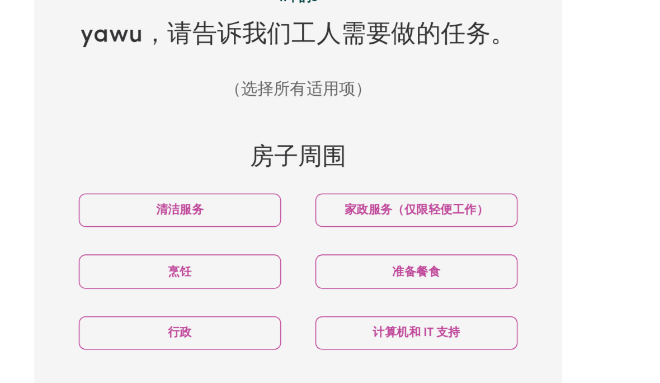
click at [187, 176] on button "清洁服务" at bounding box center [253, 187] width 132 height 22
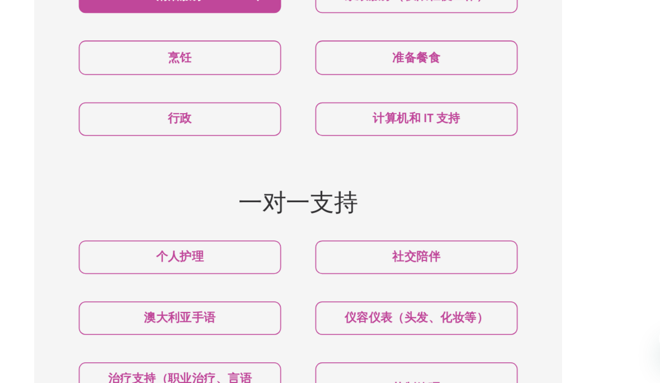
scroll to position [339, 0]
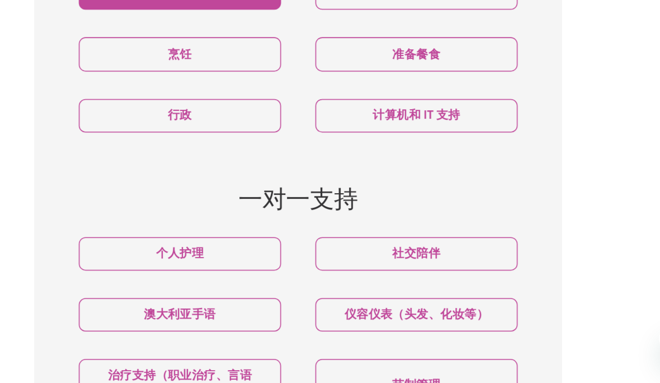
click at [187, 256] on button "个人护理" at bounding box center [253, 267] width 132 height 22
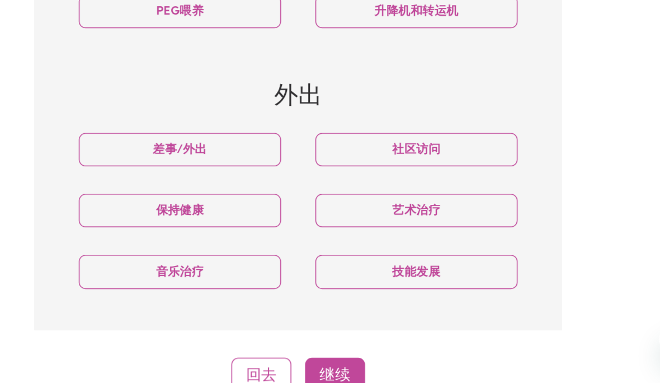
scroll to position [631, 0]
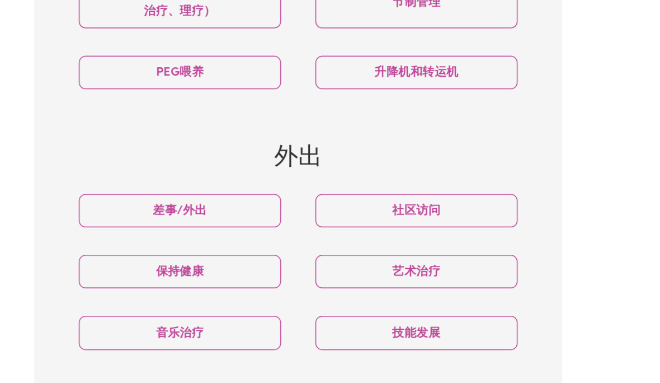
click at [187, 186] on button "差事/外出" at bounding box center [253, 197] width 132 height 22
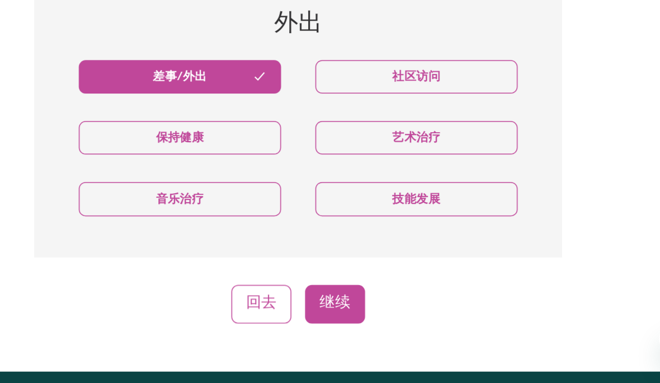
scroll to position [679, 0]
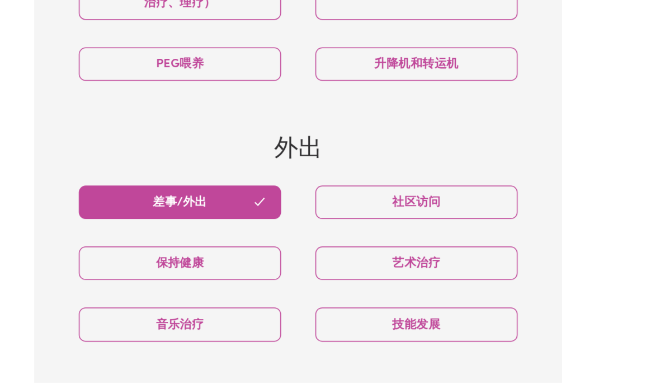
click at [341, 138] on button "社区访问" at bounding box center [407, 149] width 132 height 22
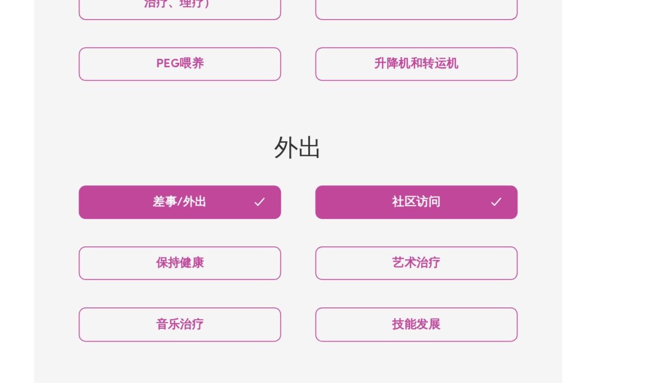
click at [187, 138] on button "差事/外出" at bounding box center [253, 149] width 132 height 22
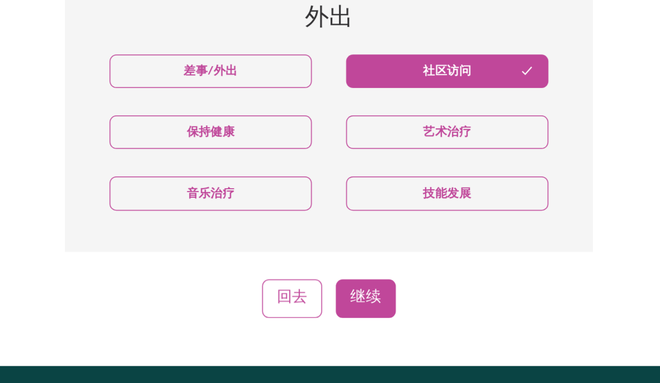
scroll to position [694, 0]
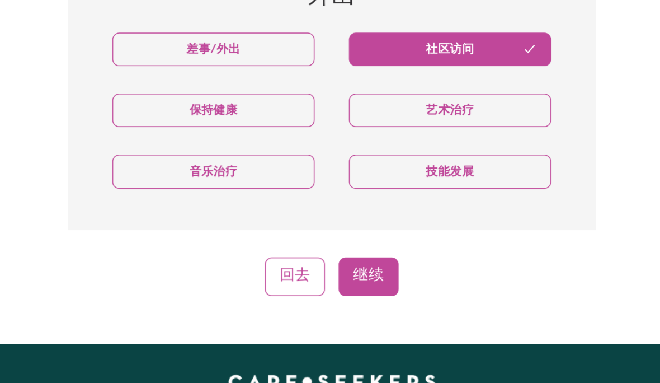
click at [335, 269] on button "继续" at bounding box center [354, 281] width 39 height 25
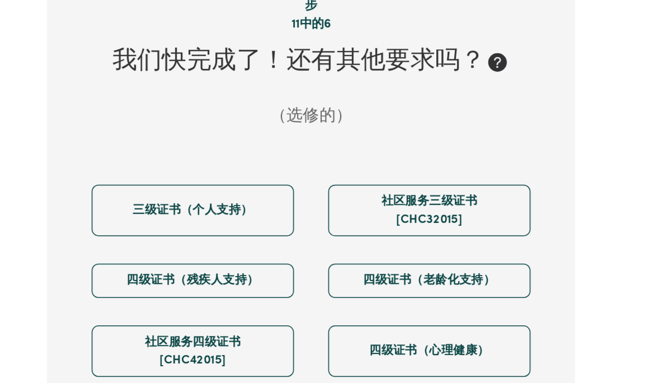
scroll to position [281, 0]
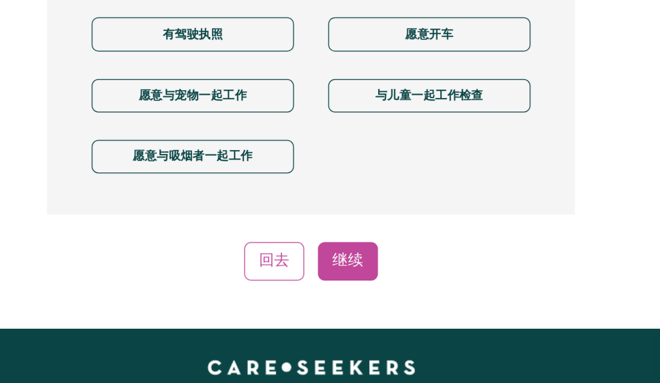
click at [344, 266] on font "继续" at bounding box center [354, 271] width 20 height 10
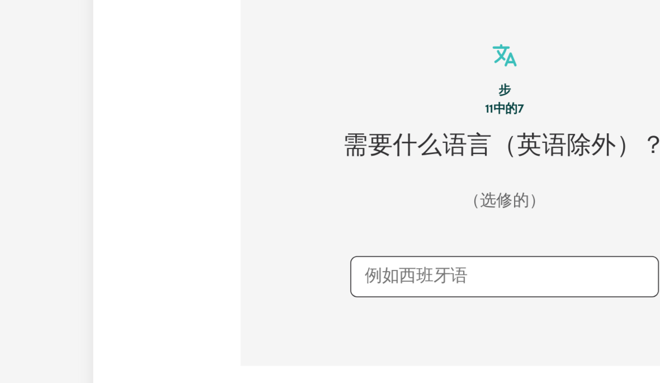
scroll to position [224, 0]
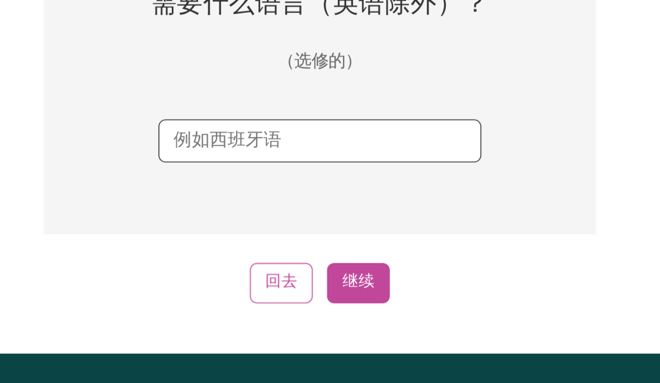
click at [344, 266] on font "继续" at bounding box center [354, 271] width 20 height 10
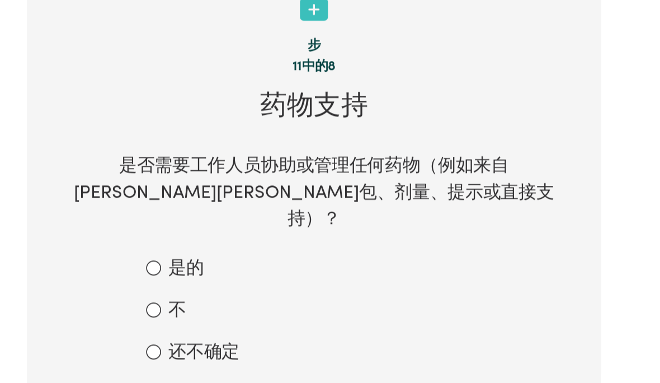
click at [229, 215] on input "不" at bounding box center [233, 219] width 9 height 9
radio input "true"
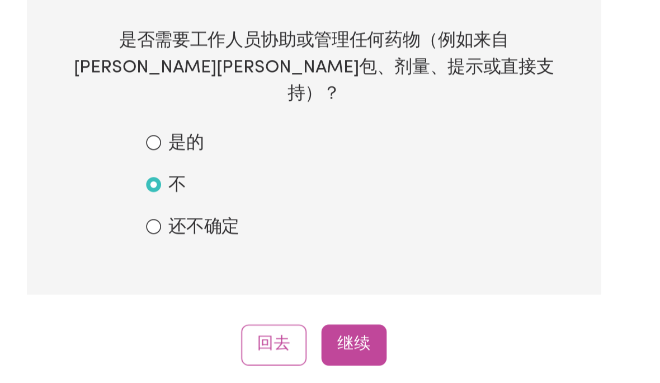
click at [344, 311] on font "继续" at bounding box center [354, 316] width 20 height 10
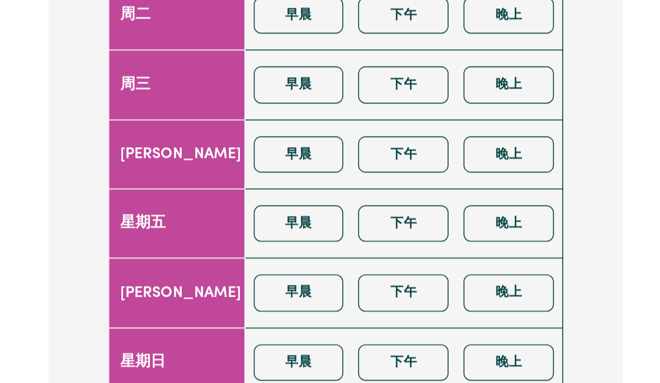
scroll to position [372, 0]
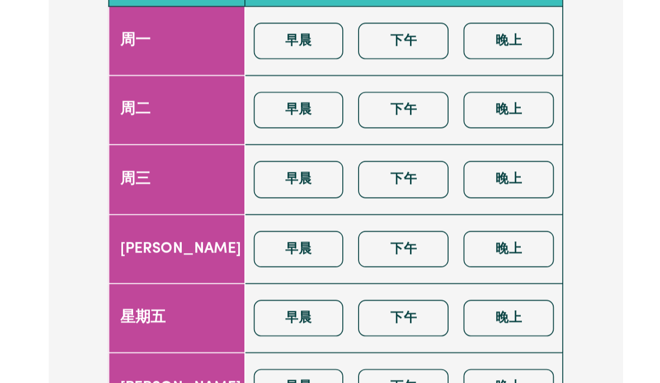
click at [344, 204] on button "下午" at bounding box center [371, 215] width 54 height 22
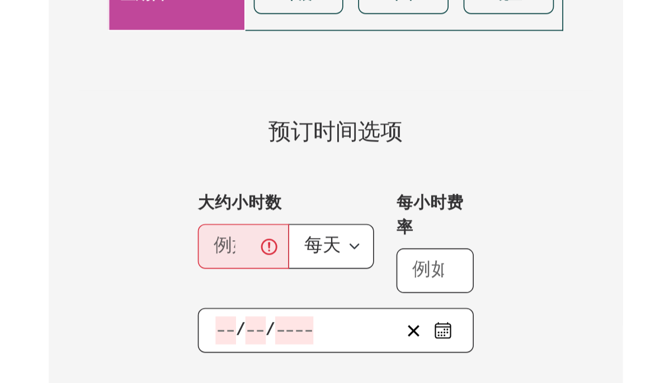
scroll to position [591, 0]
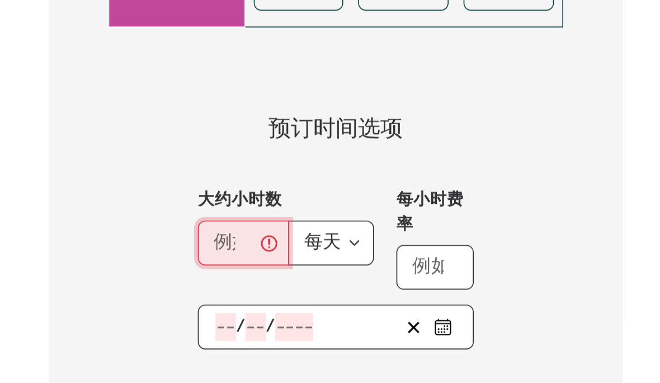
click at [247, 256] on input "大约小时数" at bounding box center [274, 269] width 55 height 27
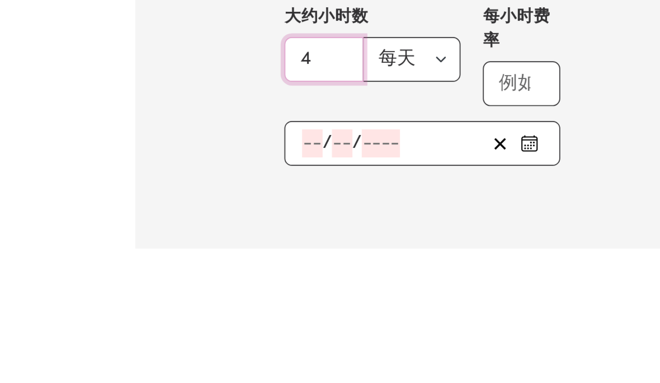
type input "4"
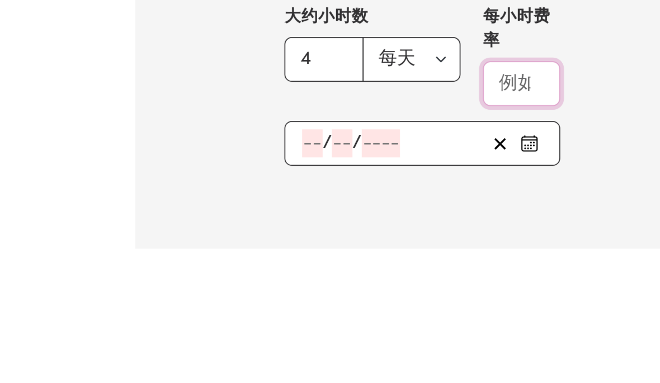
click at [366, 271] on input "每小时费率" at bounding box center [389, 284] width 46 height 27
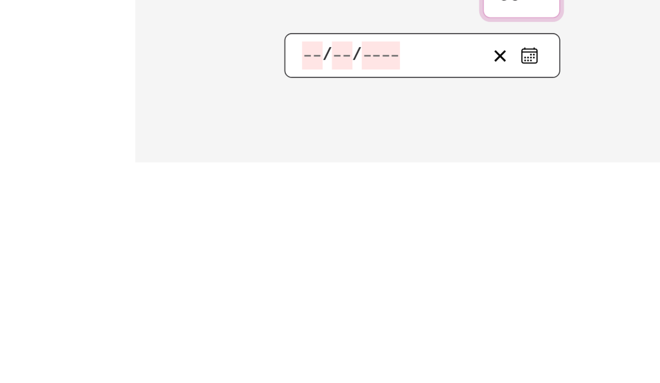
scroll to position [594, 0]
type input "5"
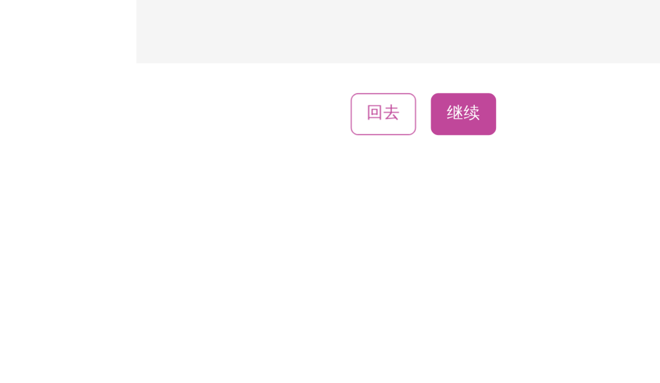
scroll to position [673, 0]
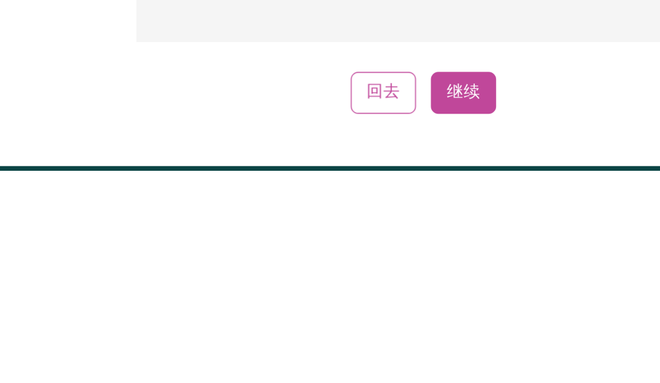
click at [344, 331] on font "继续" at bounding box center [354, 336] width 20 height 10
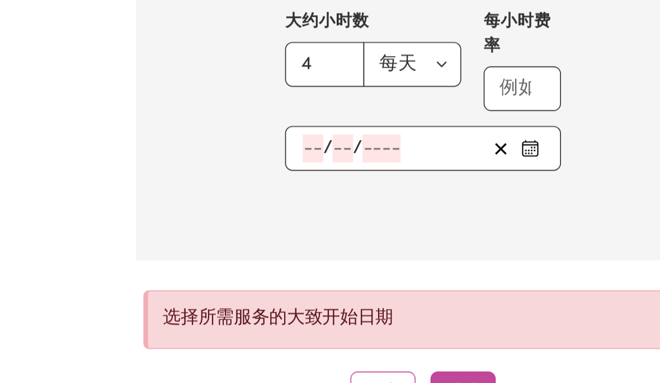
scroll to position [820, 0]
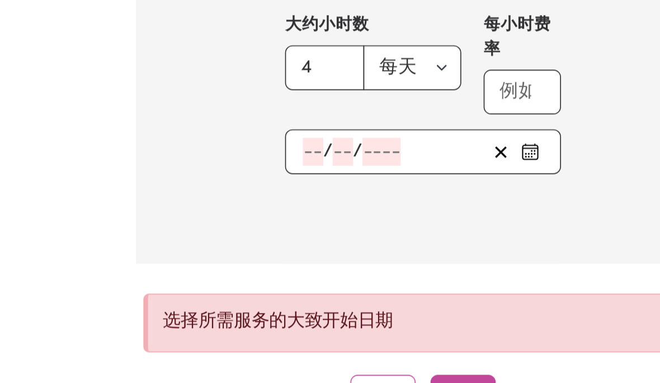
click at [389, 86] on icon "选择大概的开始日期" at bounding box center [394, 91] width 11 height 11
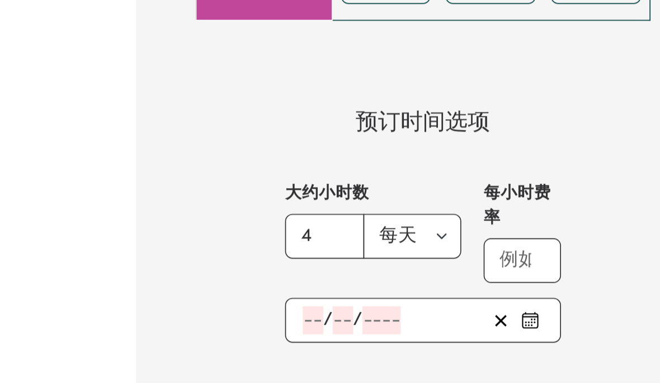
scroll to position [595, 0]
click at [390, 314] on icon "选择大概的开始日期" at bounding box center [394, 314] width 9 height 0
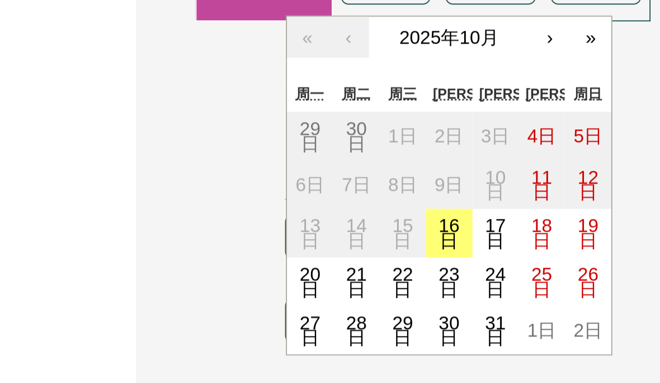
click at [368, 253] on font "17日" at bounding box center [374, 263] width 12 height 21
type input "2025-10-17"
type input "17"
type input "10"
type input "2025"
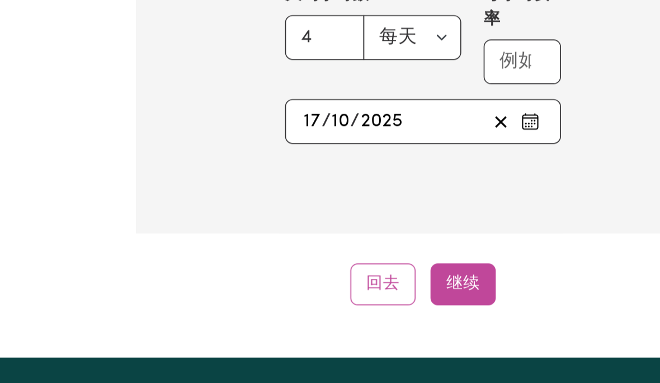
click at [344, 289] on font "继续" at bounding box center [354, 294] width 20 height 10
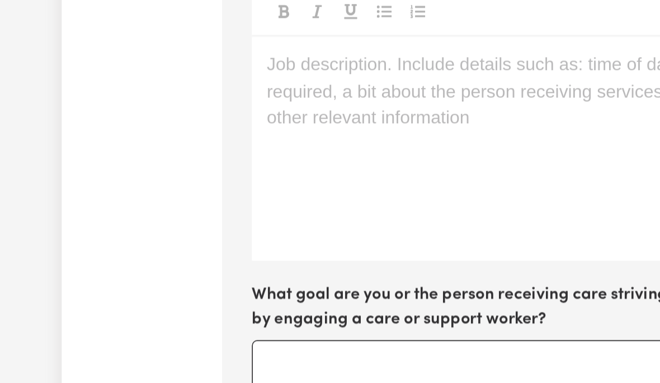
scroll to position [224, 0]
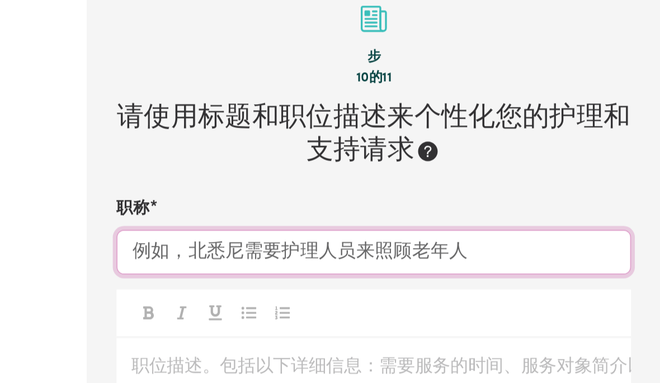
click at [295, 165] on input "职称" at bounding box center [330, 178] width 309 height 27
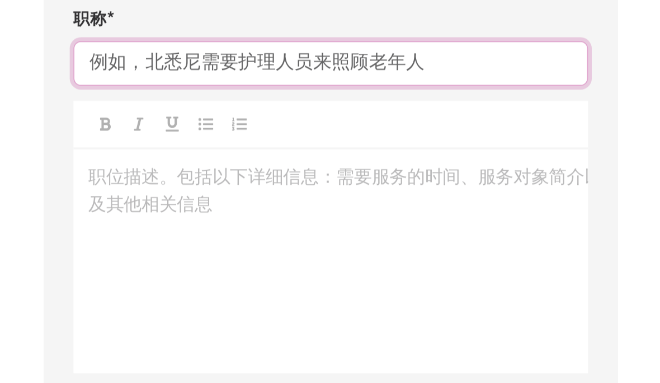
click at [176, 165] on input "职称" at bounding box center [330, 178] width 309 height 27
paste input "Cleaning and personal care"
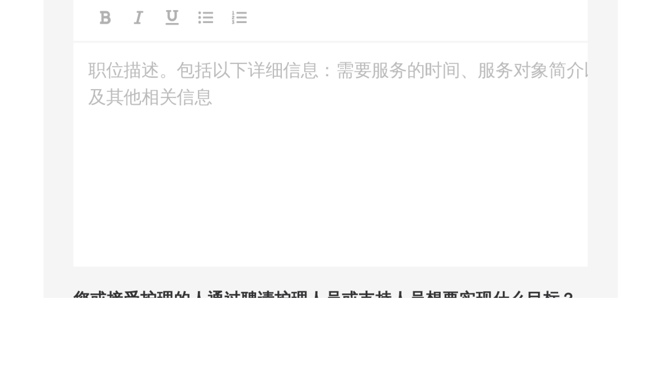
type input "Cleaning and personal care"
click at [185, 239] on p "职位描述。包括以下详细信息：需要服务的时间、服务对象简介以及其他相关信息 ﻿" at bounding box center [330, 247] width 291 height 16
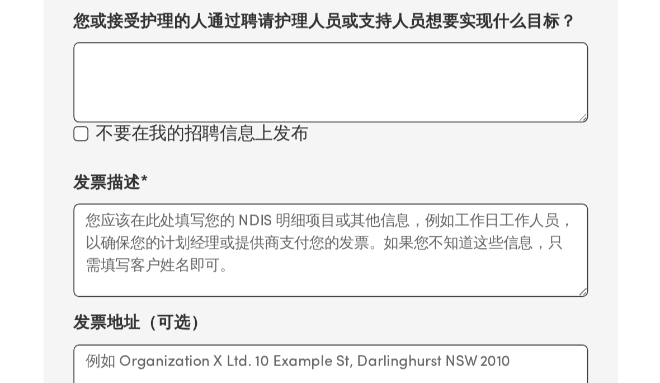
scroll to position [594, 0]
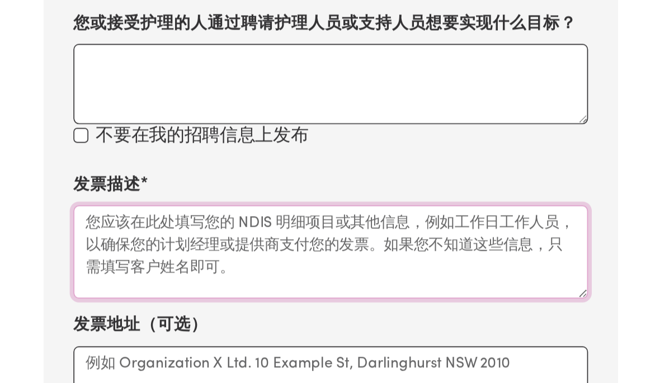
click at [176, 134] on textarea "发票描述" at bounding box center [330, 151] width 309 height 56
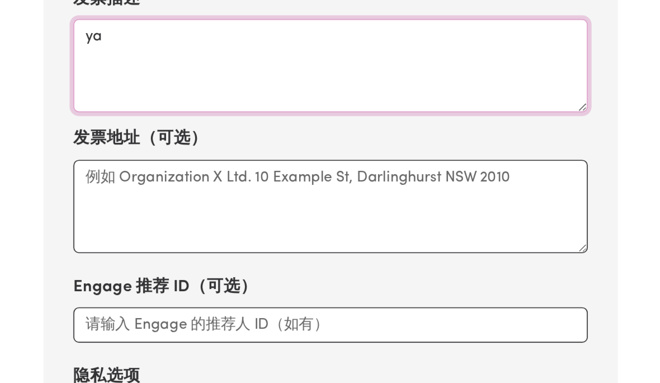
type textarea "y"
type textarea "haha"
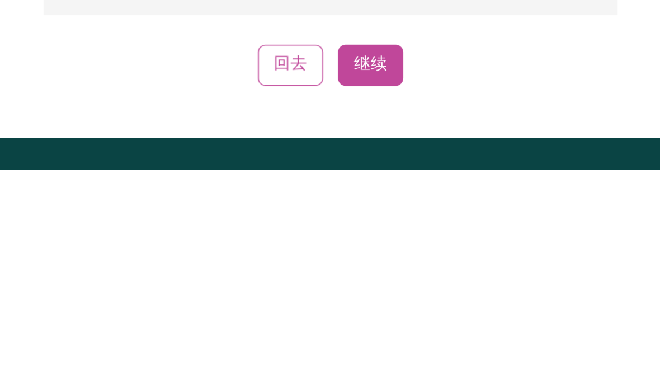
click at [344, 315] on font "继续" at bounding box center [354, 320] width 20 height 10
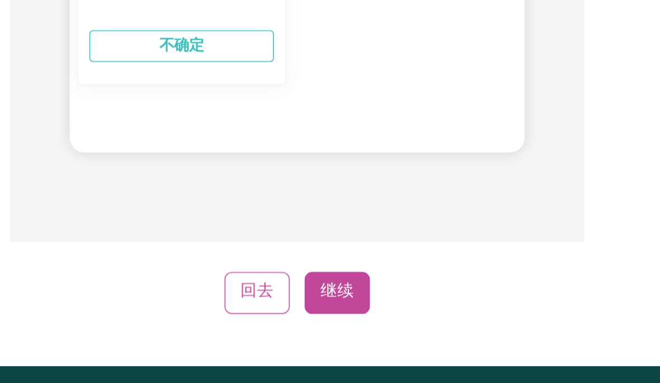
scroll to position [1096, 0]
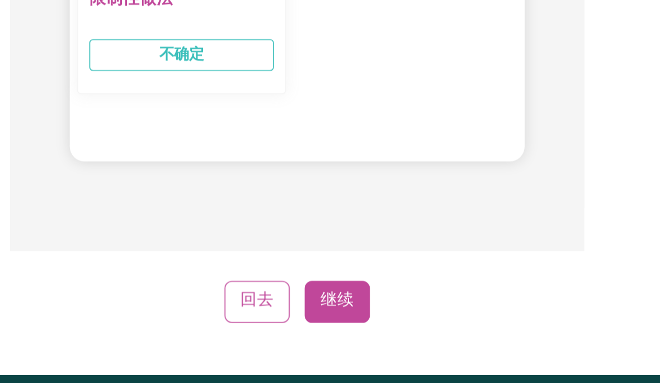
click at [344, 290] on font "继续" at bounding box center [354, 295] width 20 height 10
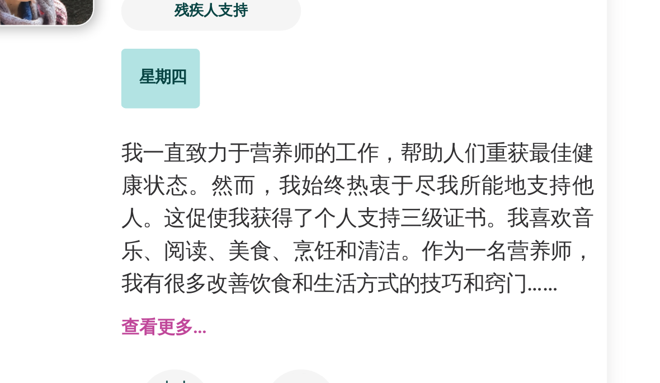
scroll to position [403, 0]
click at [254, 327] on font "查看更多..." at bounding box center [275, 331] width 43 height 9
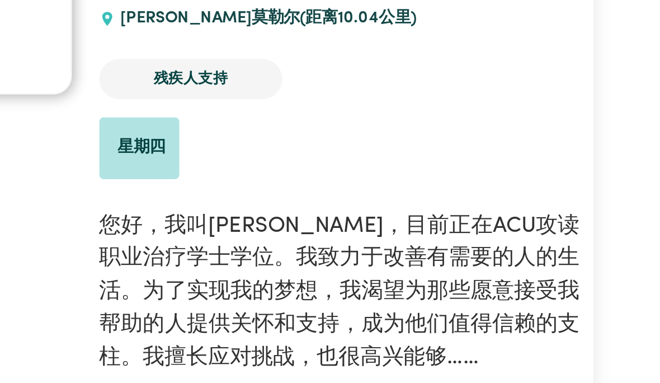
scroll to position [1183, 0]
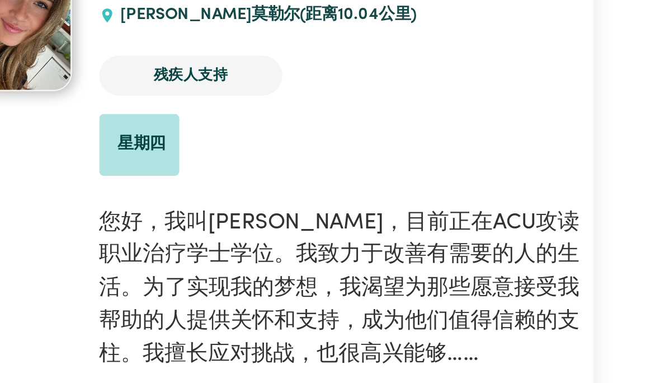
click at [254, 363] on font "查看更多..." at bounding box center [275, 367] width 43 height 9
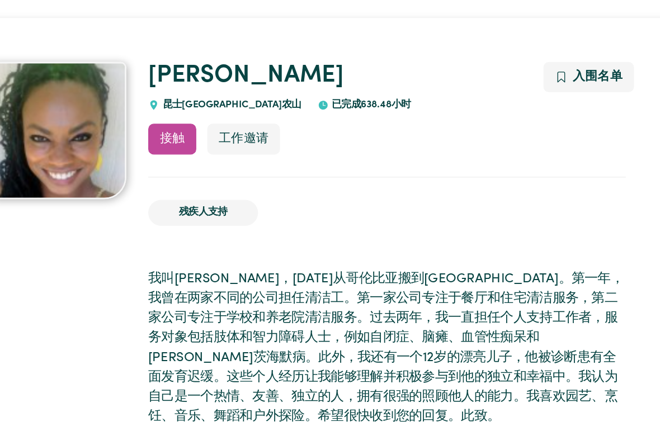
scroll to position [59, 0]
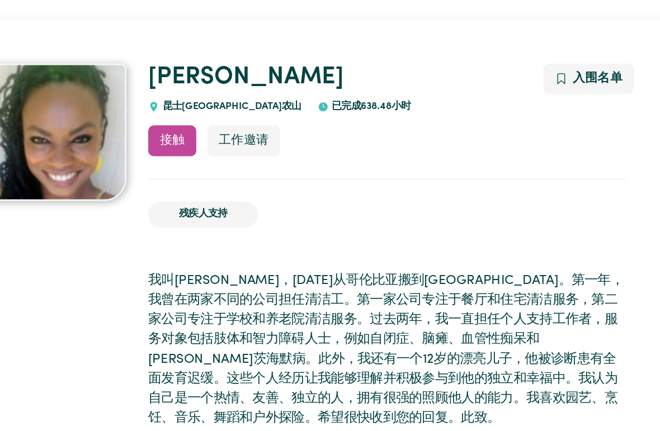
click at [260, 111] on font "工作邀请" at bounding box center [280, 115] width 40 height 10
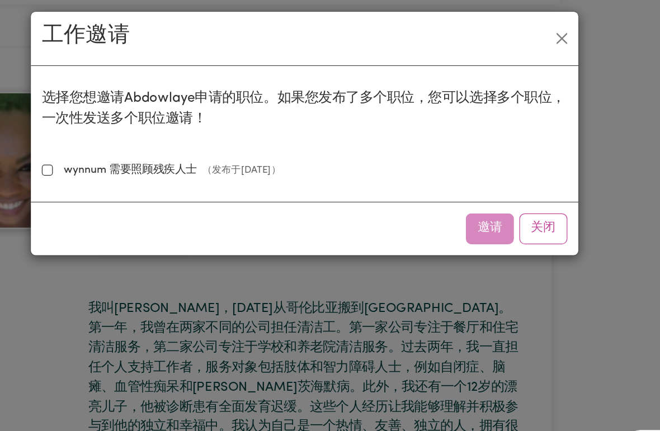
click at [116, 141] on input "wynnum 需要照顾残疾人士 （发布于 2025 年 10 月 16 日 ）" at bounding box center [120, 145] width 9 height 9
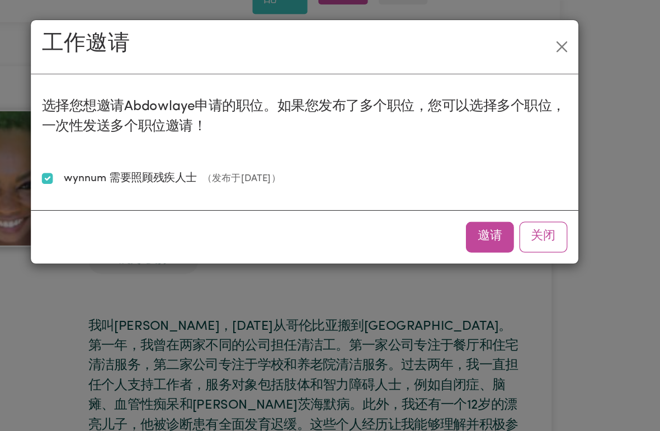
scroll to position [49, 0]
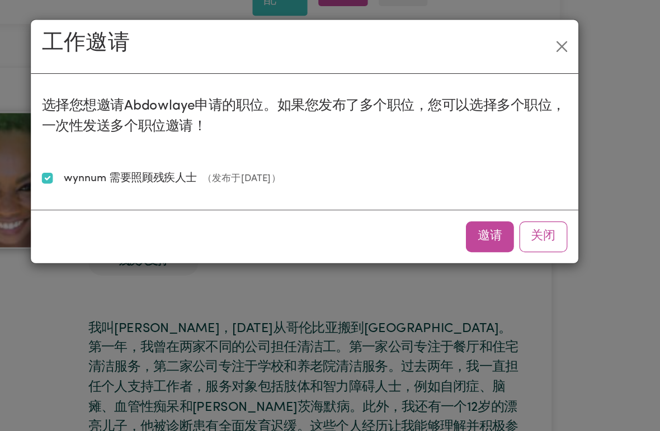
click at [116, 147] on input "wynnum 需要照顾残疾人士 （发布于 2025 年 10 月 16 日 ）" at bounding box center [120, 145] width 9 height 9
checkbox input "false"
click at [505, 195] on button "关闭" at bounding box center [524, 193] width 39 height 25
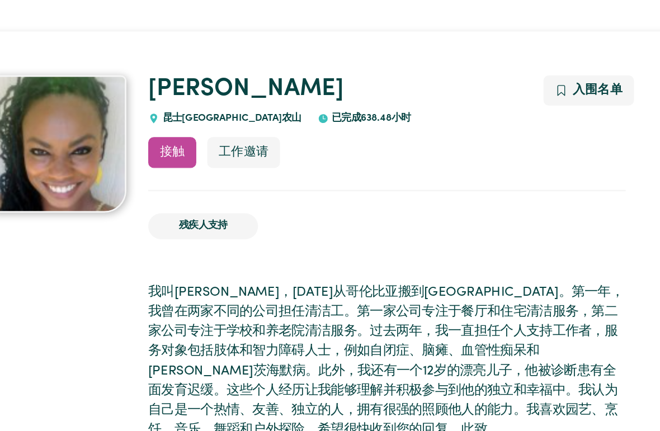
click at [549, 73] on font "入围名单" at bounding box center [569, 74] width 40 height 10
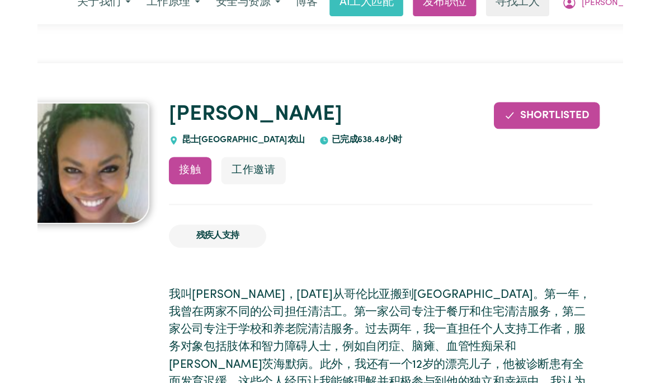
scroll to position [0, 0]
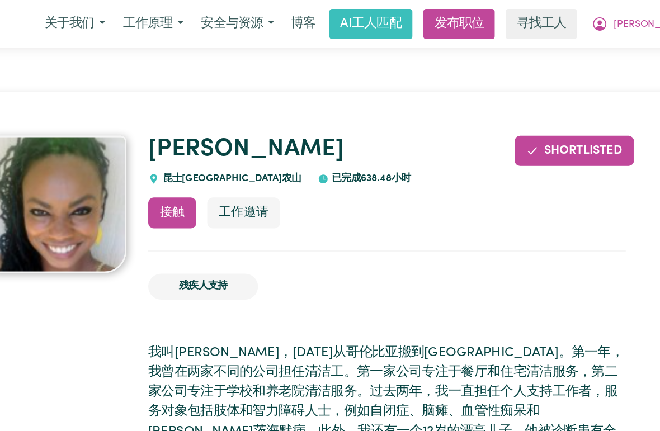
click at [390, 218] on ul "残疾人支持" at bounding box center [397, 233] width 389 height 39
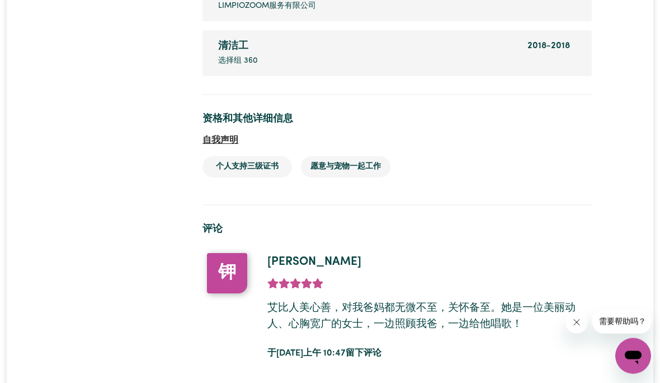
scroll to position [1901, 0]
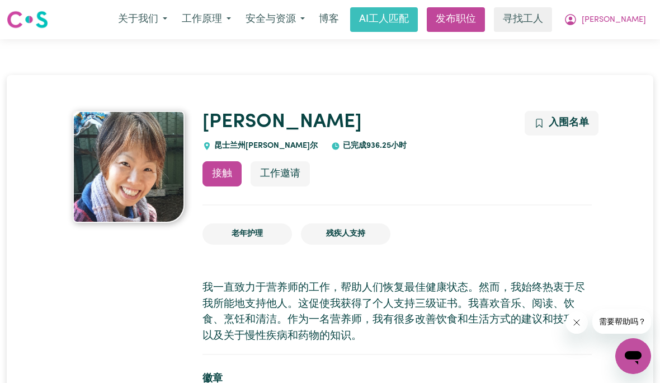
click at [577, 123] on font "入围名单" at bounding box center [569, 123] width 40 height 10
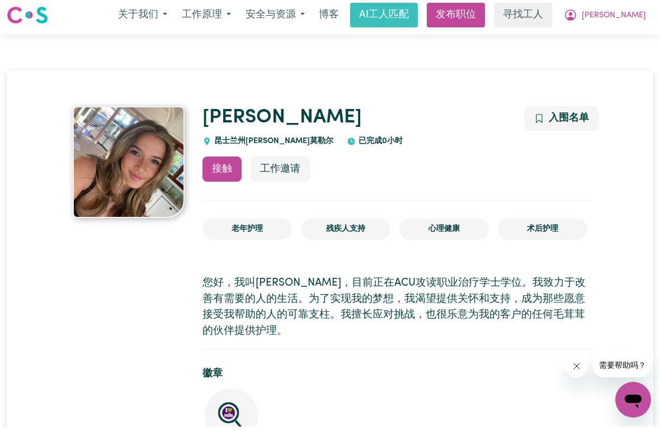
click at [409, 17] on font "AI工人匹配" at bounding box center [384, 19] width 50 height 11
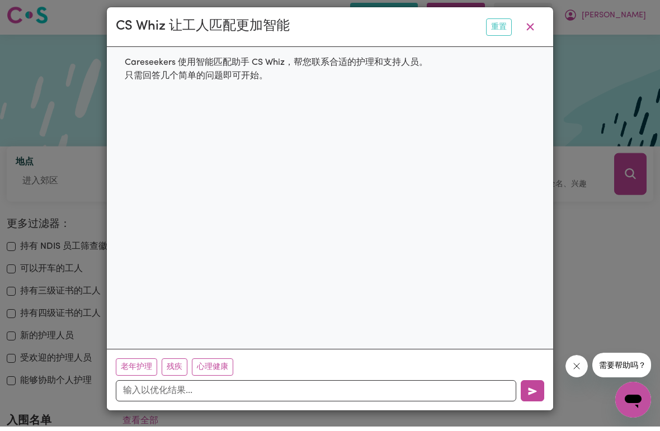
scroll to position [24, 0]
click at [173, 368] on font "残疾" at bounding box center [175, 372] width 16 height 8
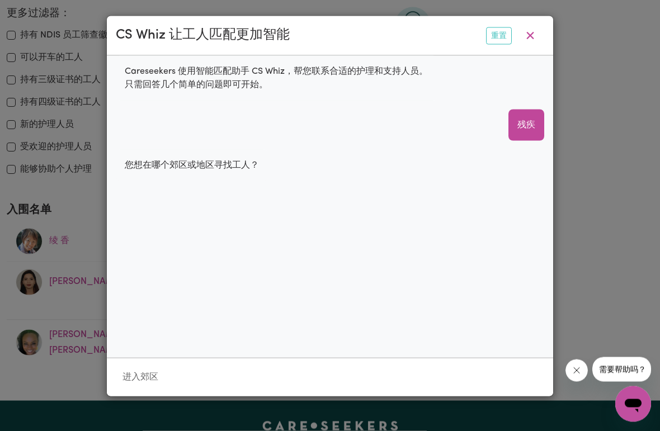
scroll to position [1, 0]
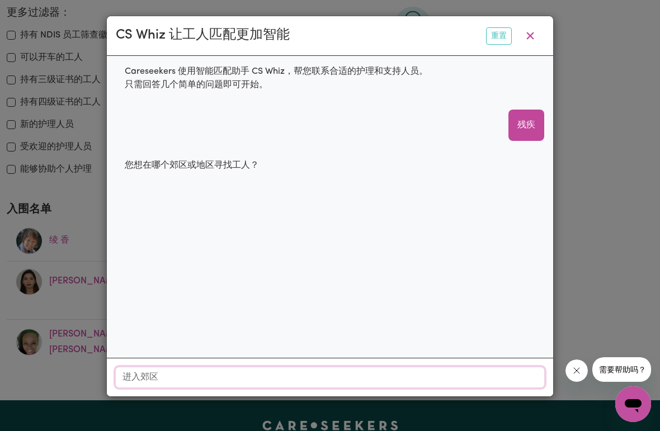
click at [152, 388] on input "地点" at bounding box center [330, 378] width 429 height 20
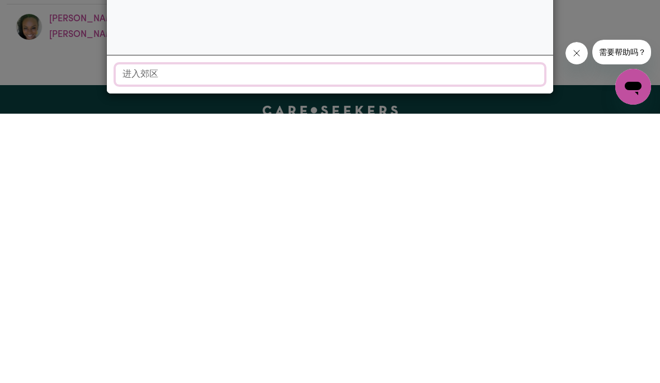
scroll to position [0, 0]
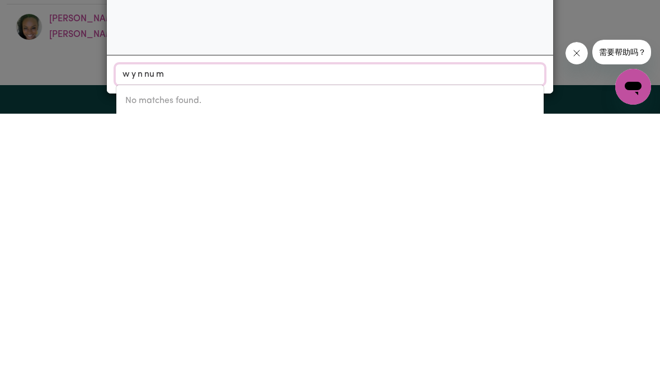
type input "wynnum"
type input "wynnum, [GEOGRAPHIC_DATA], 4178"
click at [214, 365] on span "WYNNUM , [GEOGRAPHIC_DATA], 4178" at bounding box center [203, 369] width 157 height 9
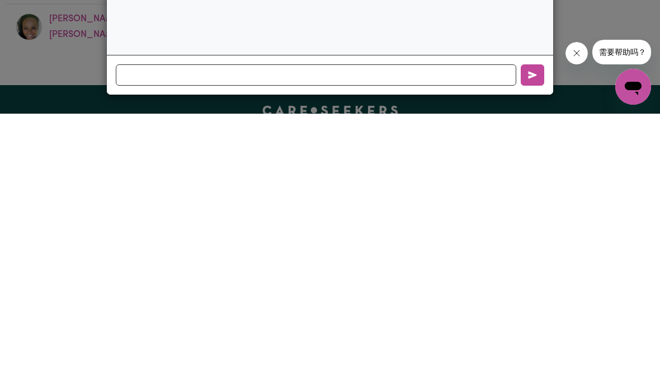
scroll to position [532, 0]
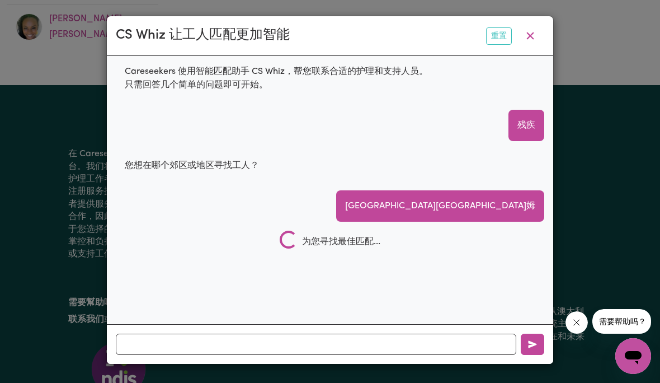
click at [476, 324] on div "Careseekers 使用智能匹配助手 CS Whiz，帮您联系合适的护理和支持人员。只需回答几个简单的问题即可开始。 残疾 您想在哪个郊区或地区寻找工人？…" at bounding box center [330, 190] width 447 height 268
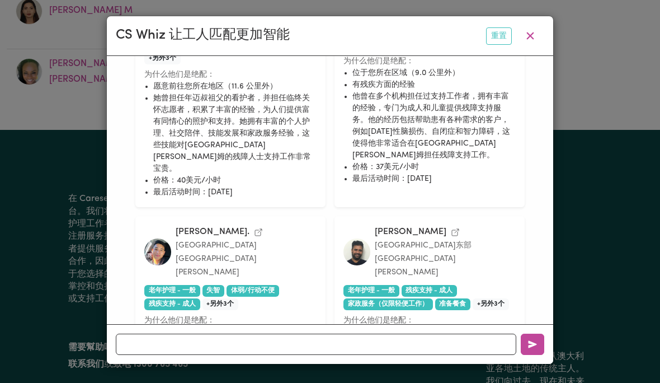
scroll to position [361, 0]
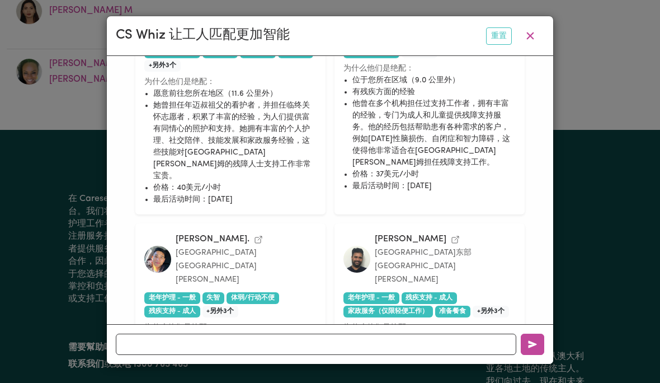
click at [533, 34] on icon "button" at bounding box center [530, 35] width 7 height 7
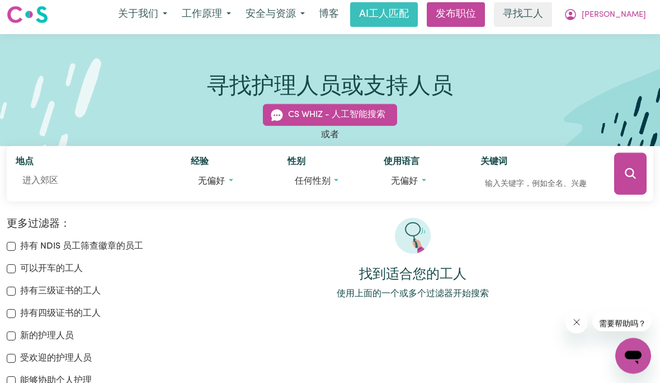
scroll to position [0, 0]
